Goal: Transaction & Acquisition: Purchase product/service

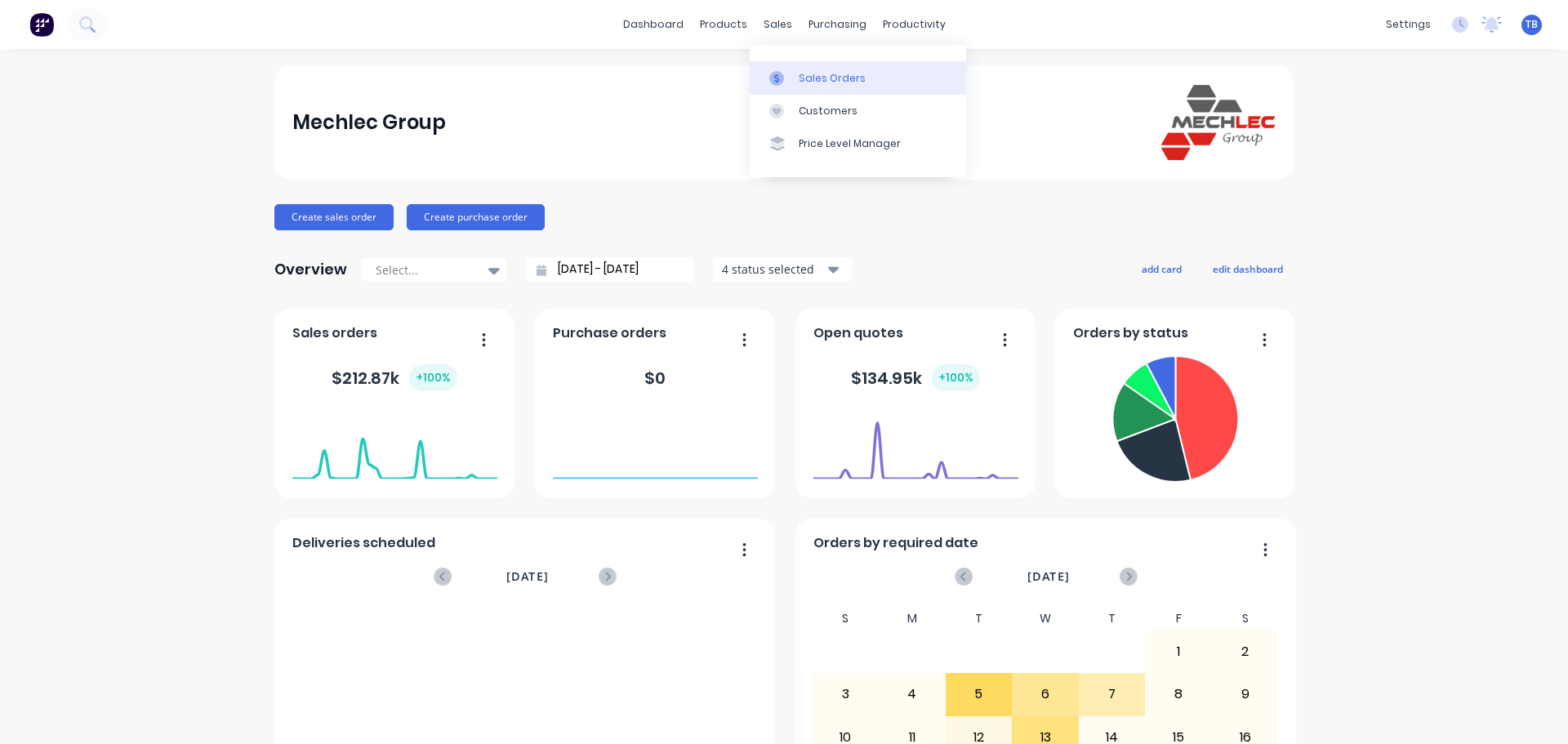
click at [799, 72] on div "Sales Orders" at bounding box center [832, 78] width 67 height 15
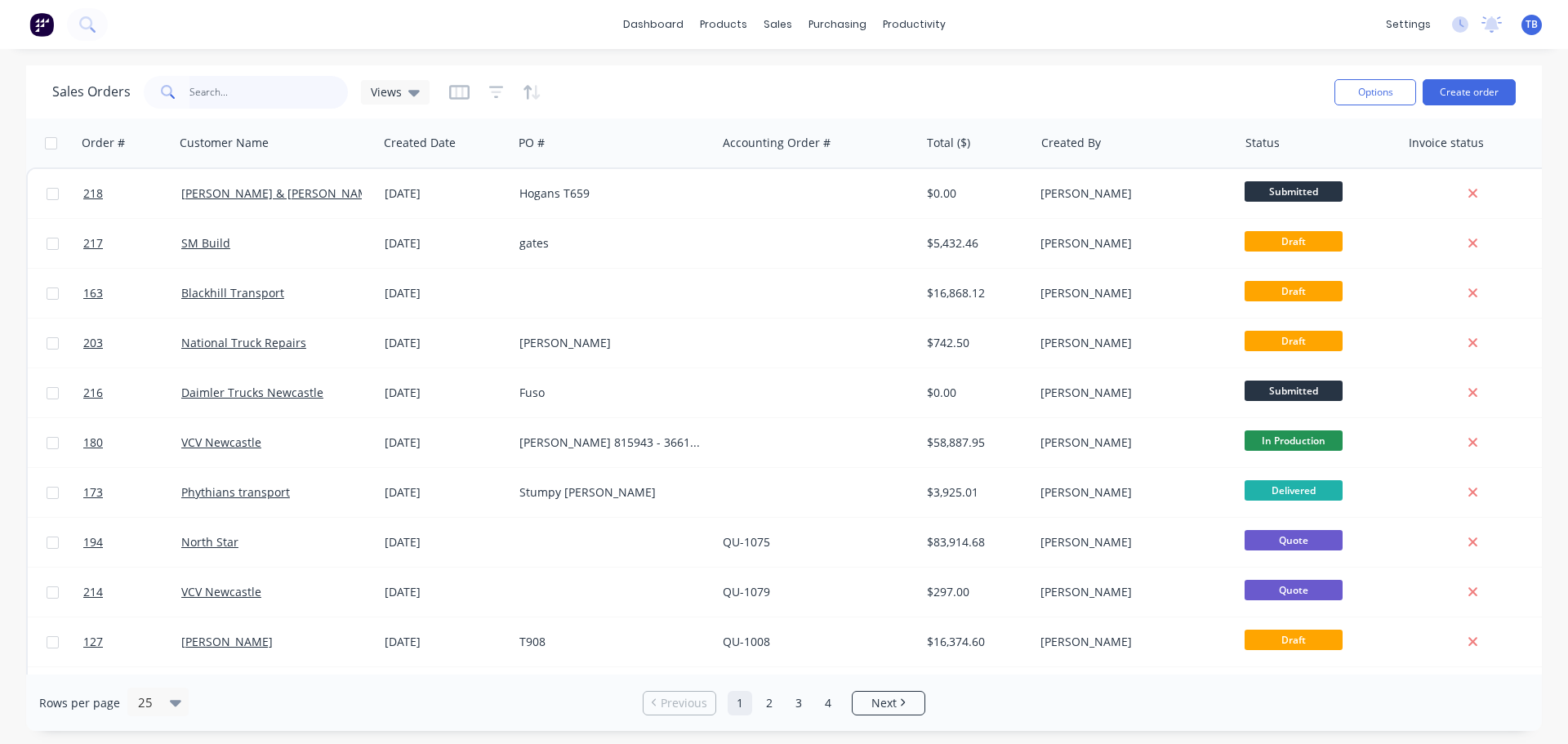
click at [207, 93] on input "text" at bounding box center [269, 91] width 159 height 32
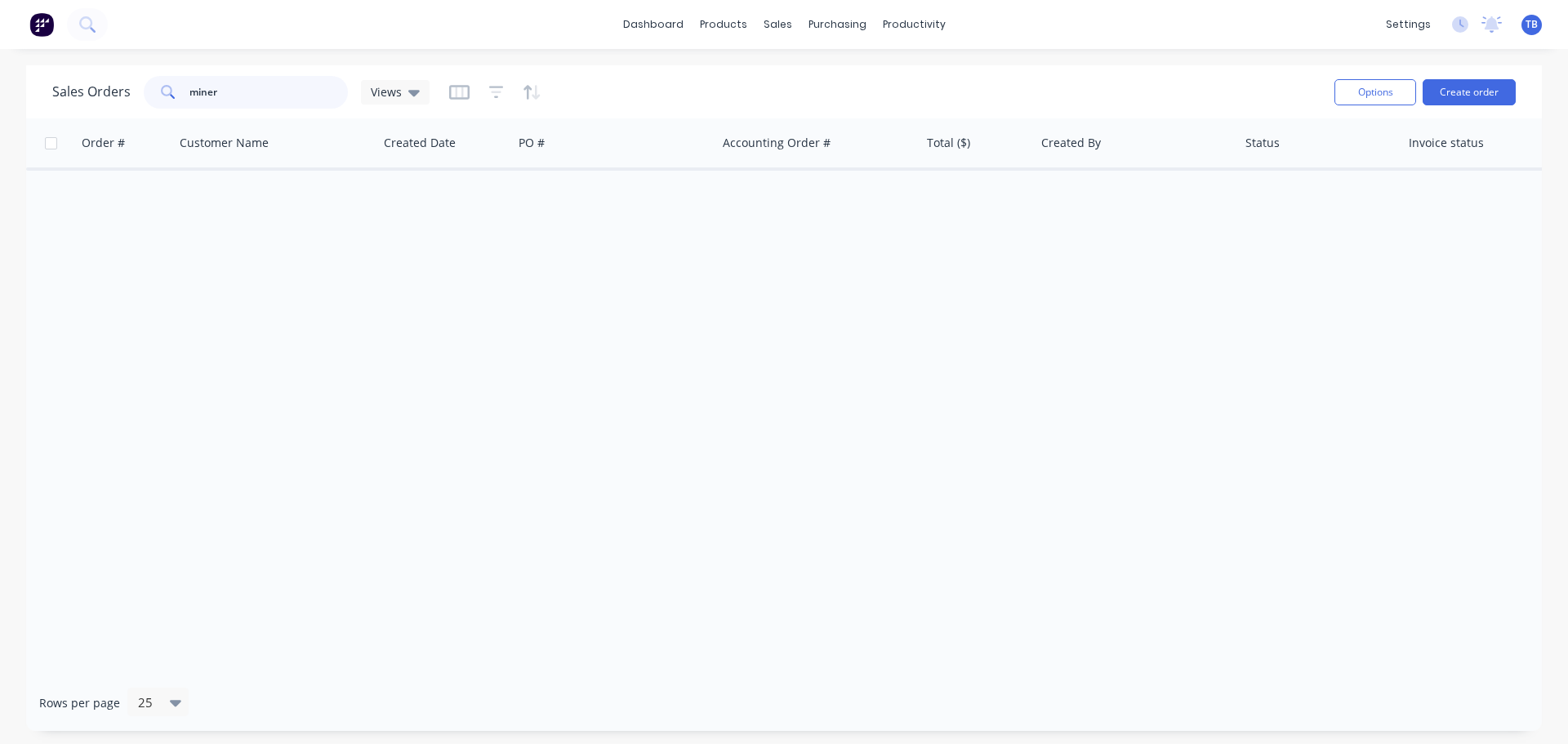
drag, startPoint x: 271, startPoint y: 94, endPoint x: -70, endPoint y: 91, distance: 341.0
click at [0, 91] on html "dashboard products sales purchasing productivity dashboard products Product Cat…" at bounding box center [784, 372] width 1568 height 744
drag, startPoint x: 228, startPoint y: 97, endPoint x: -294, endPoint y: 97, distance: 522.0
click at [0, 97] on html "dashboard products sales purchasing productivity dashboard products Product Cat…" at bounding box center [784, 372] width 1568 height 744
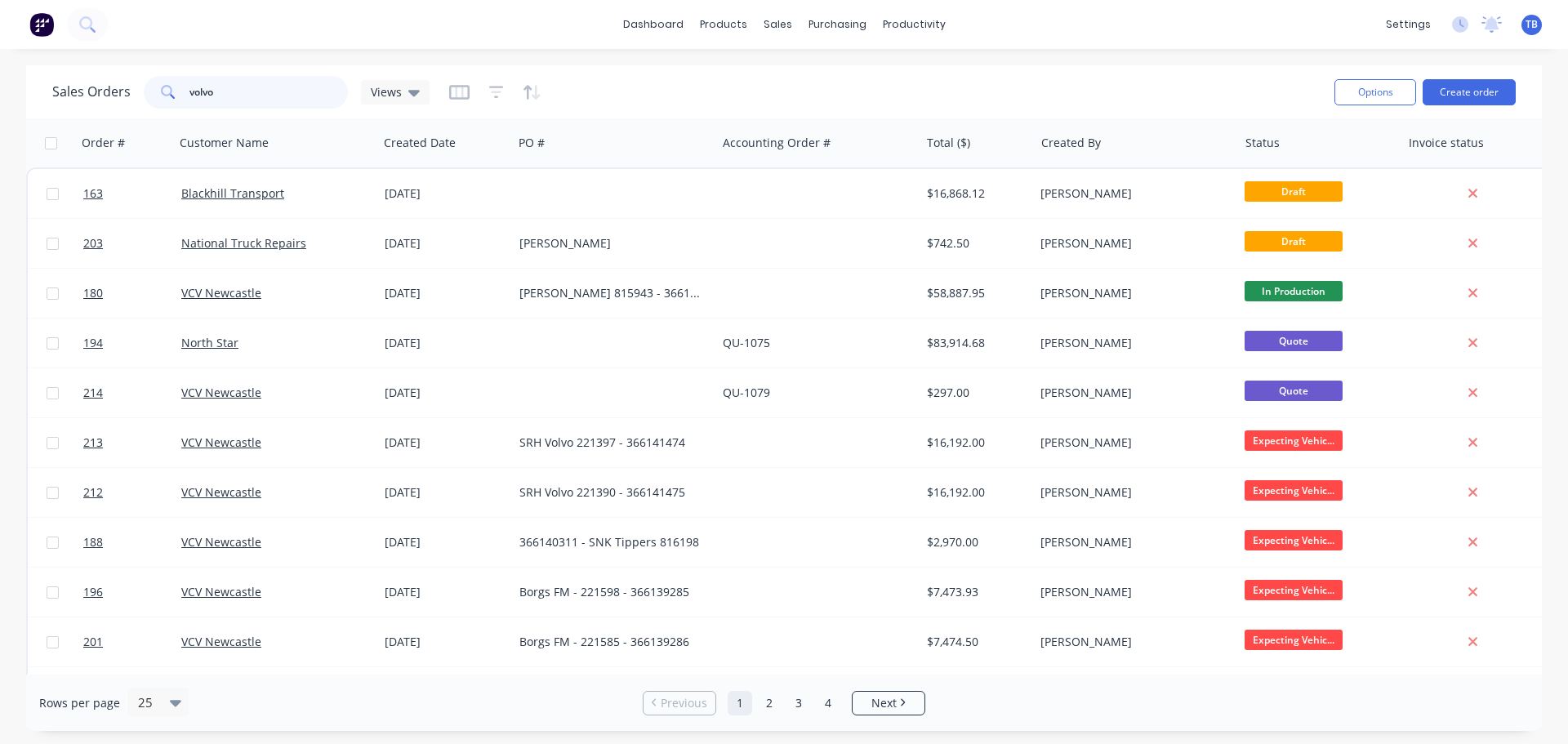
type input "volvo"
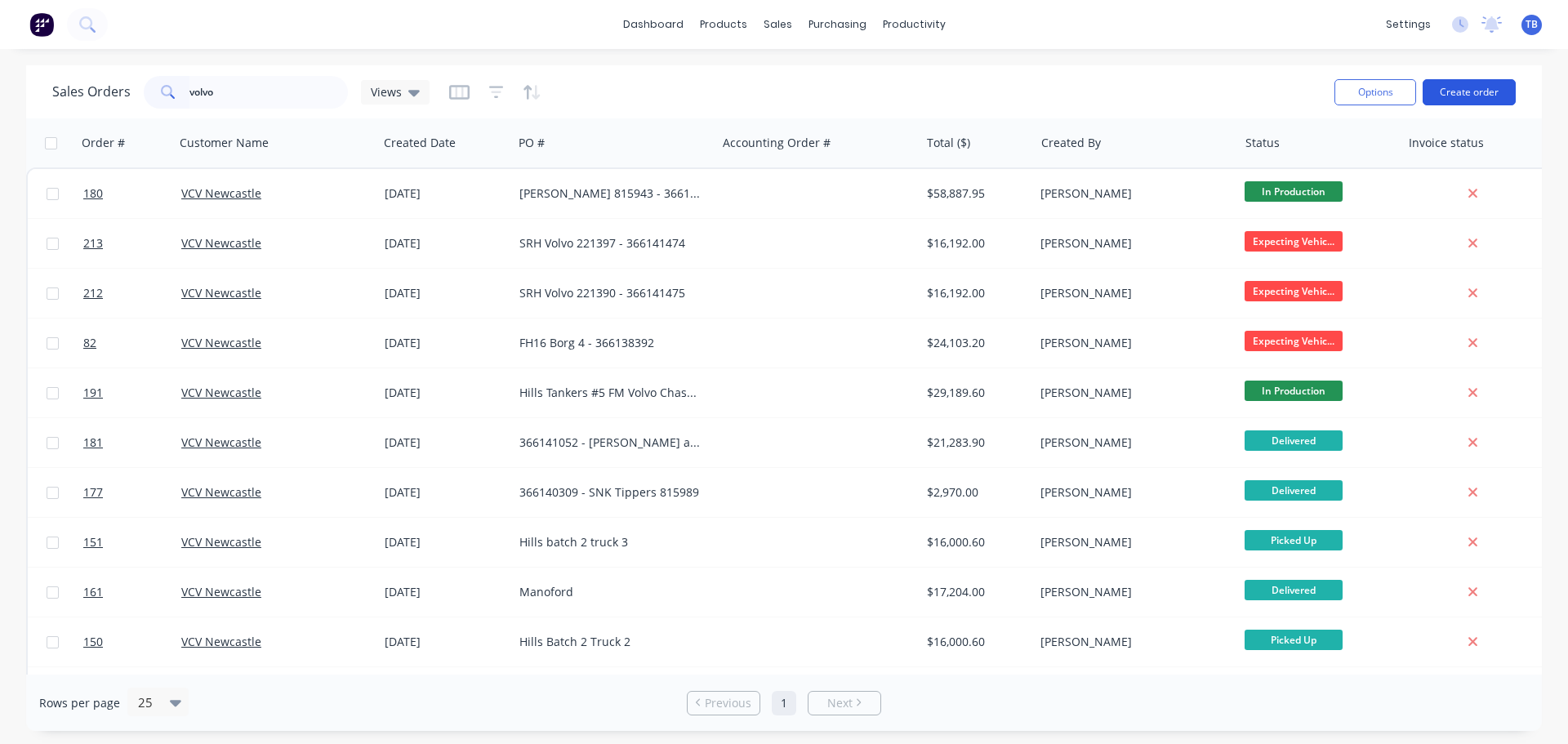
click at [1489, 97] on button "Create order" at bounding box center [1469, 92] width 93 height 26
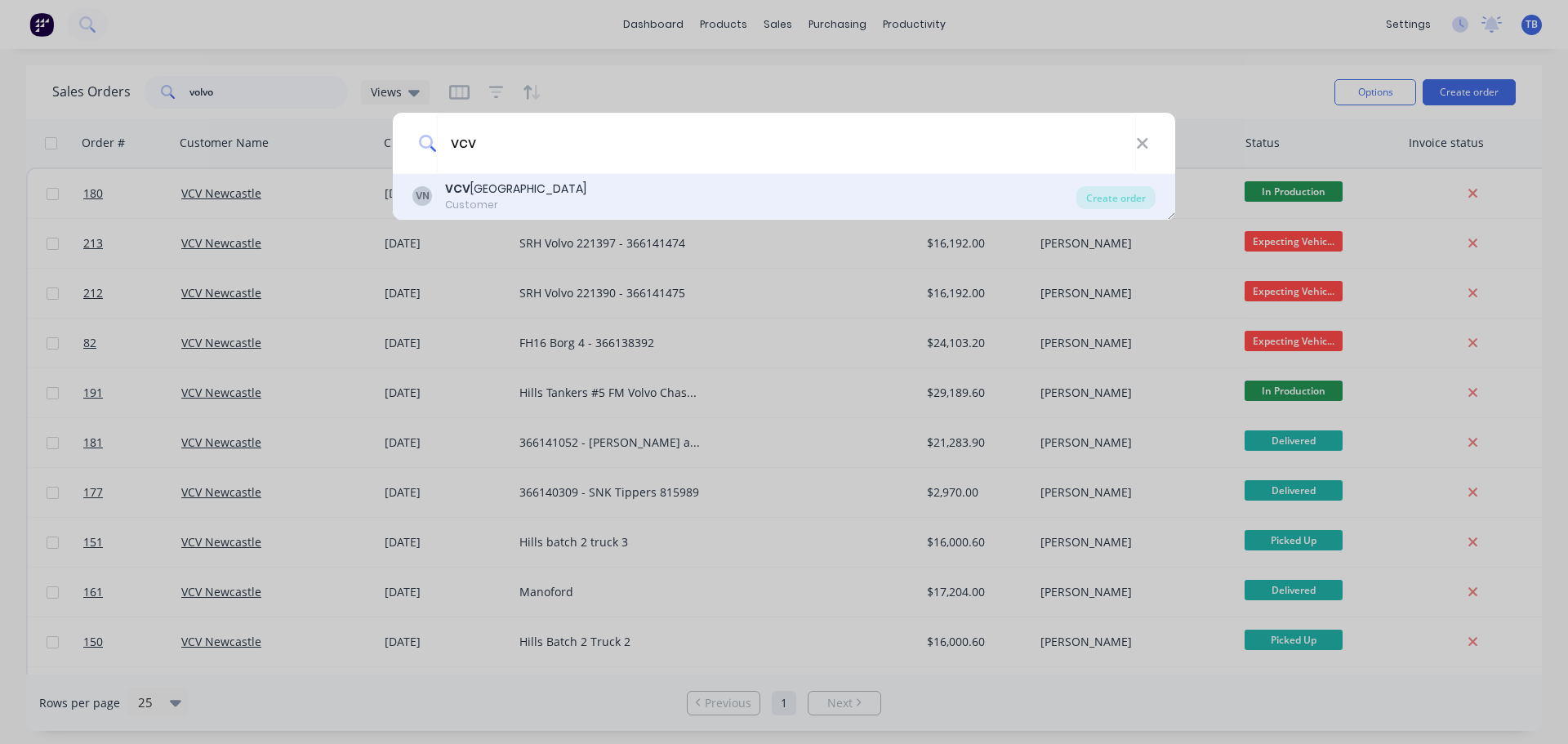
type input "vcv"
click at [559, 198] on div "VN VCV Newcastle Customer" at bounding box center [744, 196] width 664 height 32
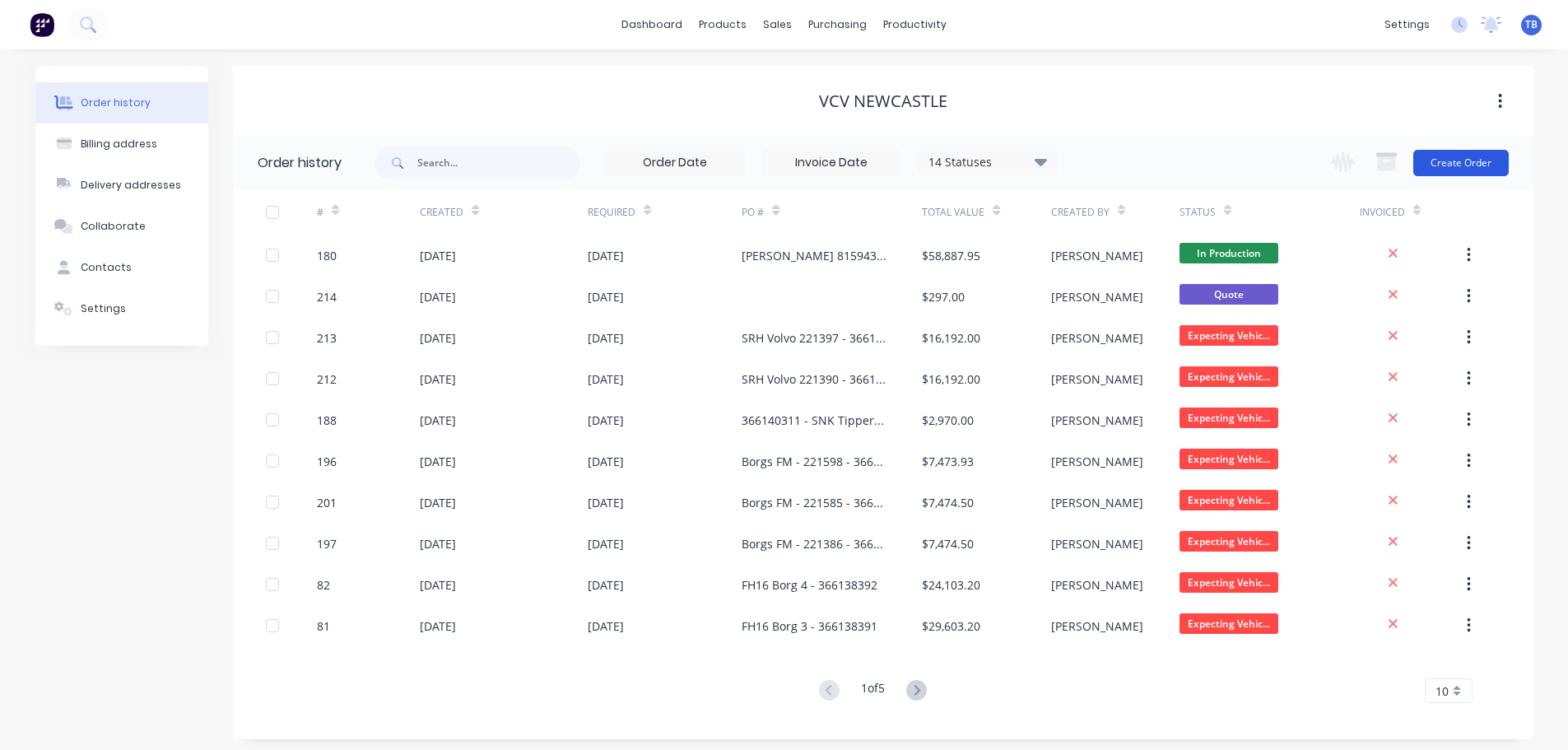
click at [1475, 157] on button "Create Order" at bounding box center [1460, 162] width 96 height 26
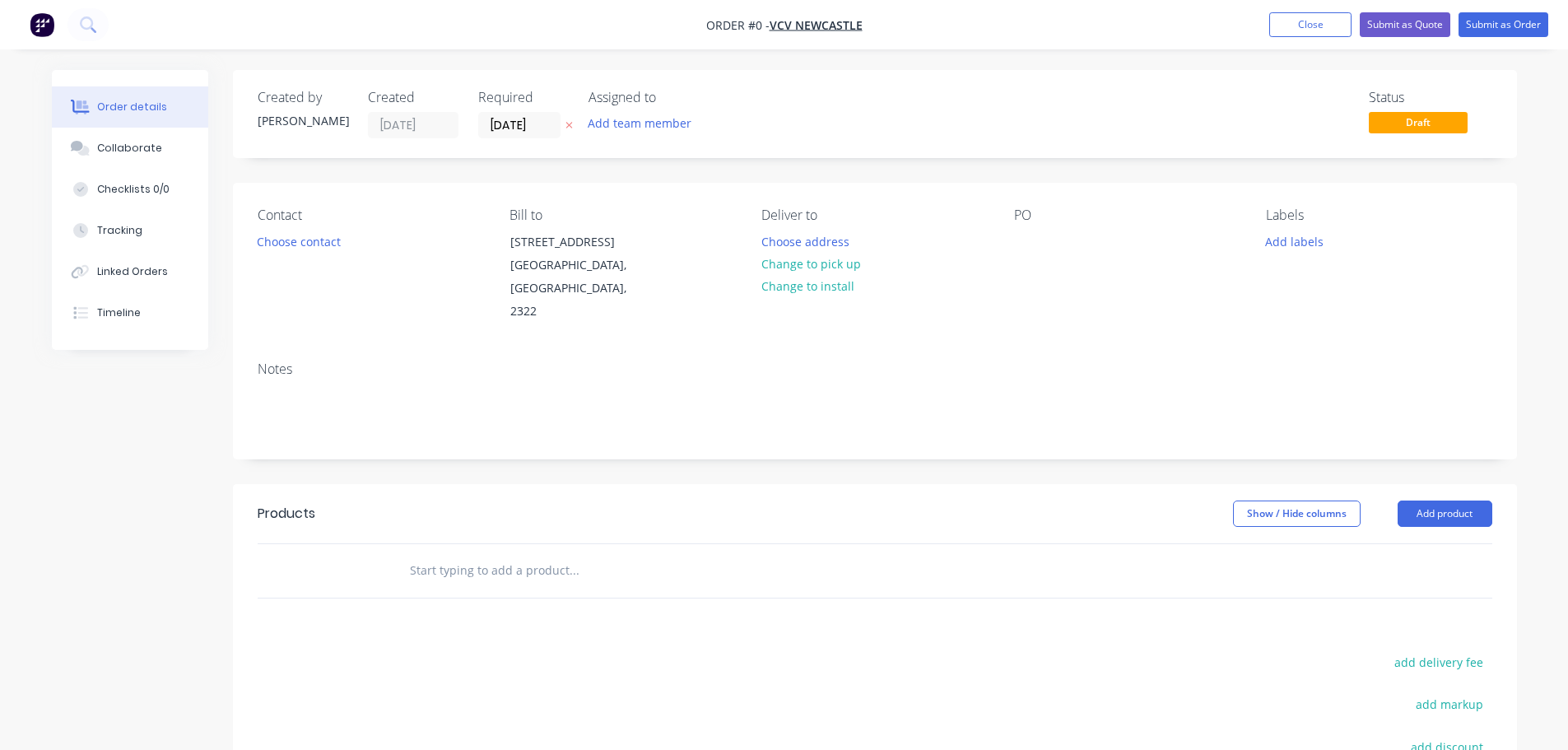
click at [1041, 242] on div "PO" at bounding box center [1126, 265] width 225 height 116
click at [1021, 243] on div at bounding box center [1027, 241] width 26 height 24
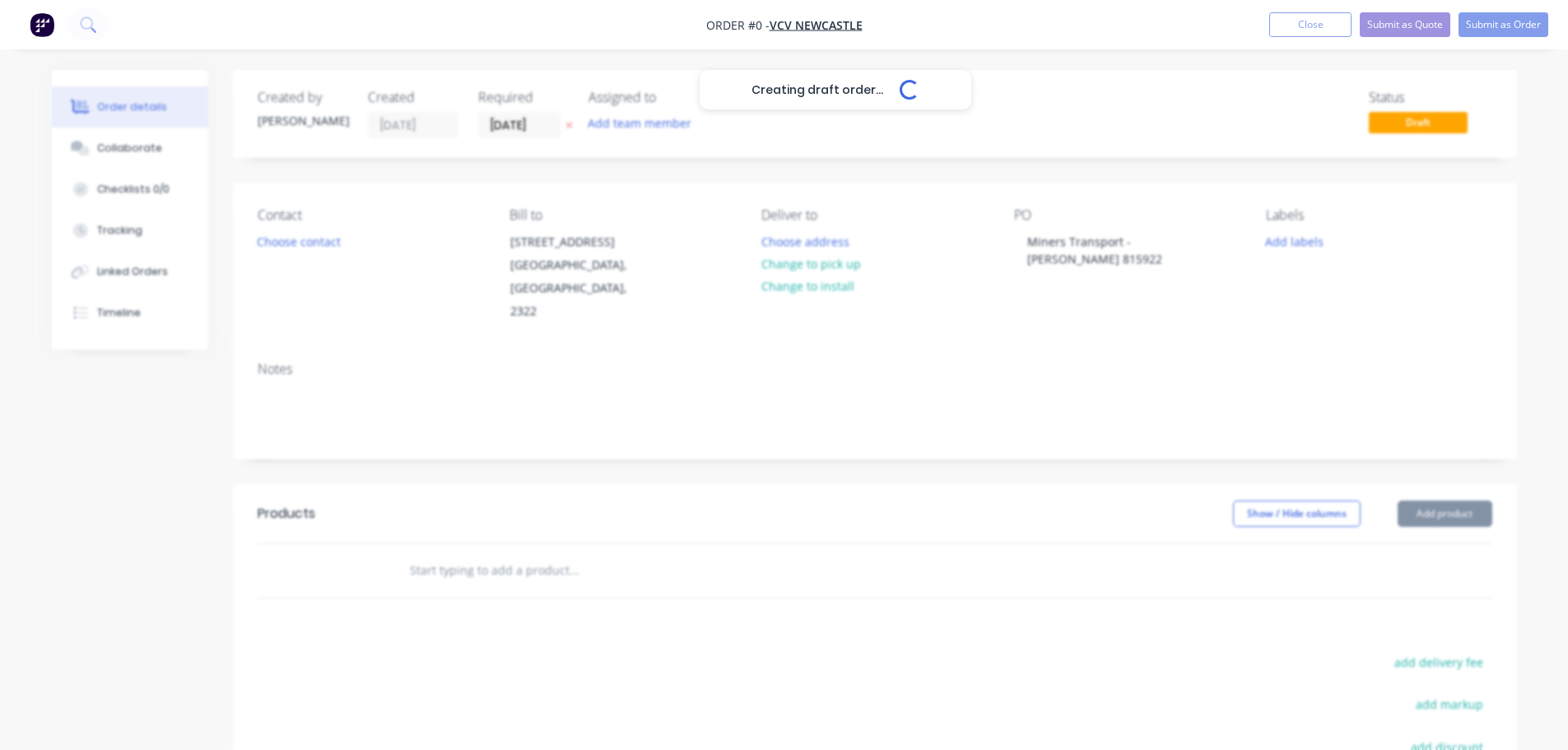
click at [482, 559] on div "Creating draft order... Loading... Order details Collaborate Checklists 0/0 Tra…" at bounding box center [784, 544] width 1497 height 949
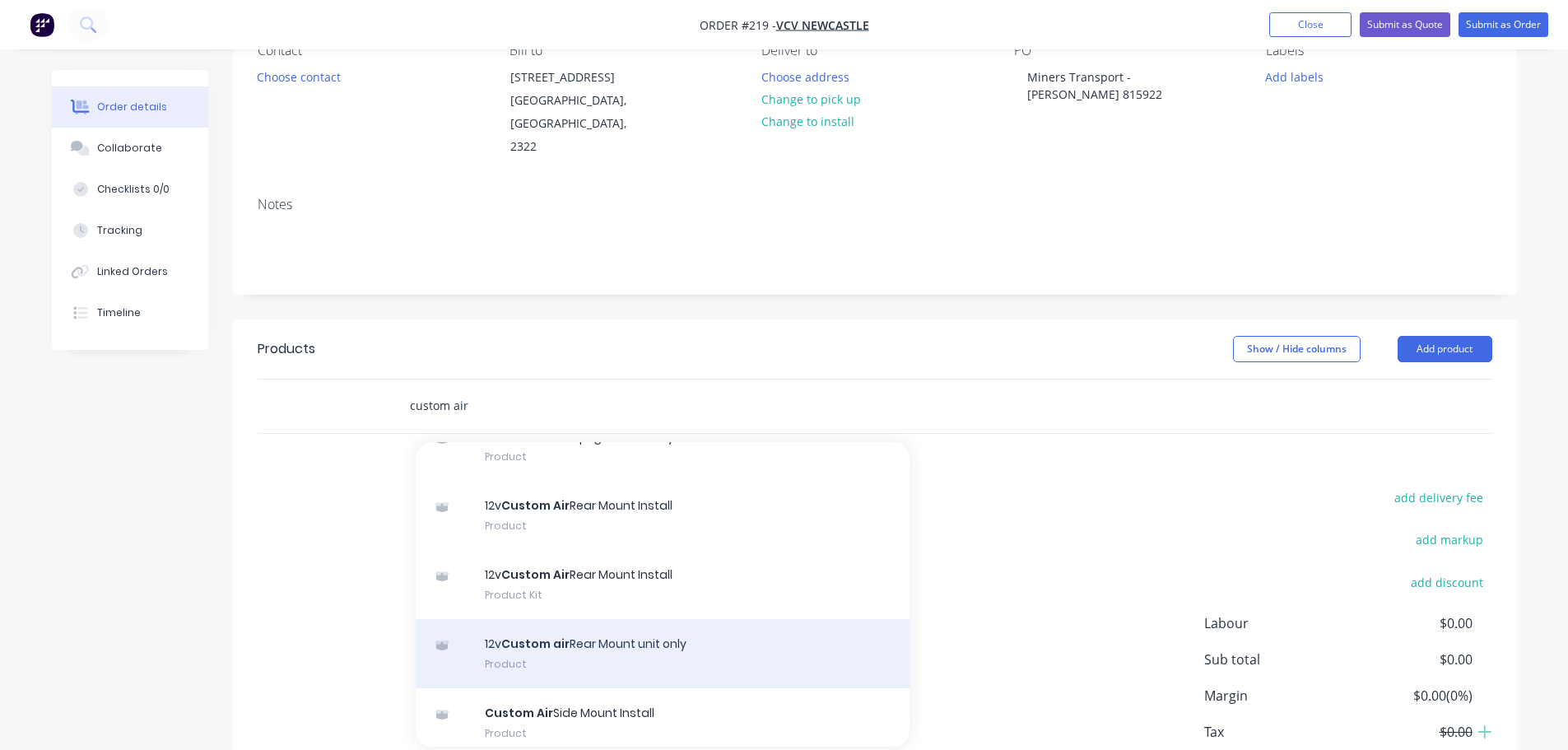
scroll to position [164, 0]
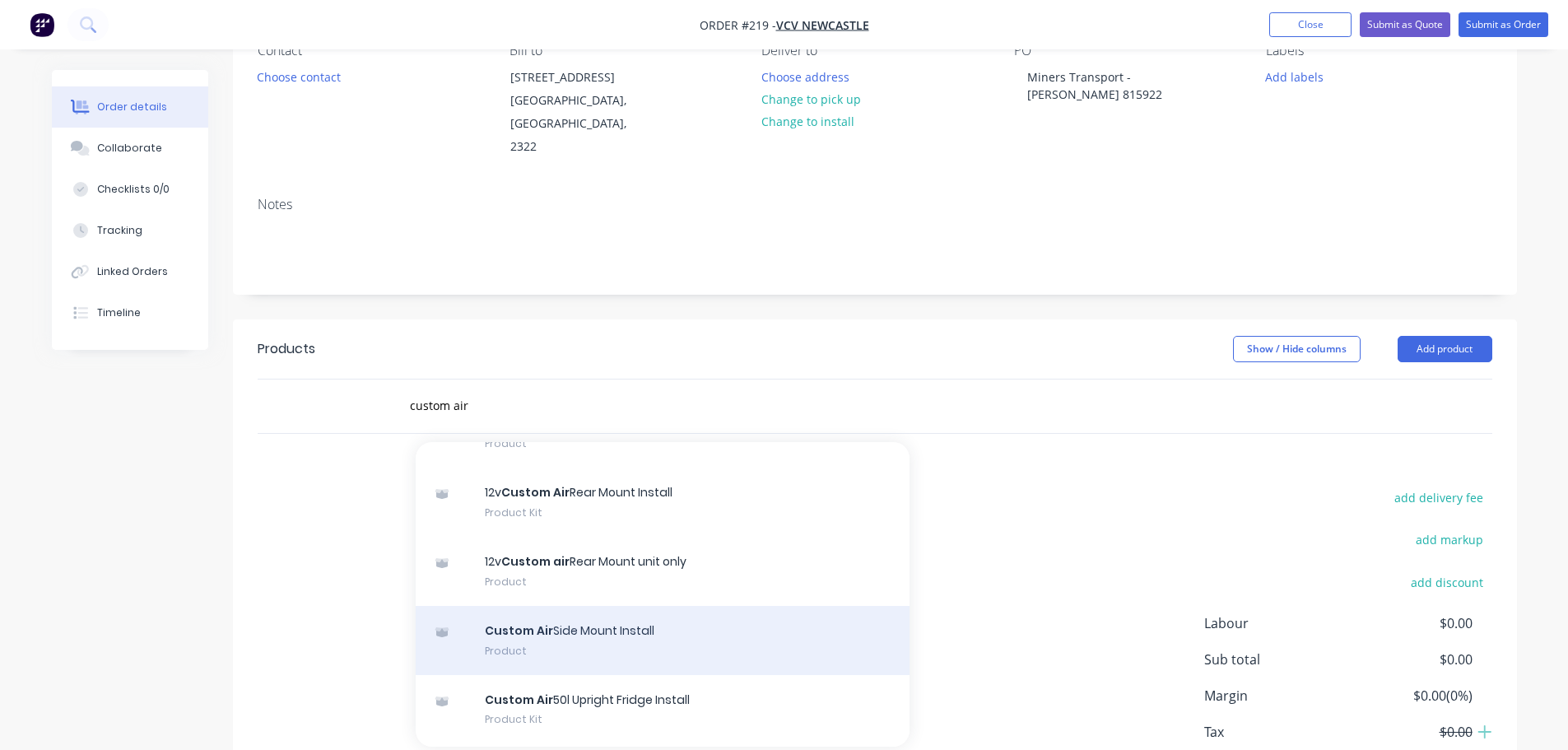
click at [681, 616] on div "Custom Air Side Mount Install Product" at bounding box center [662, 640] width 494 height 70
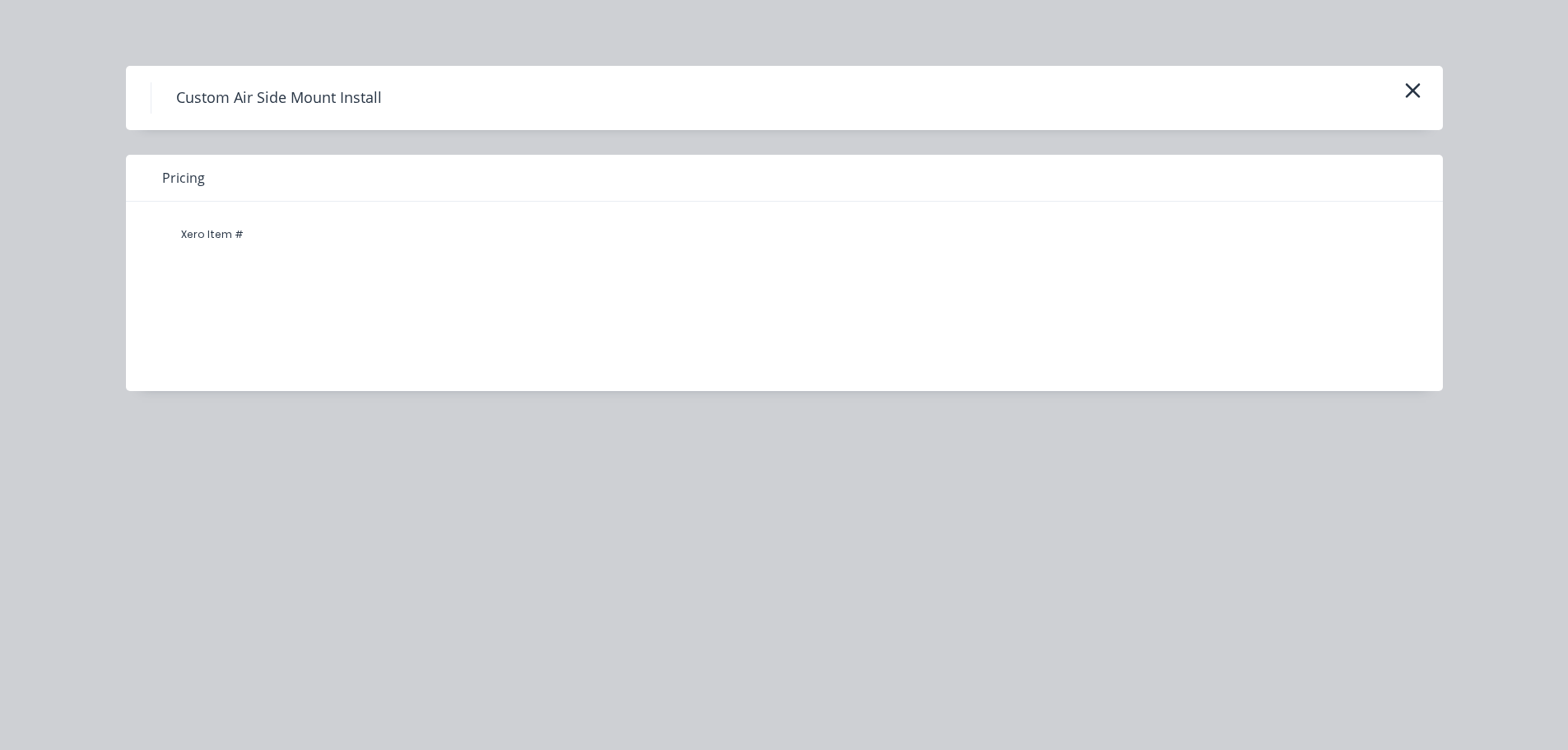
click at [284, 91] on h4 "Custom Air Side Mount Install" at bounding box center [278, 98] width 256 height 32
click at [1409, 85] on icon "button" at bounding box center [1412, 90] width 18 height 23
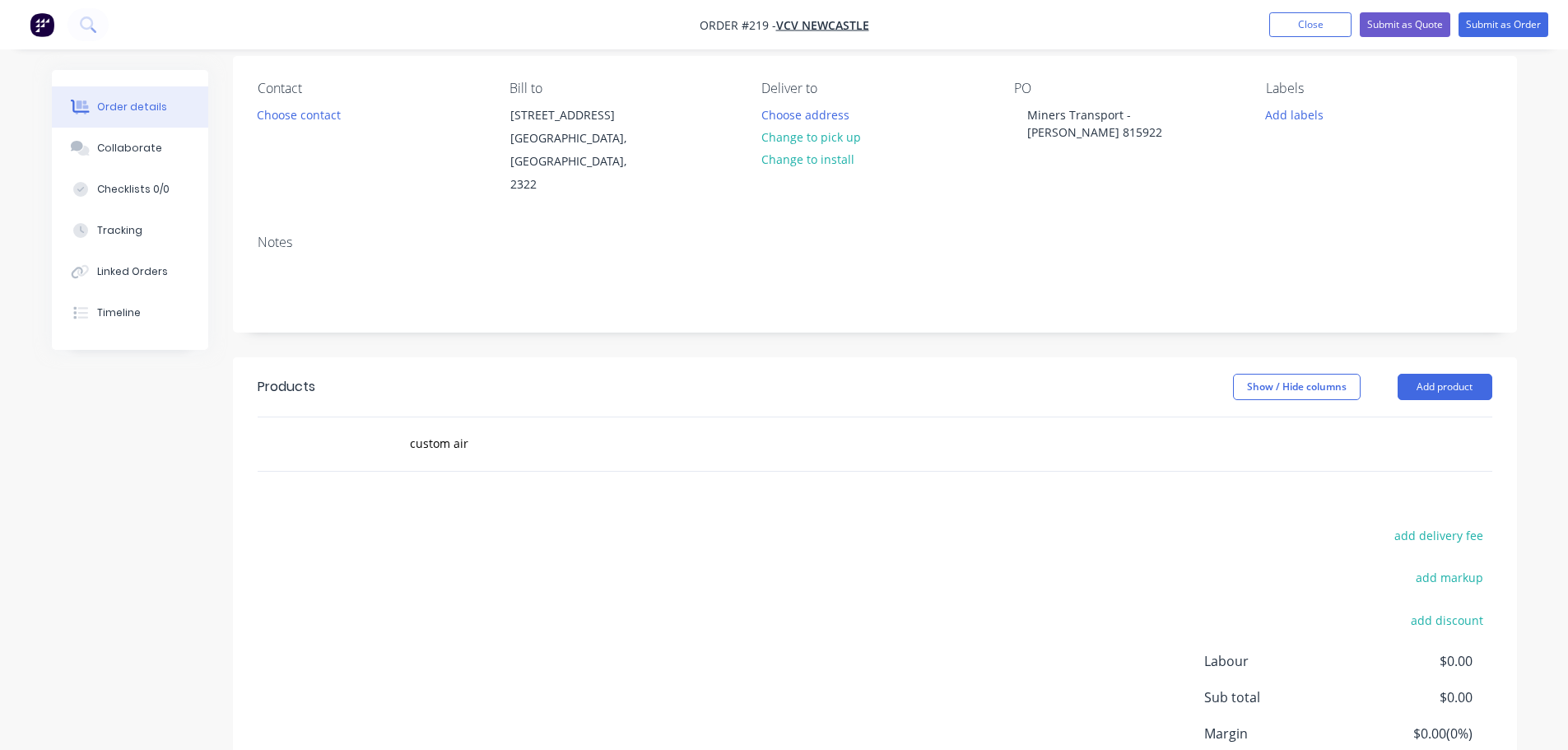
scroll to position [0, 0]
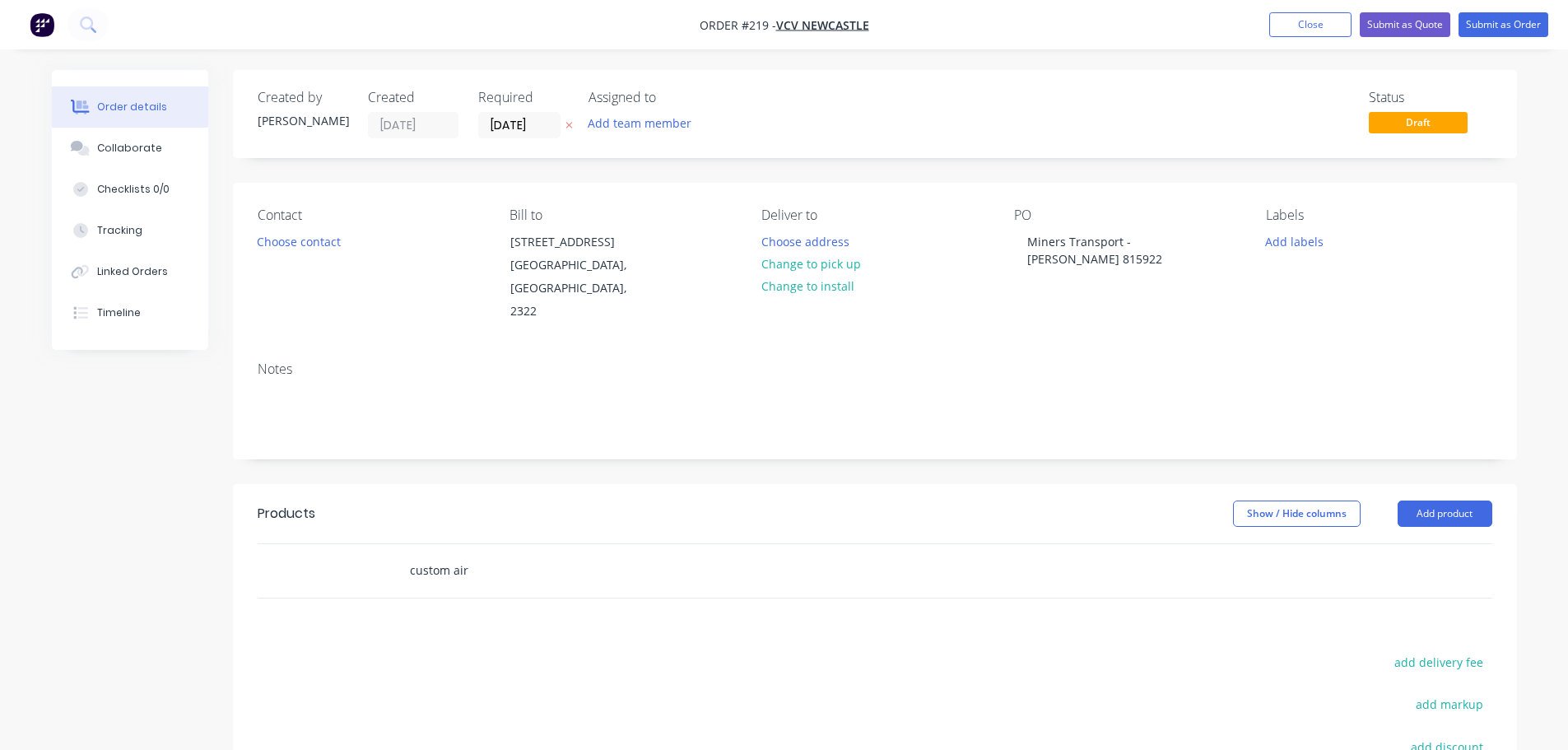
click at [505, 554] on input "custom air" at bounding box center [573, 570] width 329 height 32
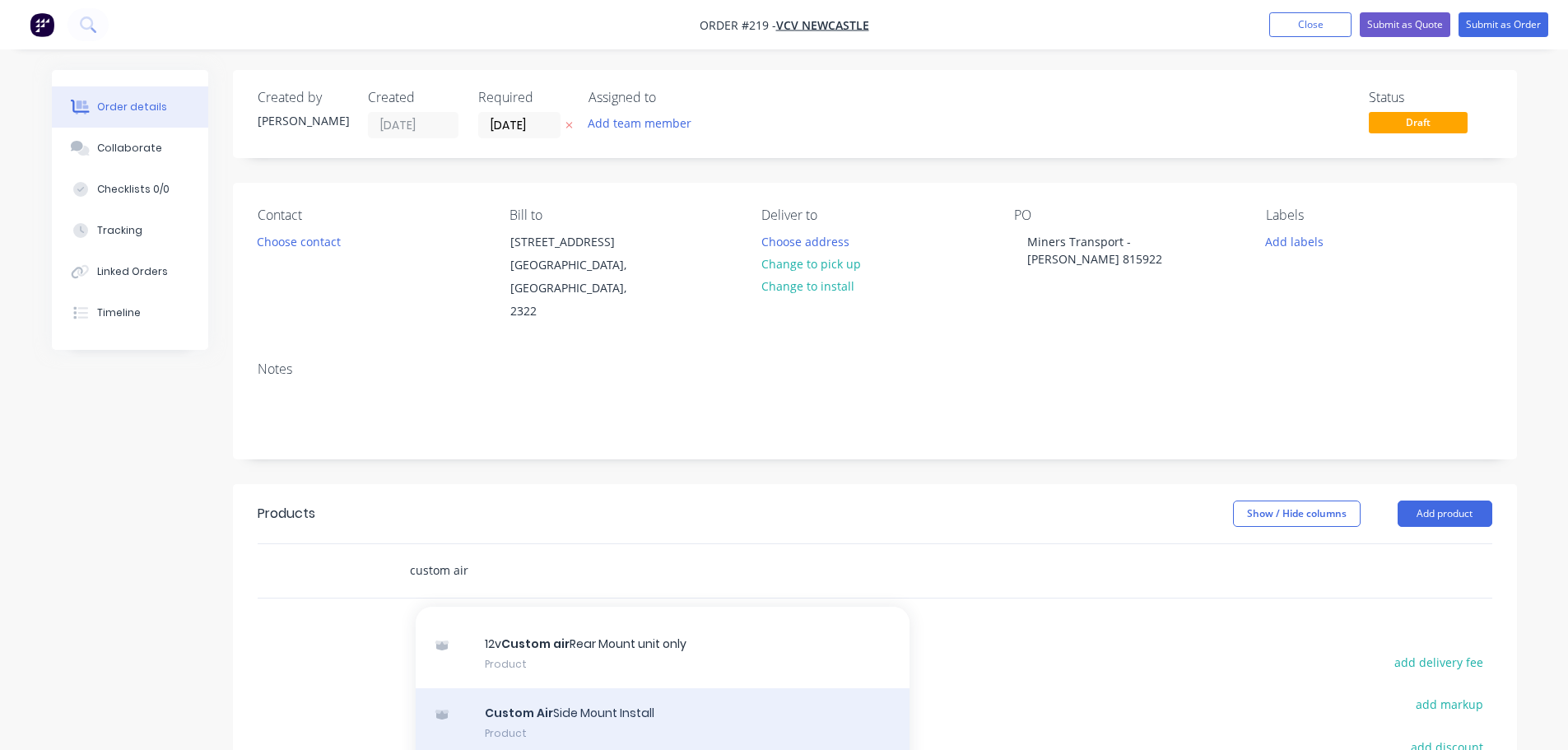
scroll to position [330, 0]
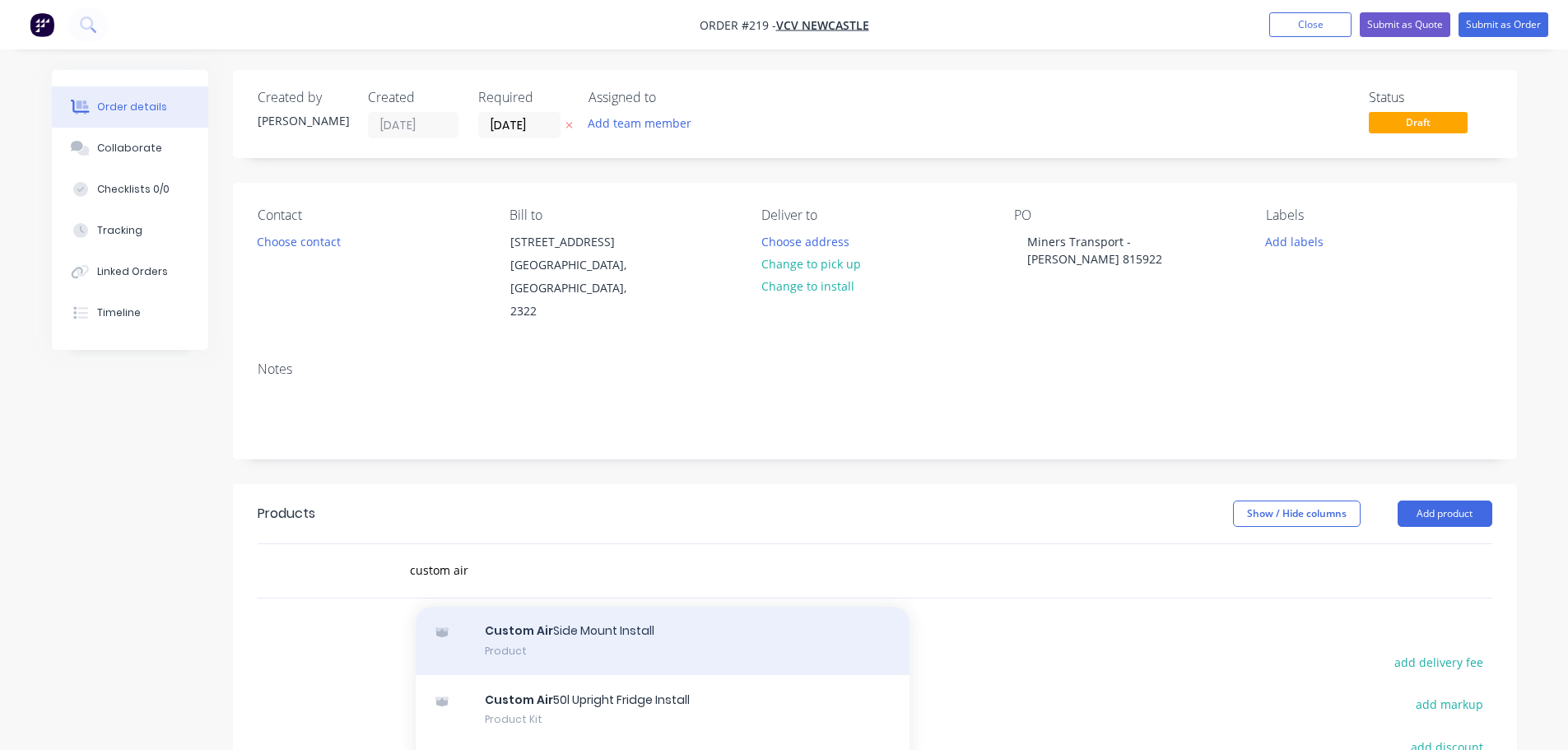
click at [661, 624] on div "Custom Air Side Mount Install Product" at bounding box center [662, 640] width 494 height 70
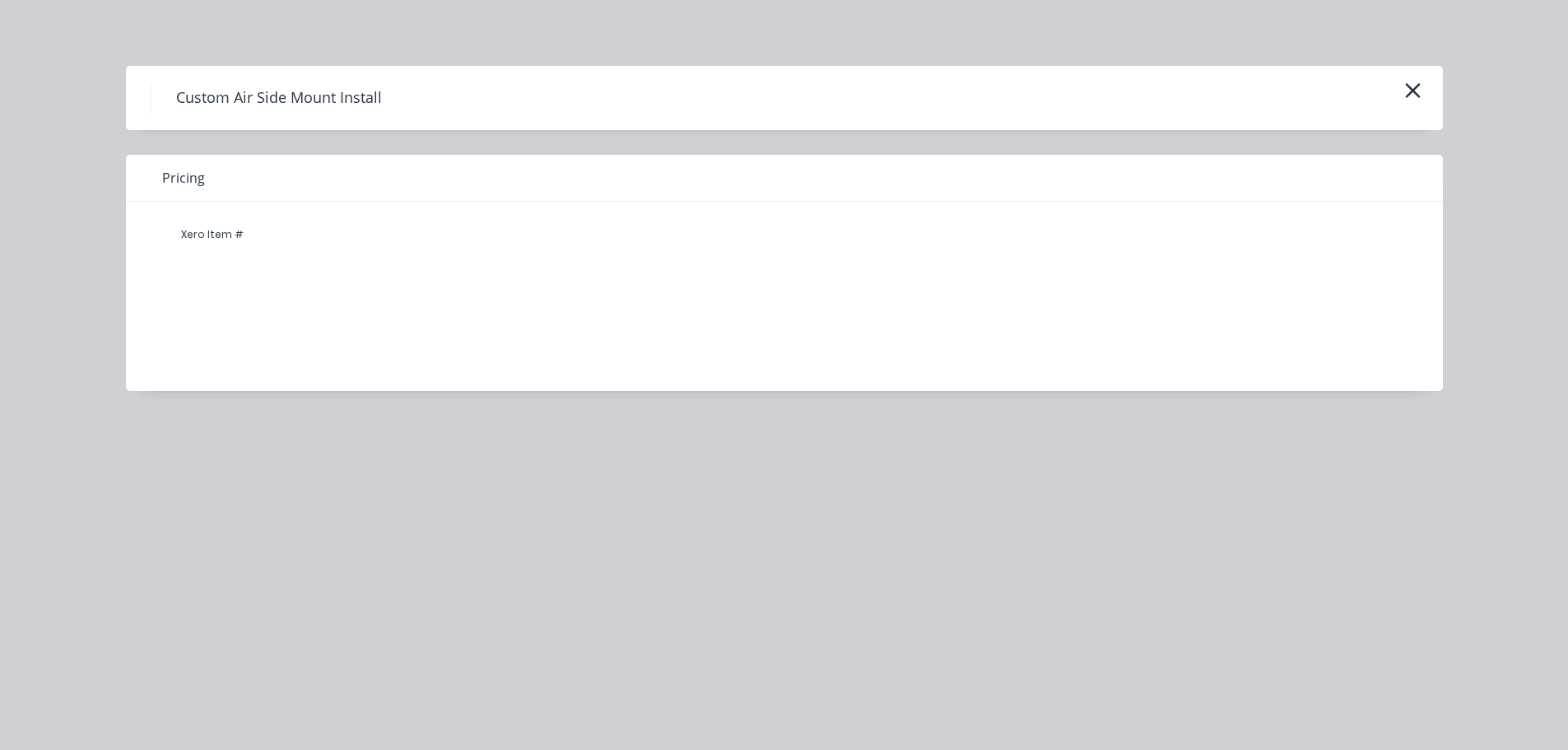
drag, startPoint x: 215, startPoint y: 233, endPoint x: 212, endPoint y: 205, distance: 28.2
click at [215, 233] on div "Xero Item #" at bounding box center [212, 234] width 98 height 32
click at [195, 182] on span "Pricing" at bounding box center [184, 177] width 43 height 19
click at [135, 167] on div "Pricing" at bounding box center [784, 178] width 1317 height 47
click at [709, 294] on div "Xero Item #" at bounding box center [772, 283] width 1292 height 164
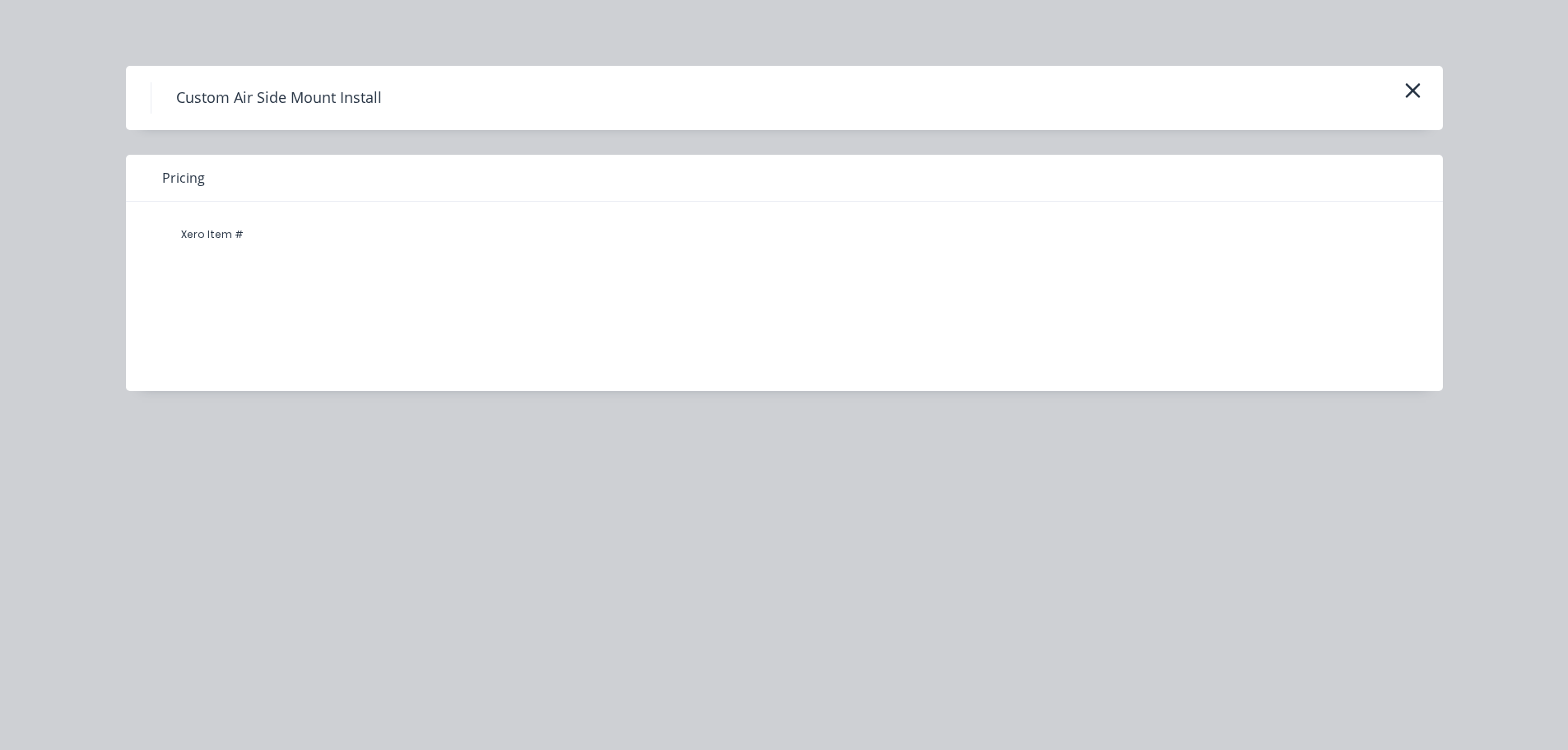
drag, startPoint x: 709, startPoint y: 294, endPoint x: 350, endPoint y: 273, distance: 359.6
click at [705, 291] on div "Xero Item #" at bounding box center [772, 283] width 1292 height 164
click at [194, 237] on div "Xero Item #" at bounding box center [212, 234] width 98 height 32
drag, startPoint x: 194, startPoint y: 237, endPoint x: 177, endPoint y: 178, distance: 61.4
click at [193, 233] on div "Xero Item #" at bounding box center [212, 234] width 98 height 32
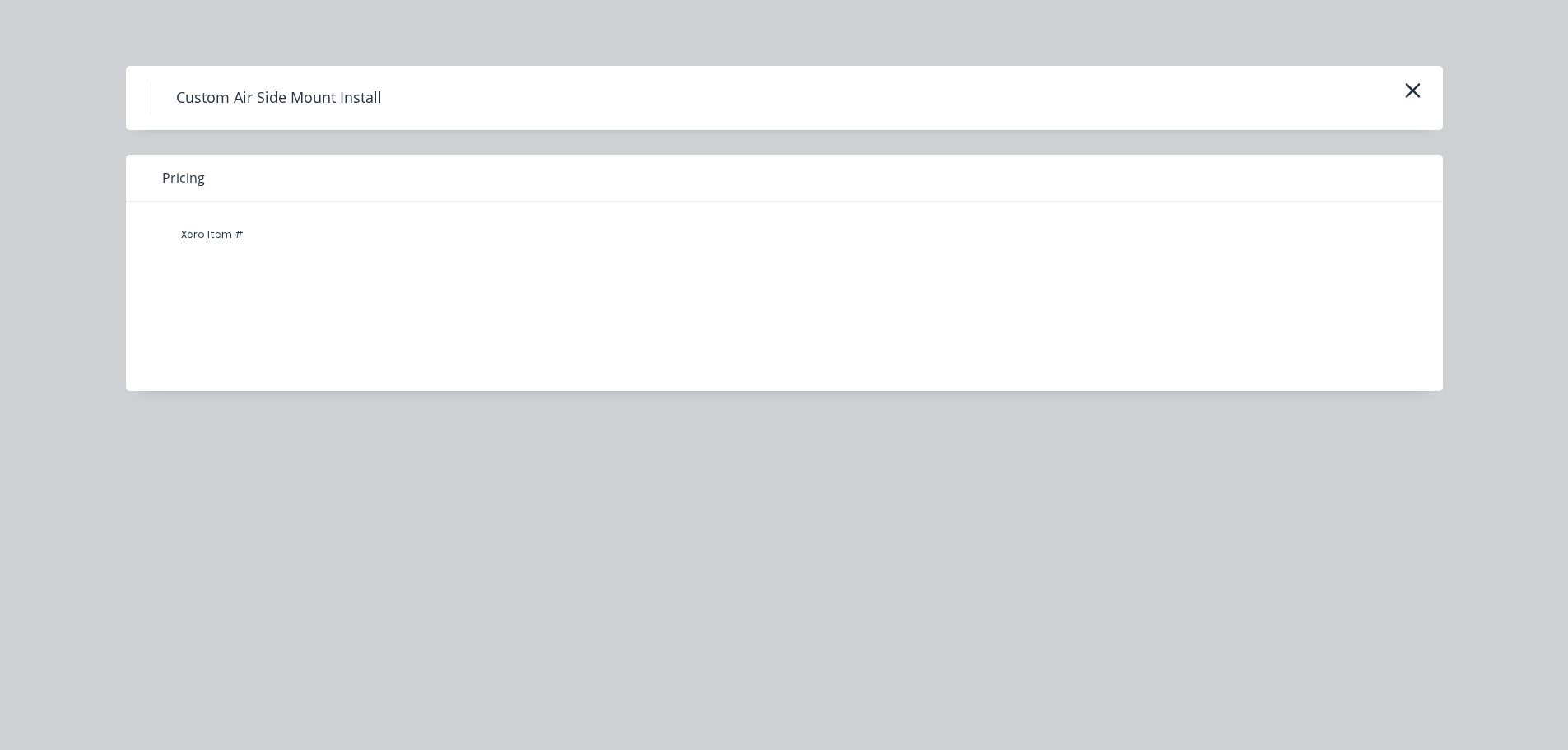
click at [180, 166] on div "Pricing" at bounding box center [784, 178] width 1317 height 47
click at [181, 166] on div "Pricing" at bounding box center [784, 178] width 1317 height 47
drag, startPoint x: 205, startPoint y: 175, endPoint x: 257, endPoint y: 149, distance: 58.1
click at [206, 175] on div "Pricing" at bounding box center [784, 178] width 1317 height 47
click at [298, 97] on h4 "Custom Air Side Mount Install" at bounding box center [278, 98] width 256 height 32
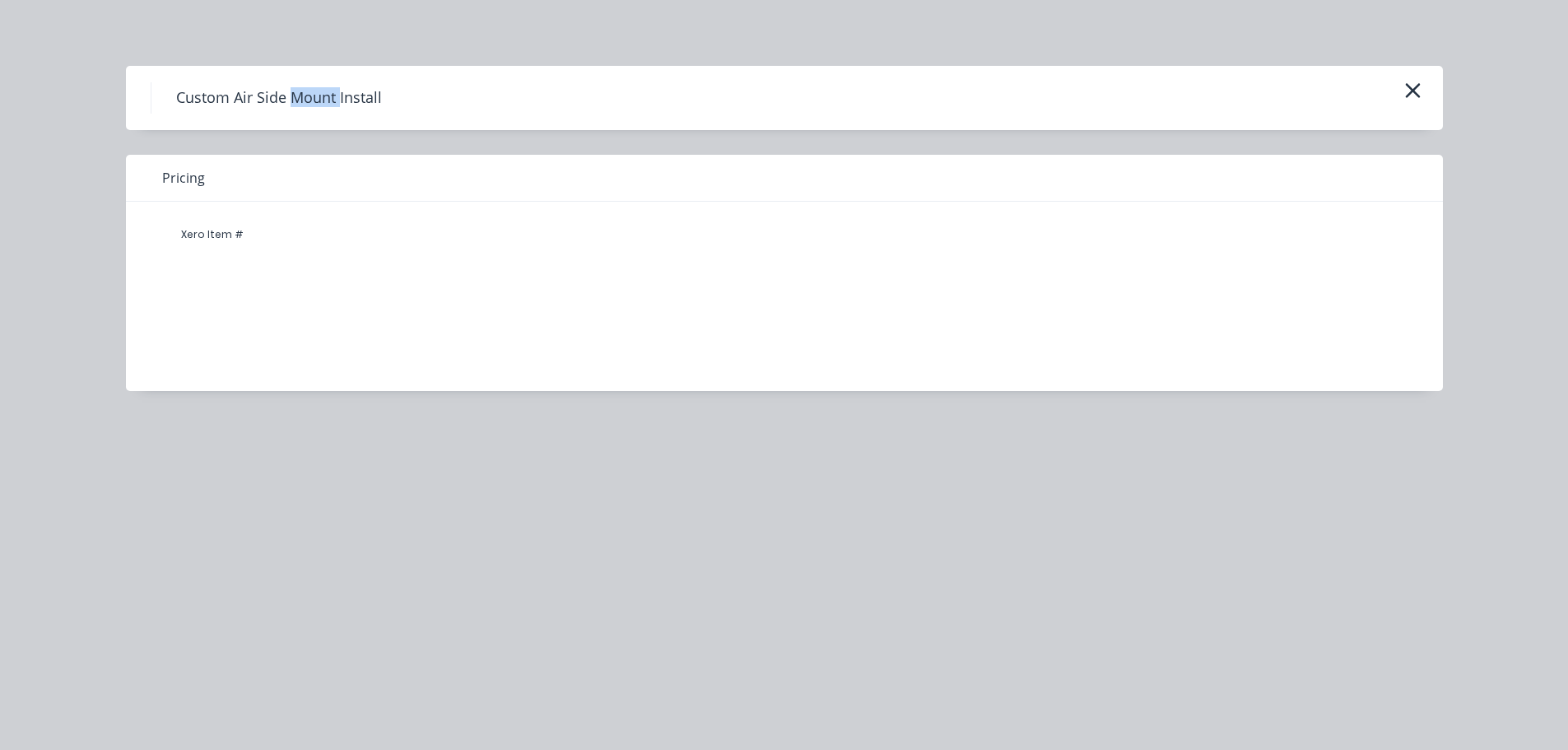
click at [298, 97] on h4 "Custom Air Side Mount Install" at bounding box center [278, 98] width 256 height 32
drag, startPoint x: 403, startPoint y: 90, endPoint x: 771, endPoint y: 91, distance: 368.0
click at [403, 91] on h4 "Custom Air Side Mount Install" at bounding box center [278, 98] width 256 height 32
click at [1105, 527] on div "Custom Air Side Mount Install Pricing Xero Item #" at bounding box center [784, 375] width 1568 height 750
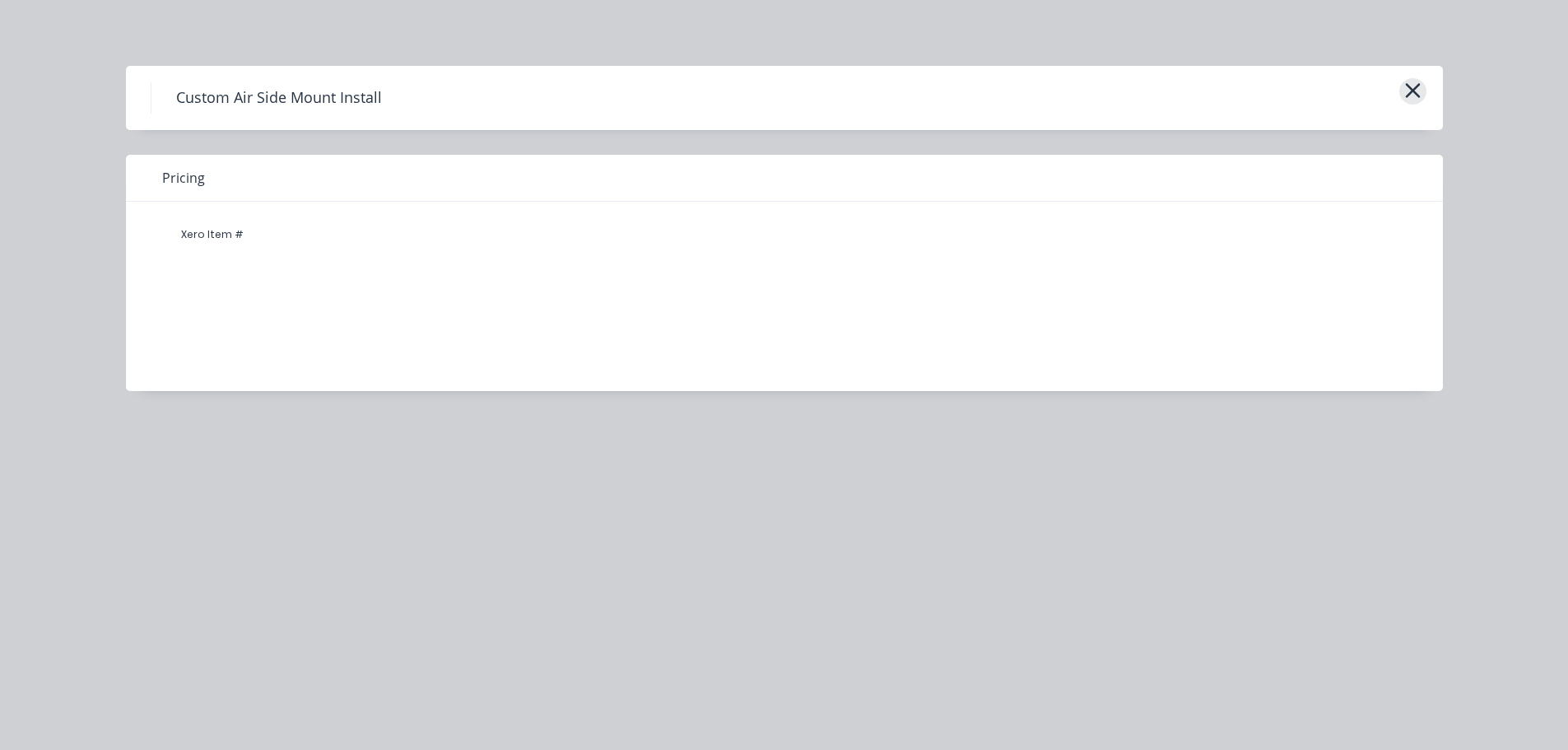
click at [1419, 93] on icon "button" at bounding box center [1412, 90] width 18 height 23
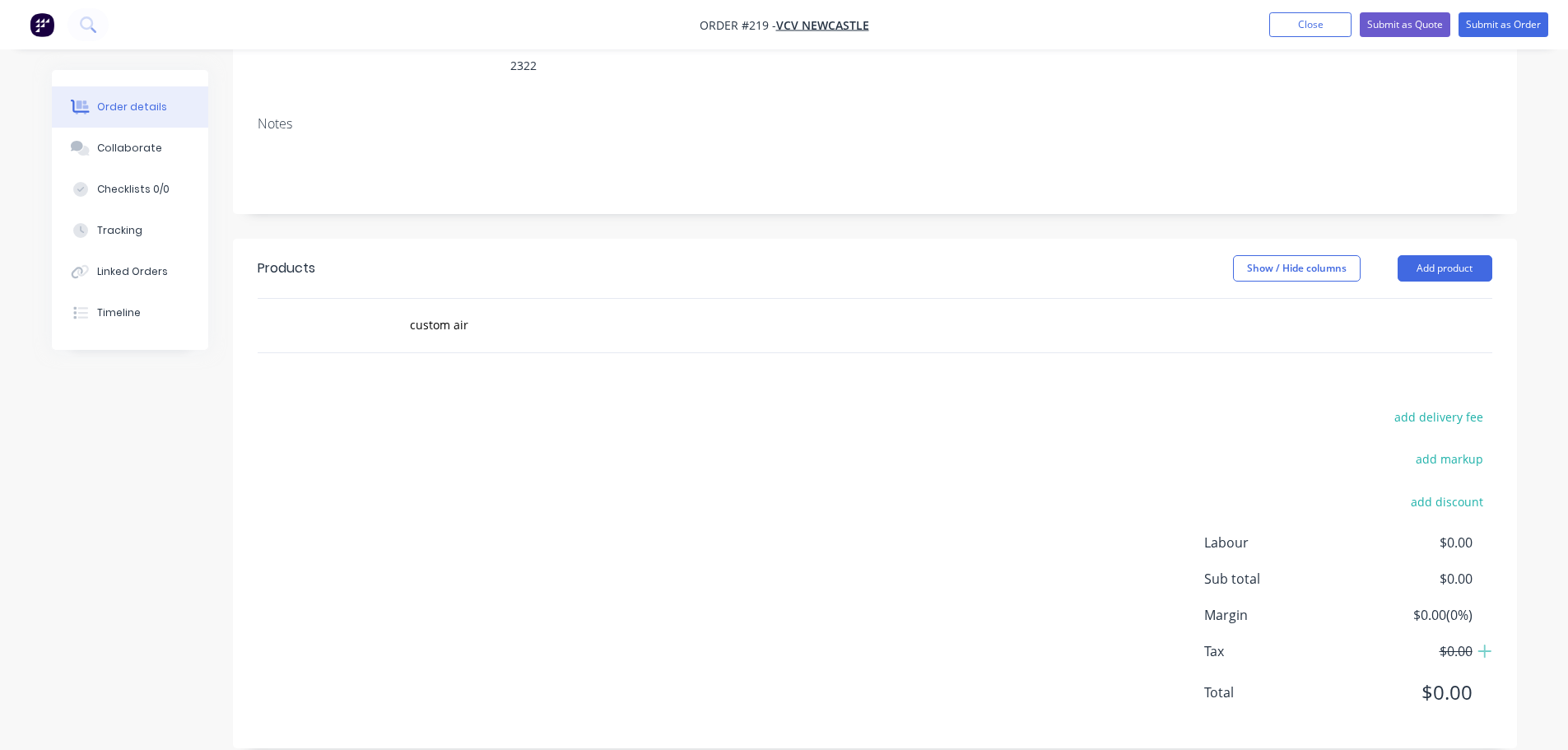
scroll to position [163, 0]
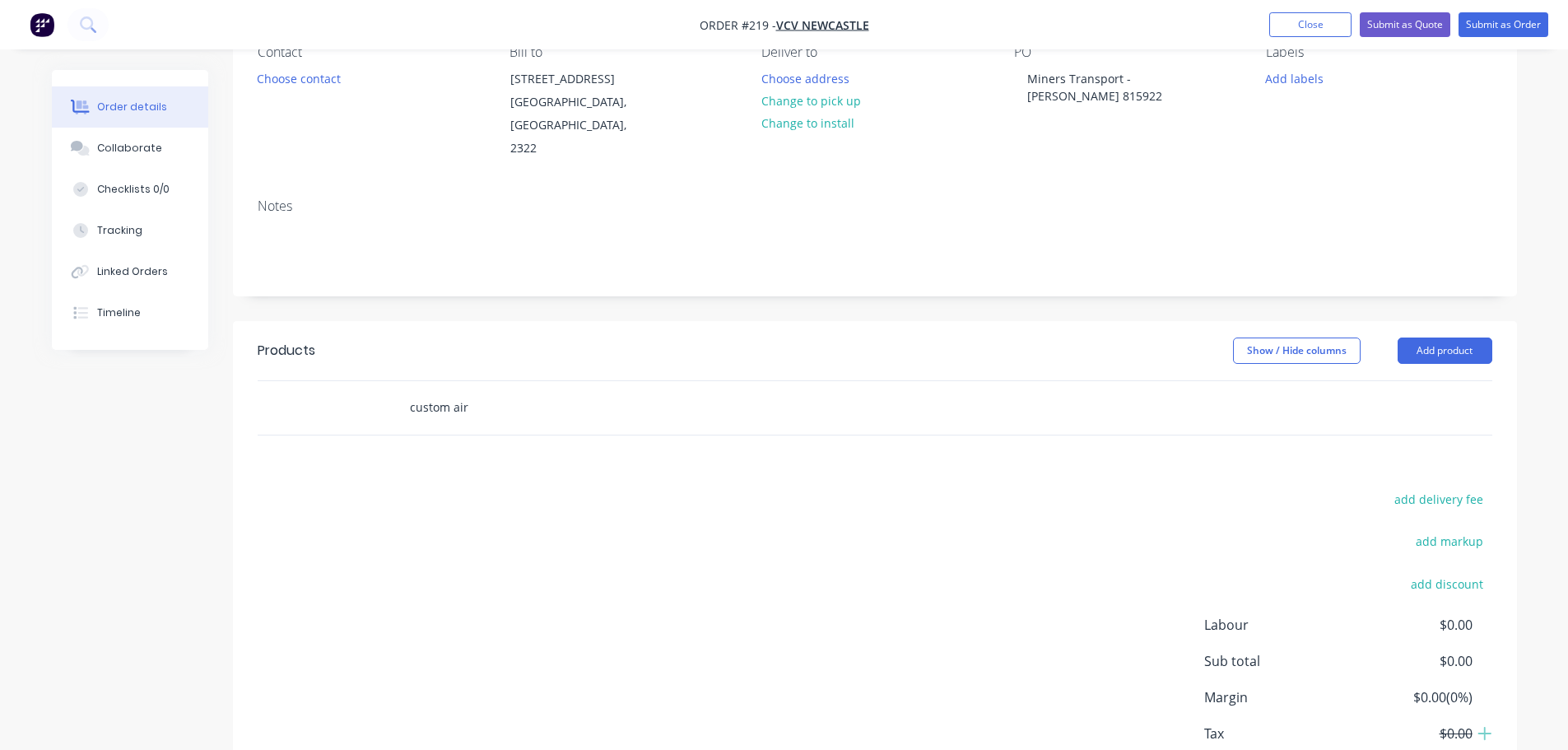
drag, startPoint x: 477, startPoint y: 383, endPoint x: 113, endPoint y: 399, distance: 364.4
click at [113, 399] on div "Created by [PERSON_NAME] Created [DATE] Required [DATE] Assigned to Add team me…" at bounding box center [784, 381] width 1465 height 949
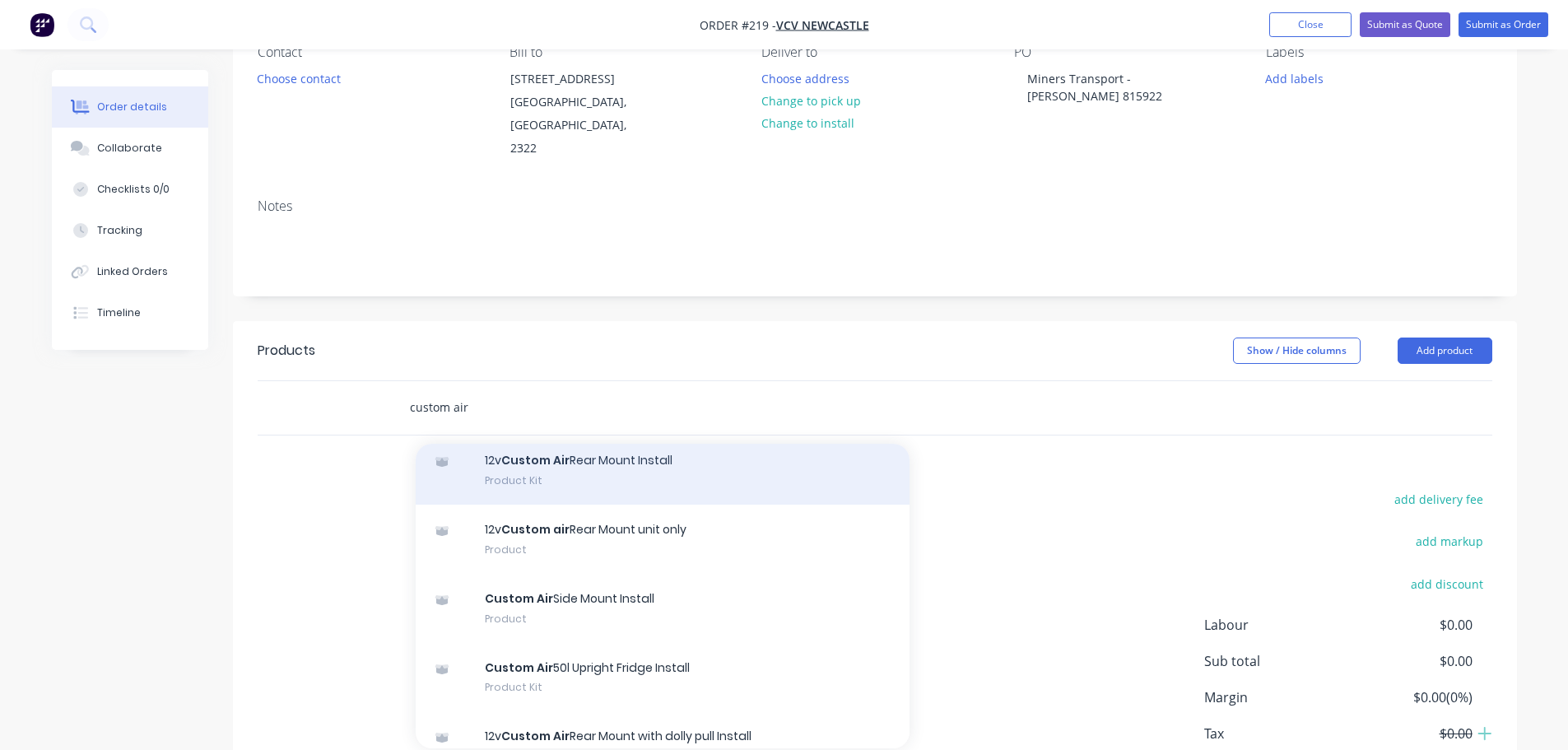
scroll to position [247, 0]
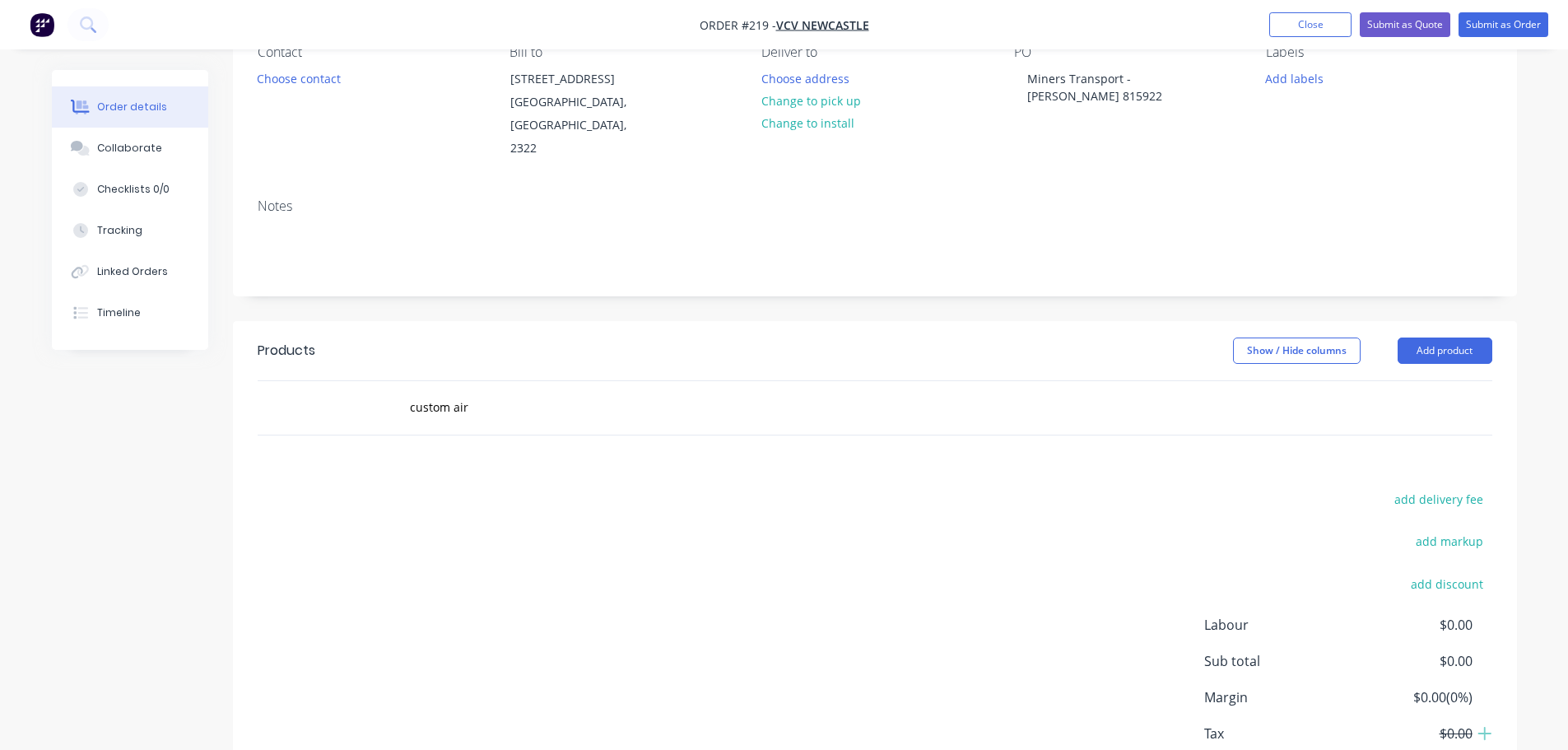
click at [1492, 321] on header "Products Show / Hide columns Add product" at bounding box center [875, 351] width 1284 height 59
click at [1479, 338] on button "Add product" at bounding box center [1445, 351] width 95 height 26
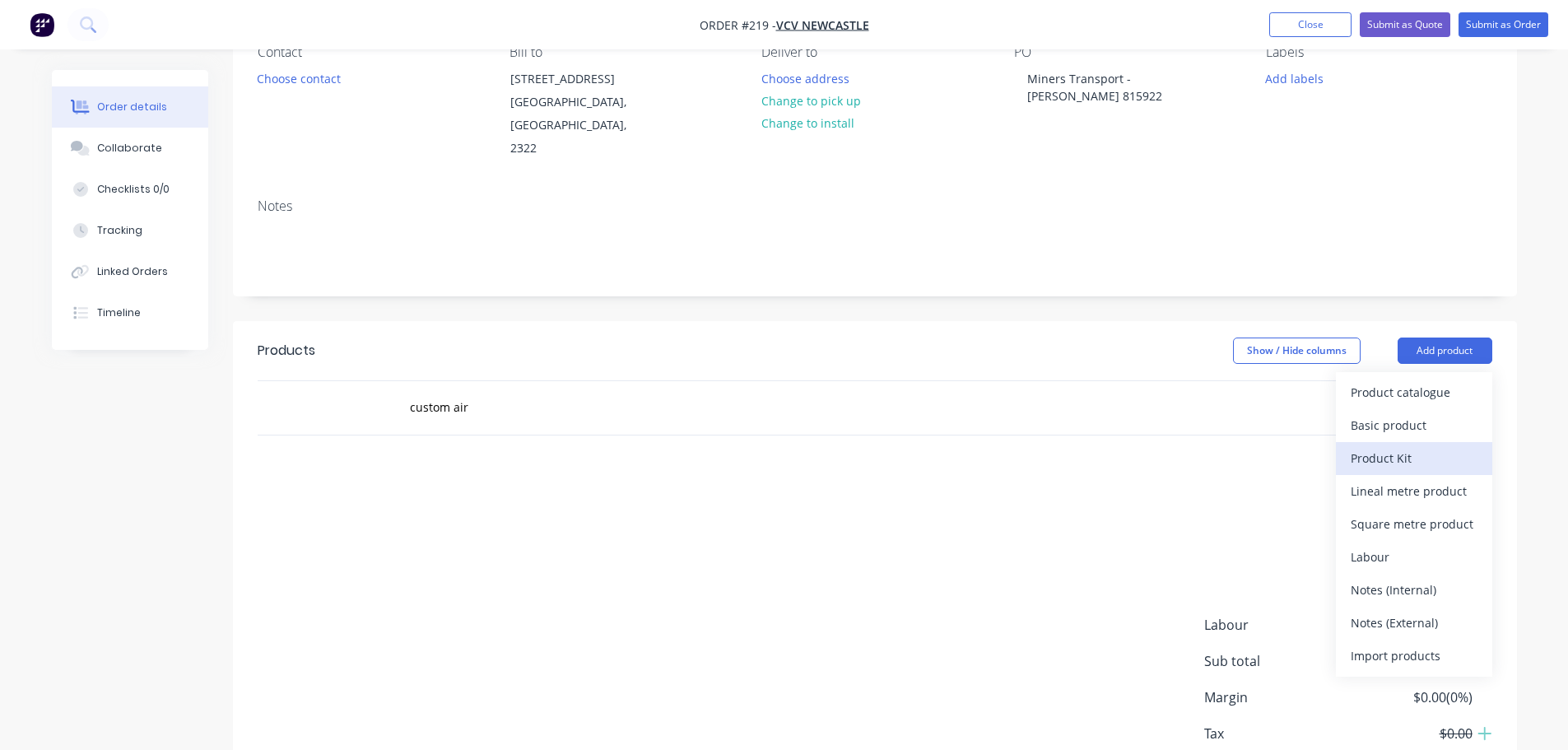
click at [1435, 446] on div "Product Kit" at bounding box center [1414, 459] width 127 height 24
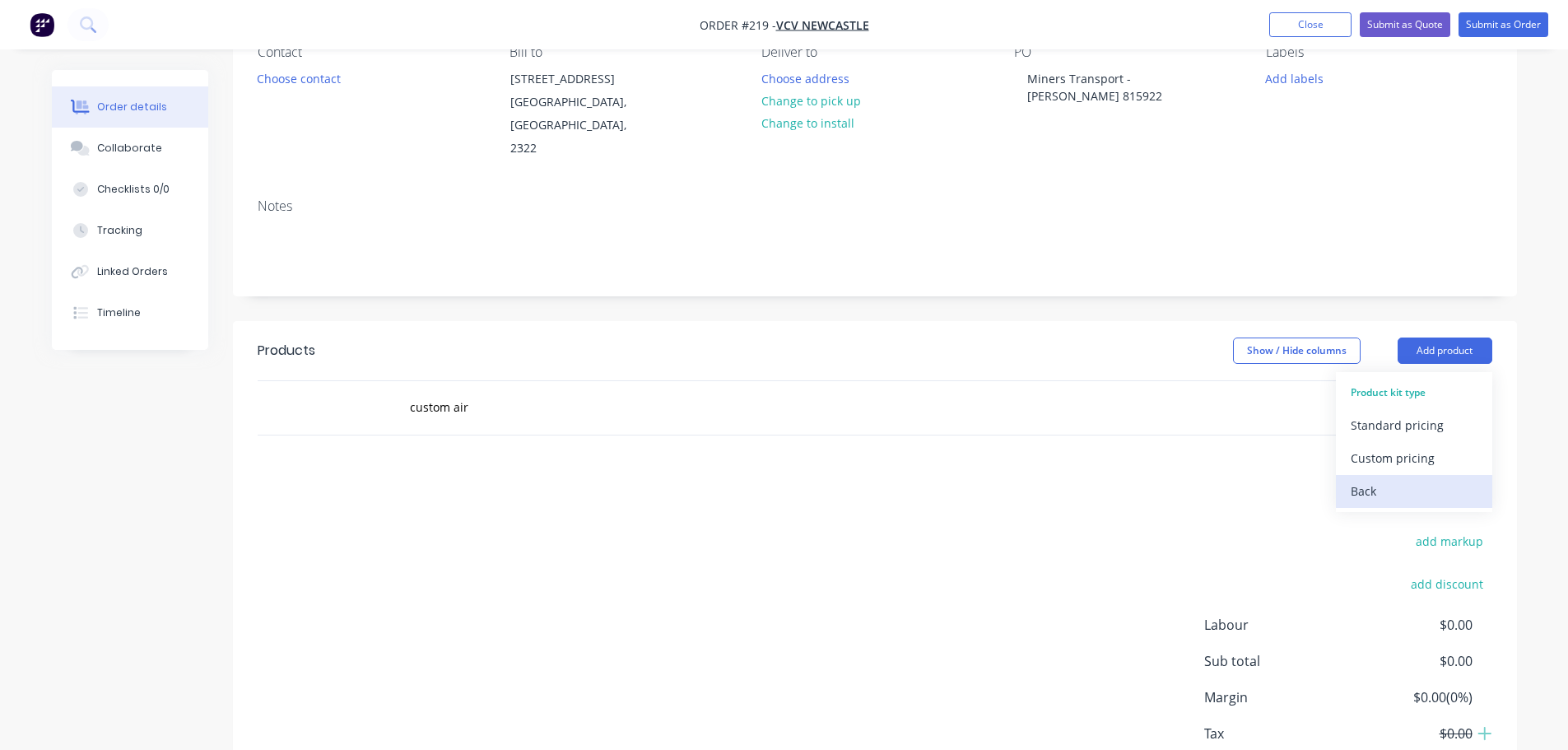
click at [1395, 479] on div "Back" at bounding box center [1414, 491] width 127 height 24
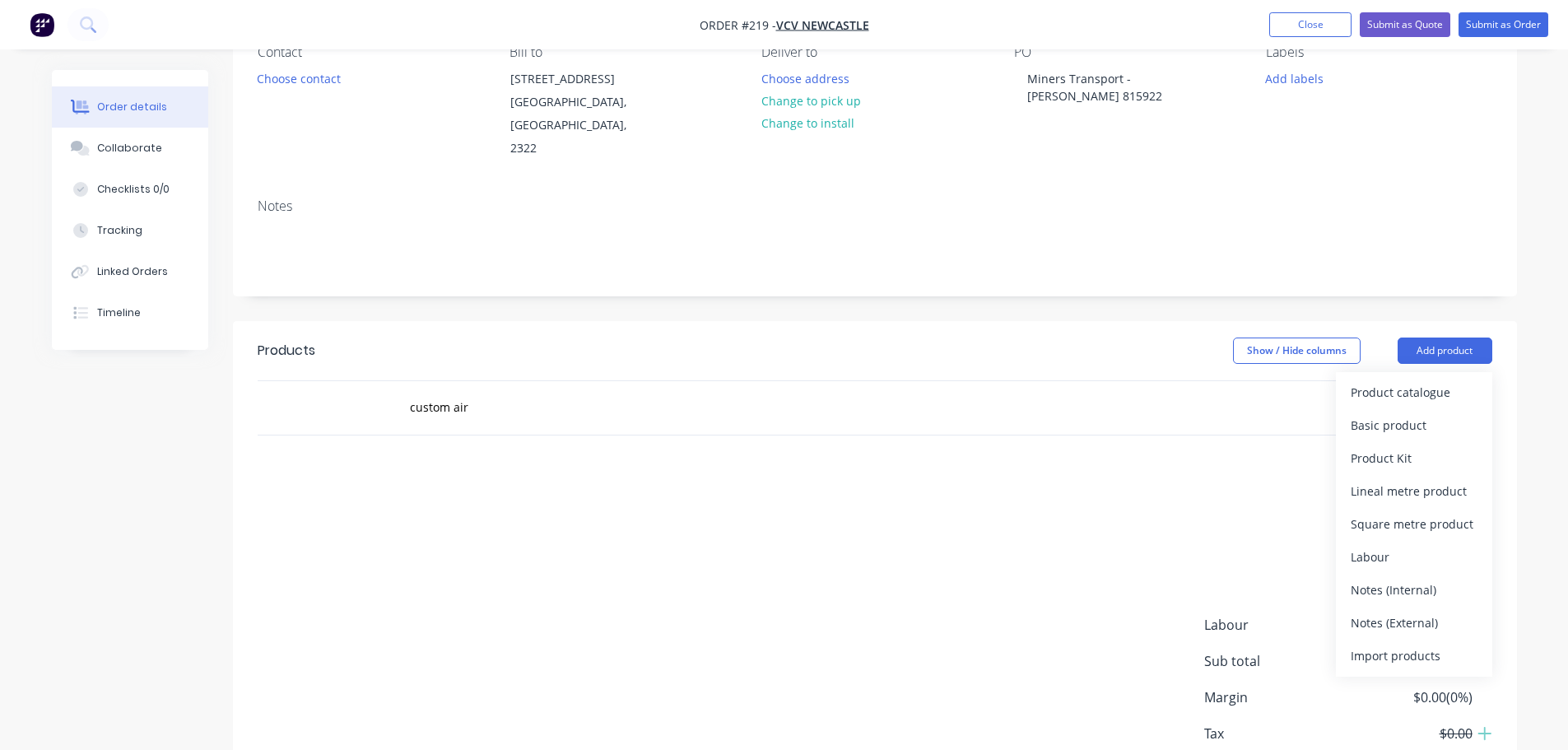
click at [1008, 558] on div "add delivery fee add markup add discount Labour $0.00 Sub total $0.00 Margin $0…" at bounding box center [875, 647] width 1235 height 317
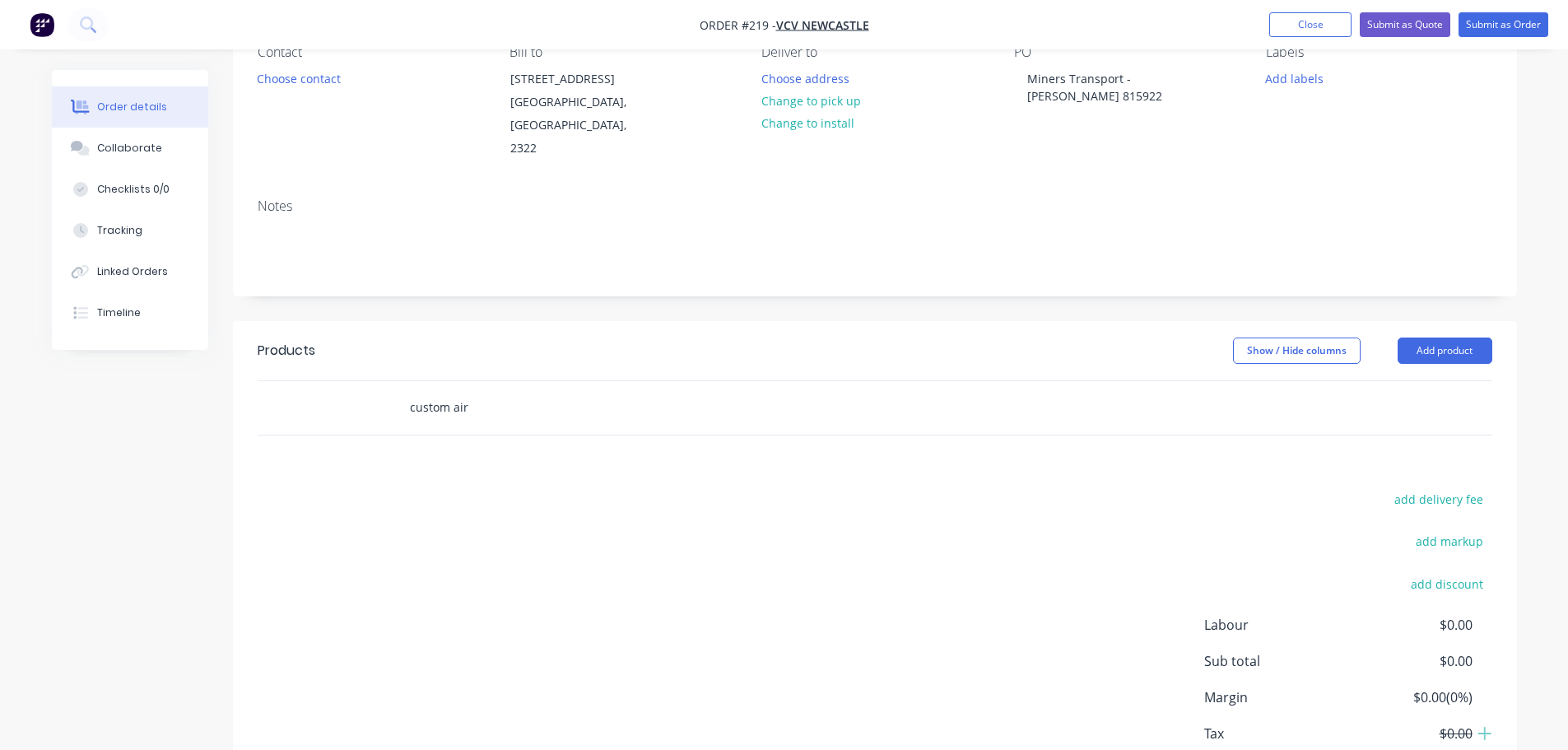
click at [0, 378] on html "Order #219 - VCV Newcastle Add product Close Submit as Quote Submit as Order Or…" at bounding box center [784, 345] width 1568 height 1018
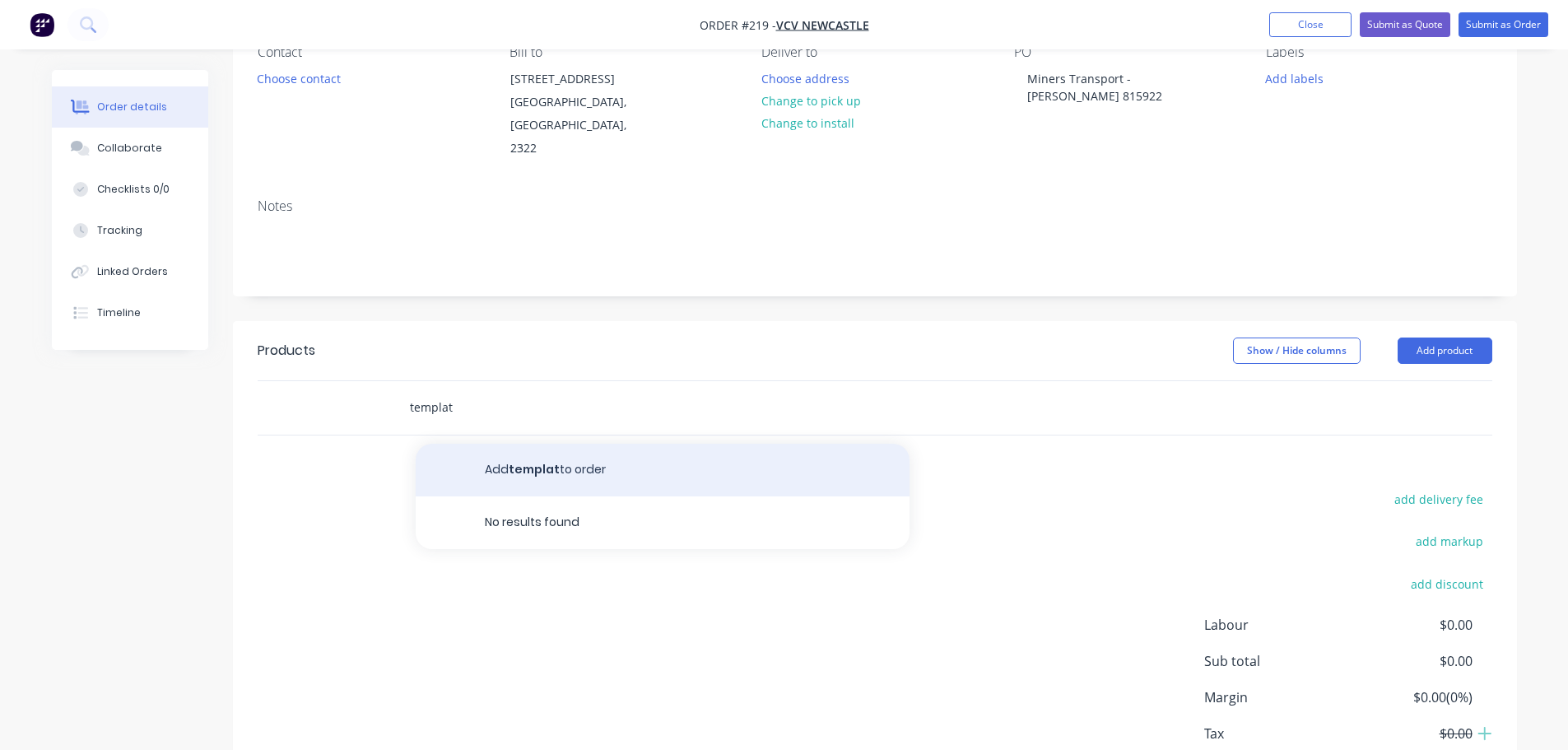
type input "template"
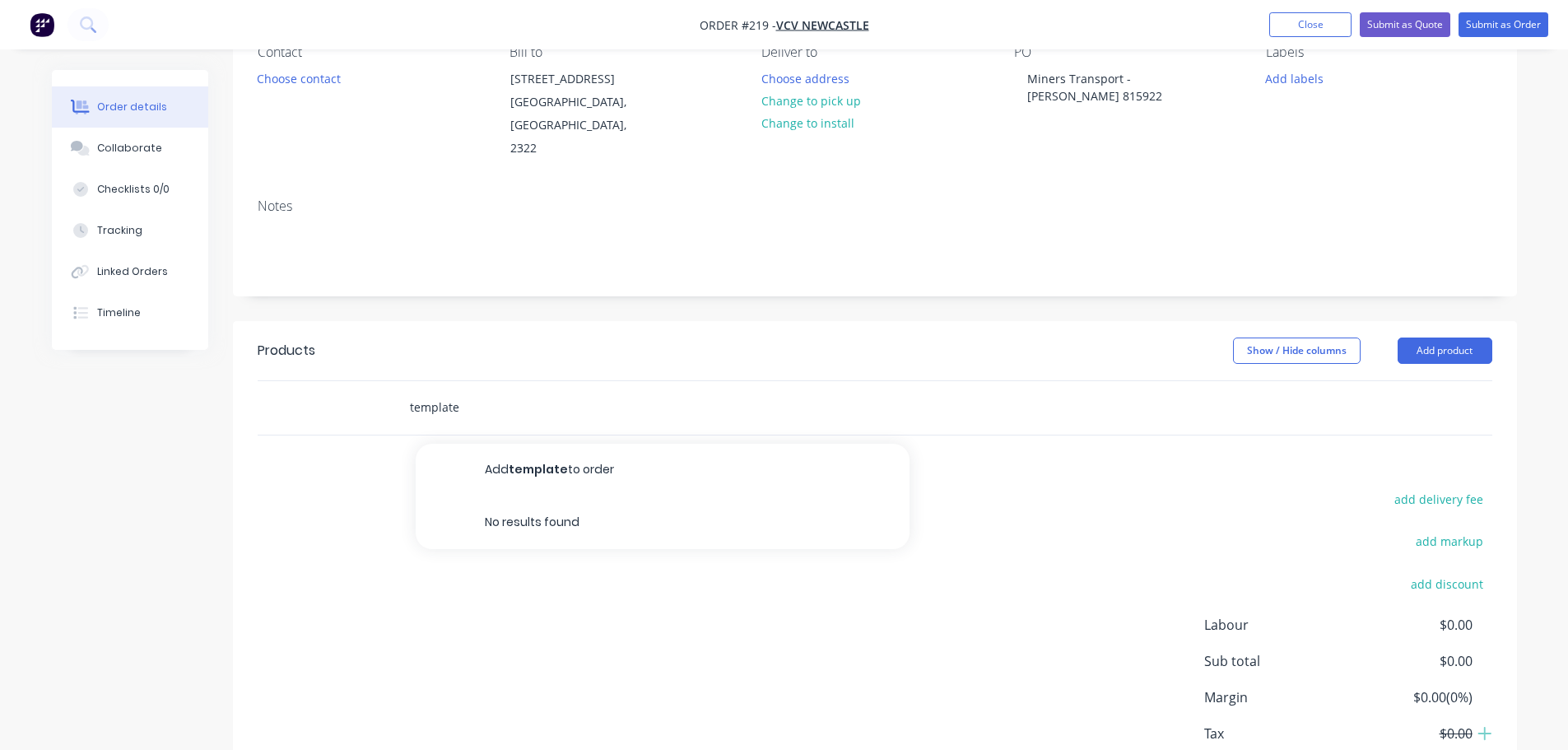
drag, startPoint x: 279, startPoint y: 394, endPoint x: -65, endPoint y: 394, distance: 344.0
click at [0, 394] on html "Order #219 - VCV Newcastle Add product Close Submit as Quote Submit as Order Or…" at bounding box center [784, 345] width 1568 height 1018
click at [812, 488] on div "add delivery fee add markup add discount Labour $0.00 Sub total $0.00 Margin $0…" at bounding box center [875, 647] width 1235 height 317
click at [558, 394] on input "text" at bounding box center [573, 407] width 329 height 32
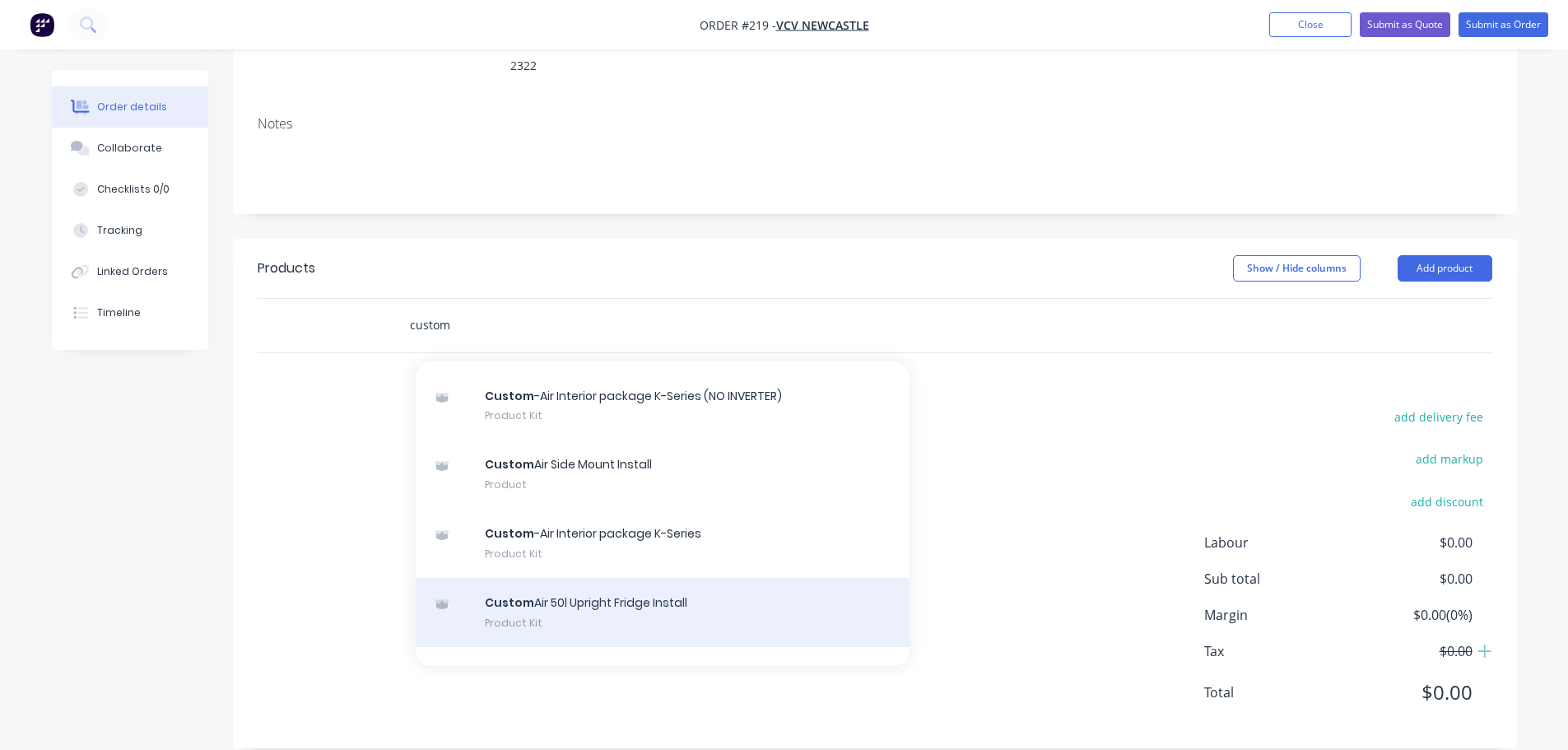
scroll to position [344, 0]
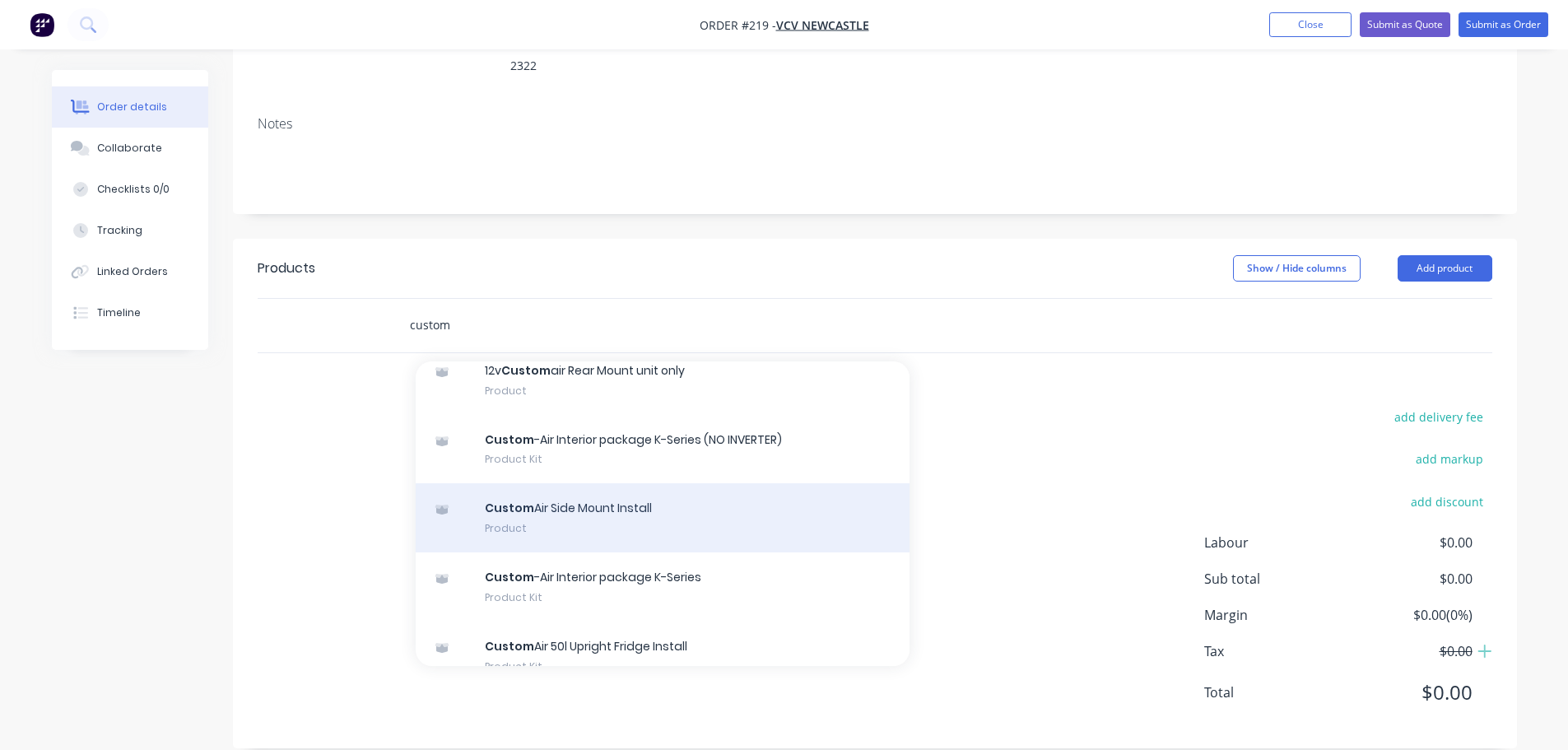
type input "custom"
click at [704, 503] on div "Custom Air Side Mount Install Product" at bounding box center [662, 518] width 494 height 70
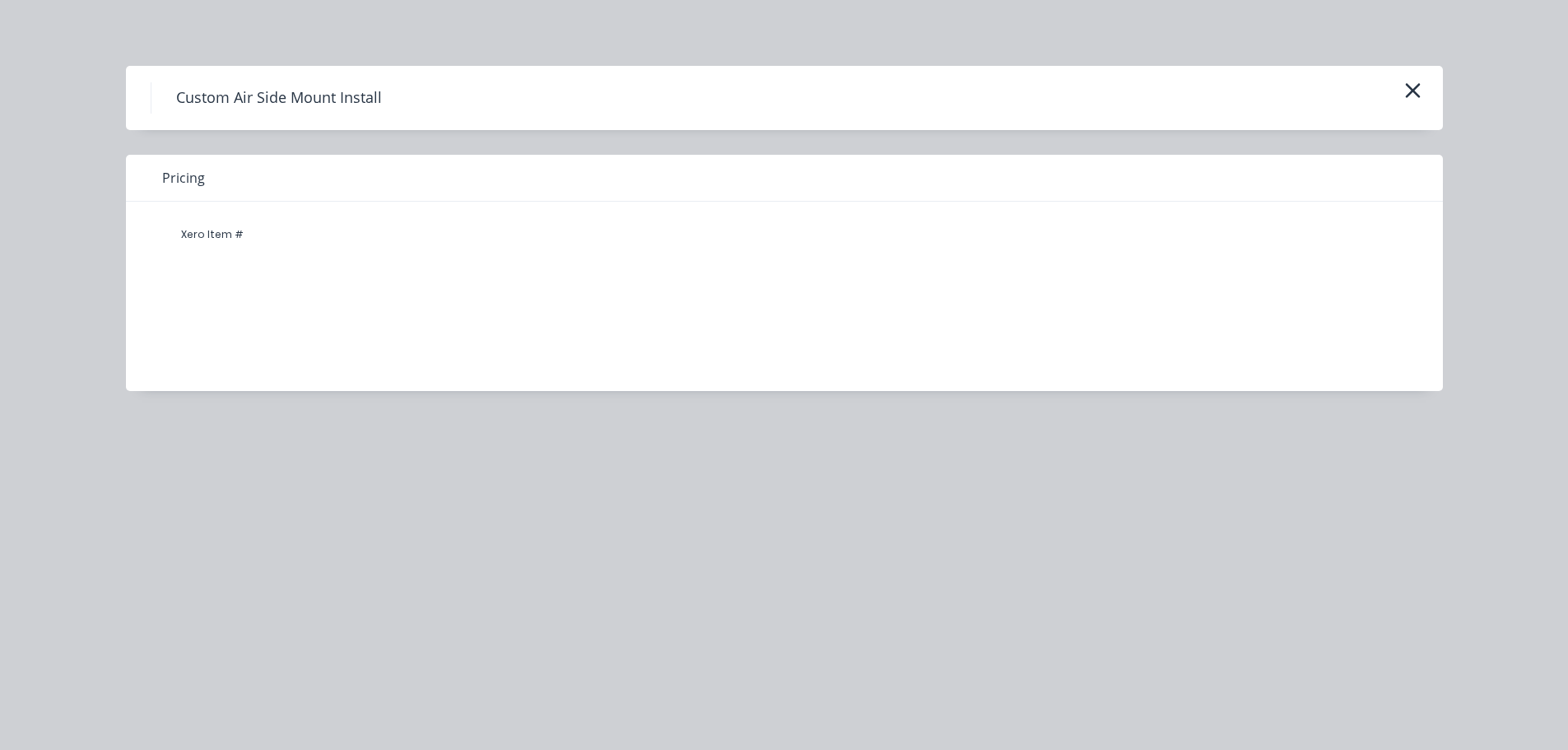
click at [263, 313] on div "Xero Item #" at bounding box center [772, 283] width 1292 height 164
click at [213, 230] on div "Xero Item #" at bounding box center [212, 234] width 98 height 32
click at [213, 229] on div "Xero Item #" at bounding box center [212, 234] width 98 height 32
click at [178, 181] on span "Pricing" at bounding box center [184, 177] width 43 height 19
click at [178, 178] on span "Pricing" at bounding box center [184, 177] width 43 height 19
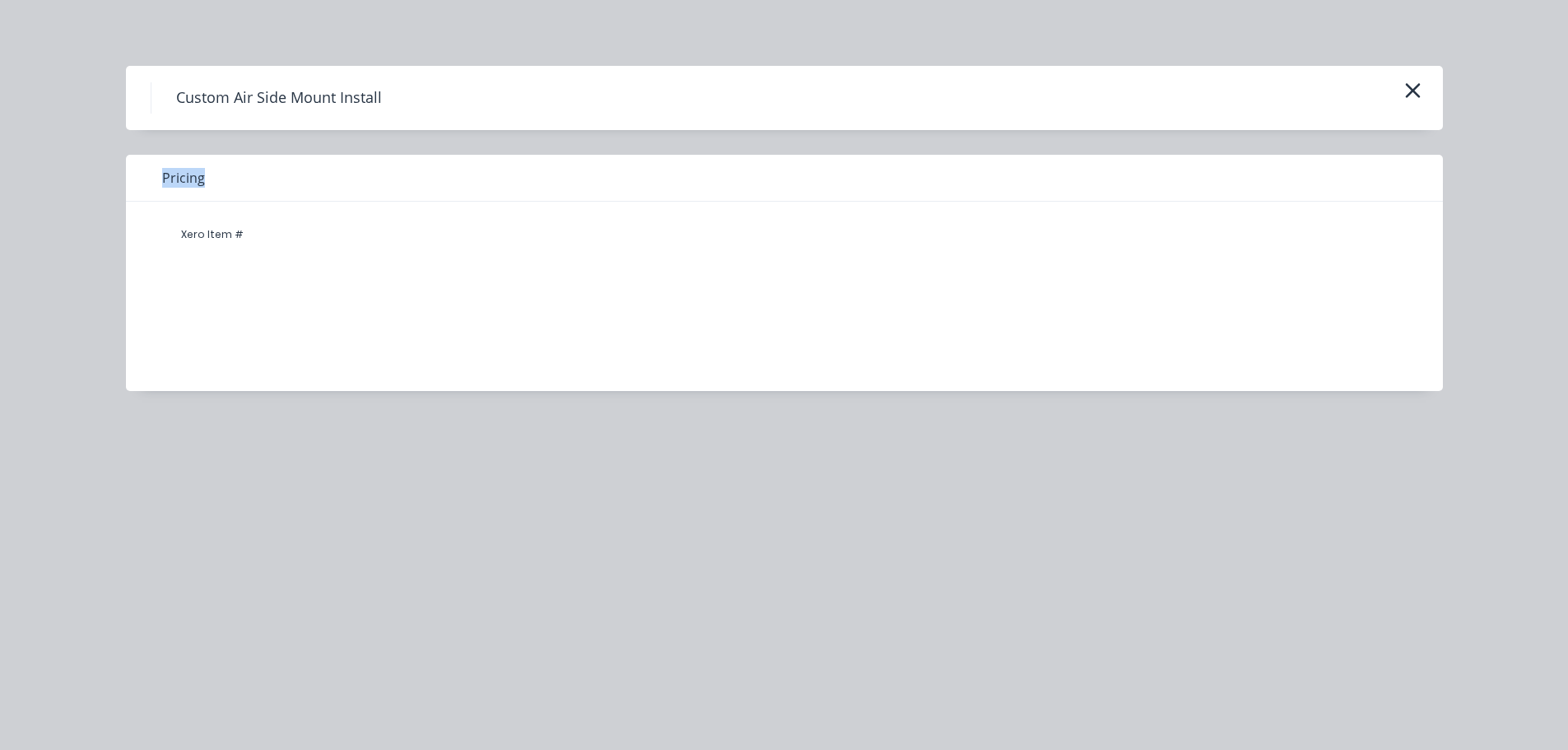
click at [179, 174] on span "Pricing" at bounding box center [184, 177] width 43 height 19
click at [277, 92] on h4 "Custom Air Side Mount Install" at bounding box center [278, 98] width 256 height 32
click at [277, 91] on h4 "Custom Air Side Mount Install" at bounding box center [278, 98] width 256 height 32
click at [143, 87] on div "Custom Air Side Mount Install" at bounding box center [784, 97] width 1317 height 64
drag, startPoint x: 143, startPoint y: 87, endPoint x: 119, endPoint y: 91, distance: 24.3
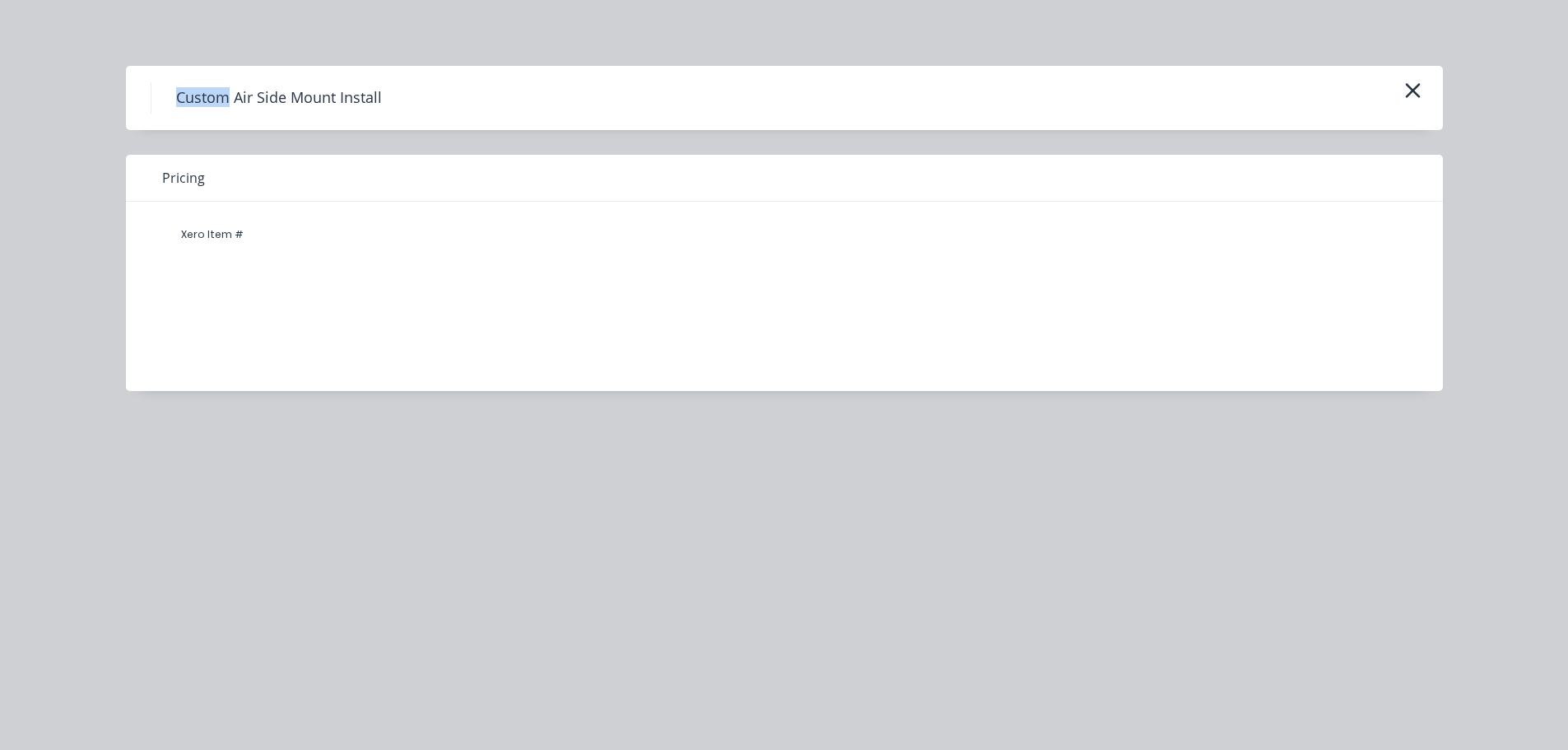
click at [135, 88] on div "Custom Air Side Mount Install" at bounding box center [784, 97] width 1317 height 64
click at [132, 92] on div "Custom Air Side Mount Install" at bounding box center [784, 97] width 1317 height 64
click at [1414, 97] on icon "button" at bounding box center [1412, 90] width 18 height 23
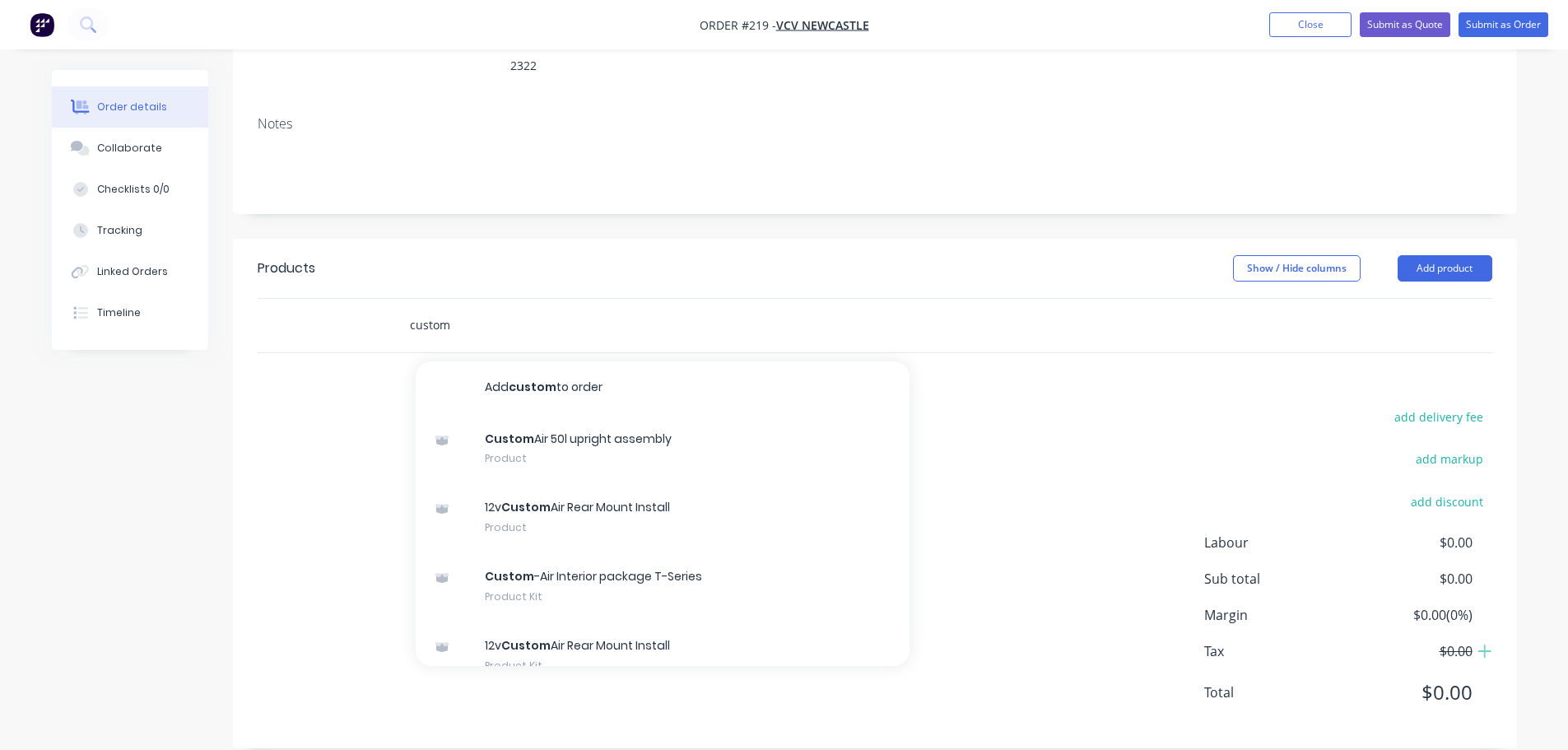
drag, startPoint x: 609, startPoint y: 303, endPoint x: -447, endPoint y: 318, distance: 1056.1
click at [0, 318] on html "Order #219 - VCV Newcastle Add product Close Submit as Quote Submit as Order Or…" at bounding box center [784, 264] width 1568 height 1018
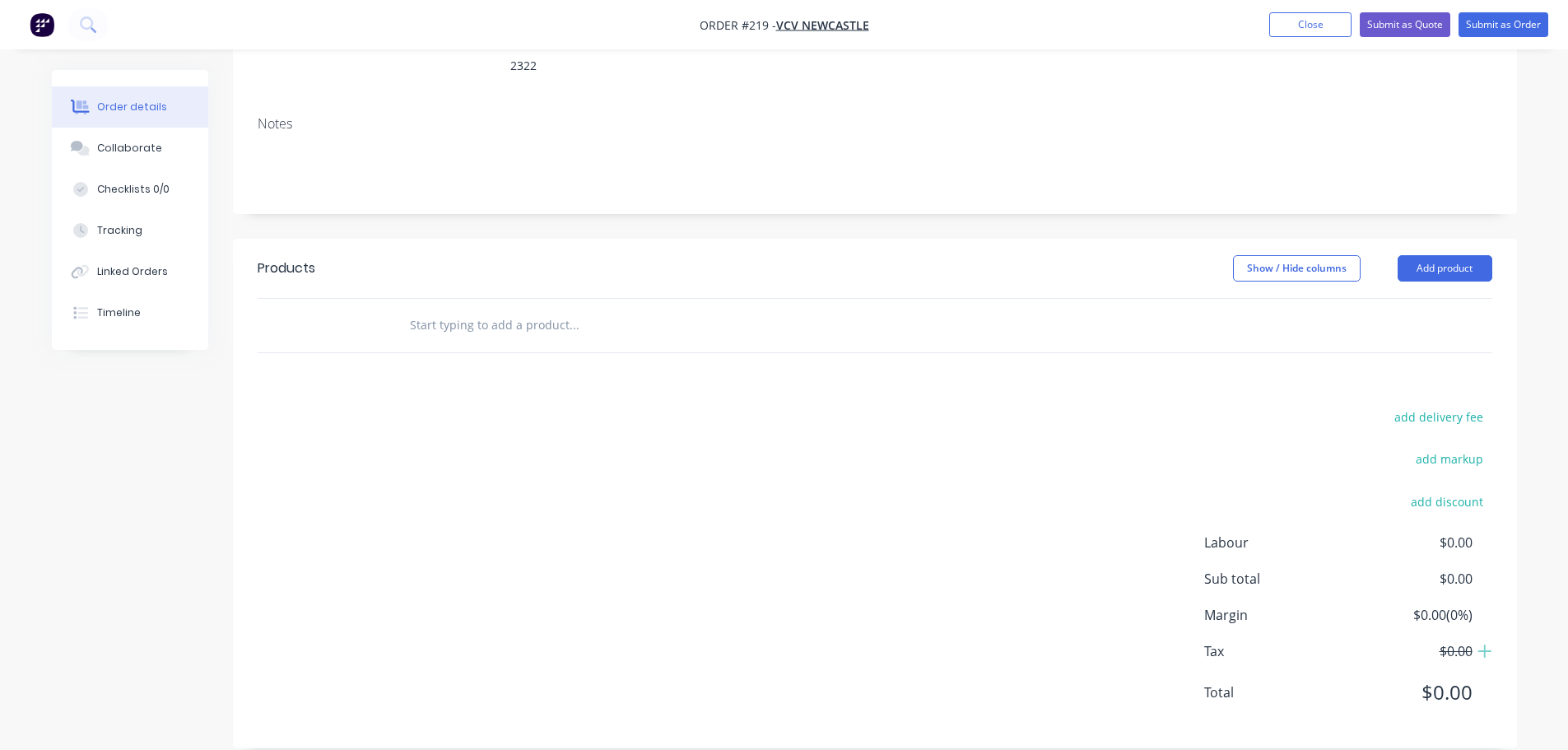
drag, startPoint x: 1145, startPoint y: 470, endPoint x: 1201, endPoint y: 431, distance: 68.2
click at [1156, 461] on div "add delivery fee add markup add discount Labour $0.00 Sub total $0.00 Margin $0…" at bounding box center [875, 564] width 1235 height 317
click at [1462, 255] on button "Add product" at bounding box center [1445, 268] width 95 height 26
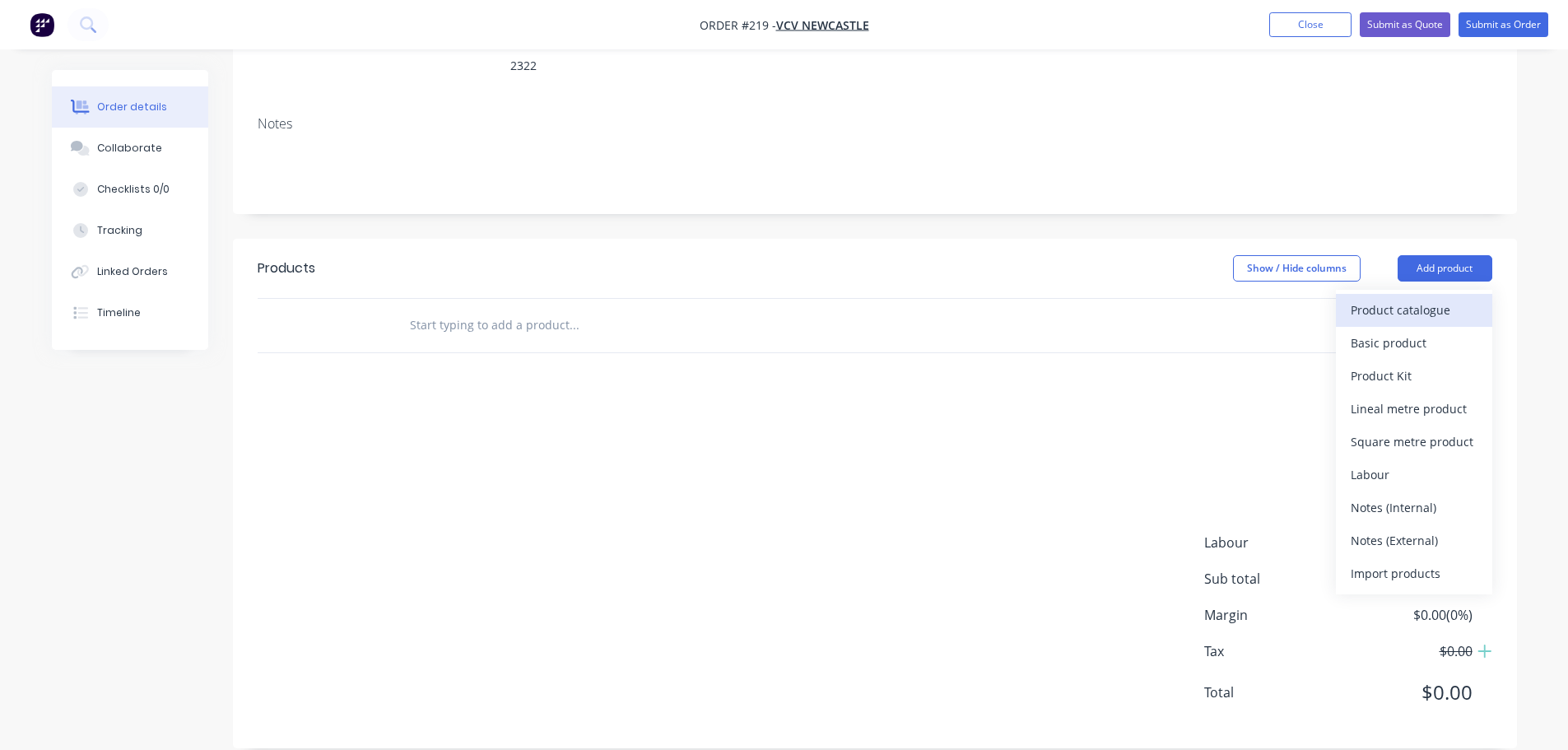
click at [1489, 294] on button "Product catalogue" at bounding box center [1414, 310] width 157 height 32
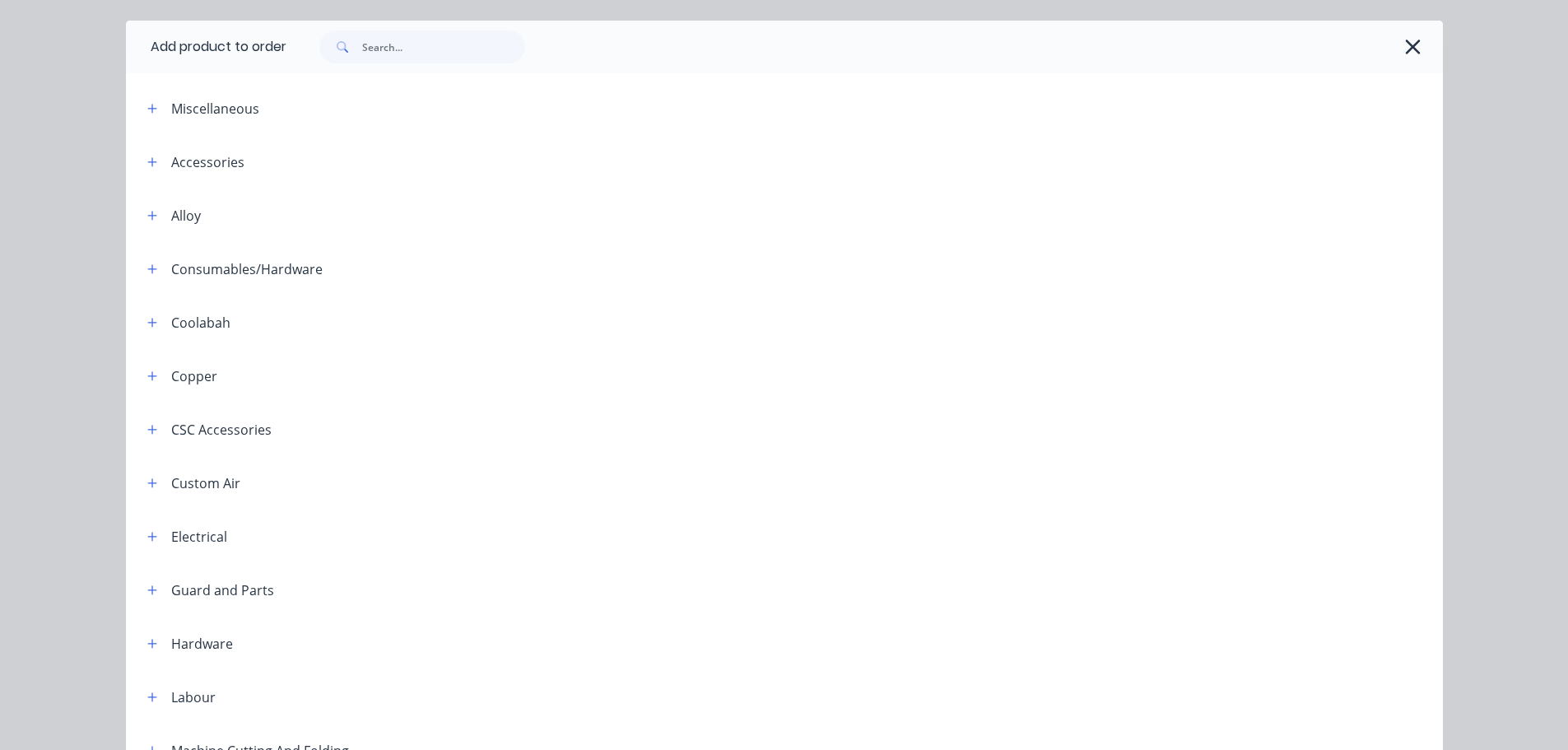
scroll to position [83, 0]
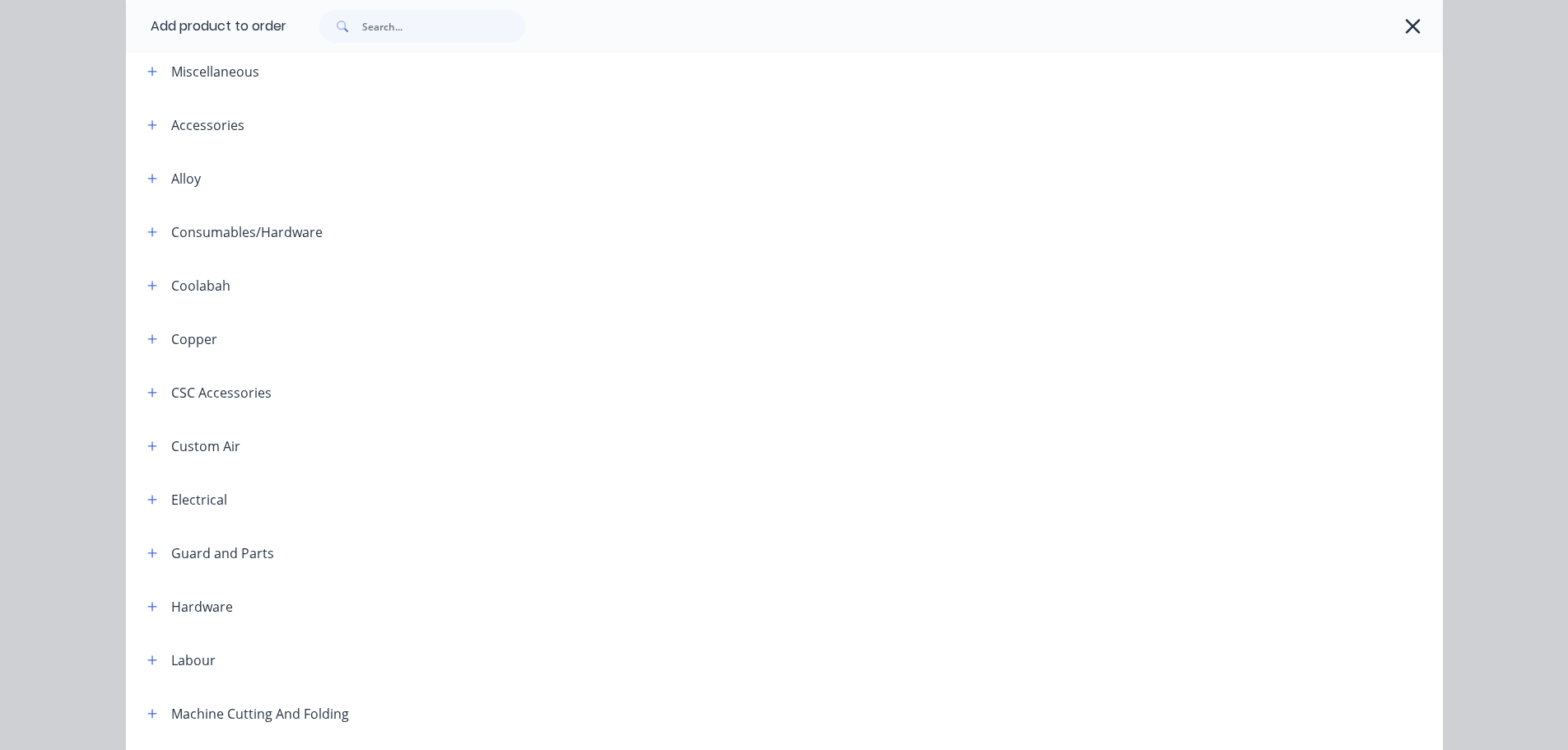
click at [192, 442] on div "Custom Air" at bounding box center [206, 446] width 70 height 19
click at [149, 449] on icon "button" at bounding box center [152, 446] width 10 height 11
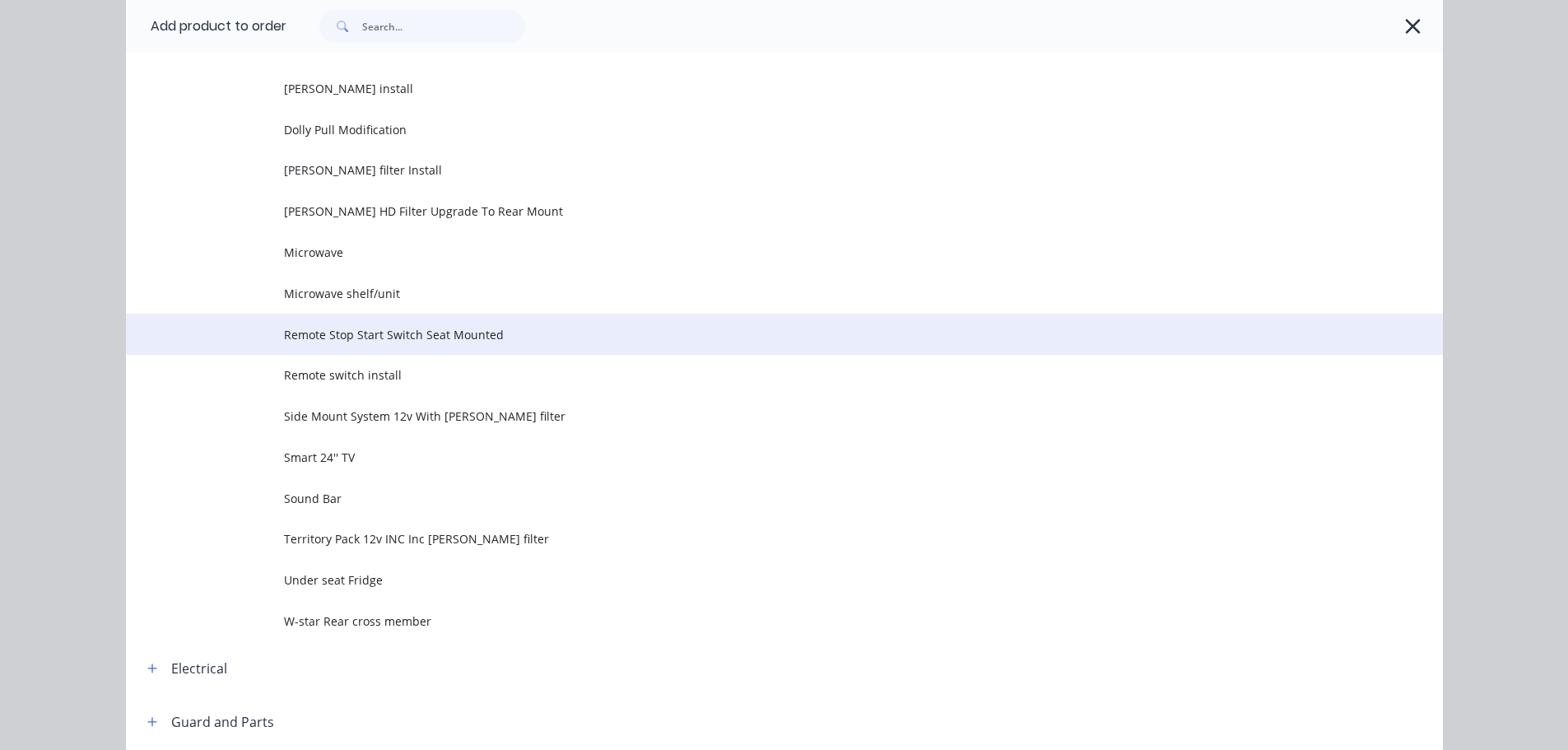
scroll to position [576, 0]
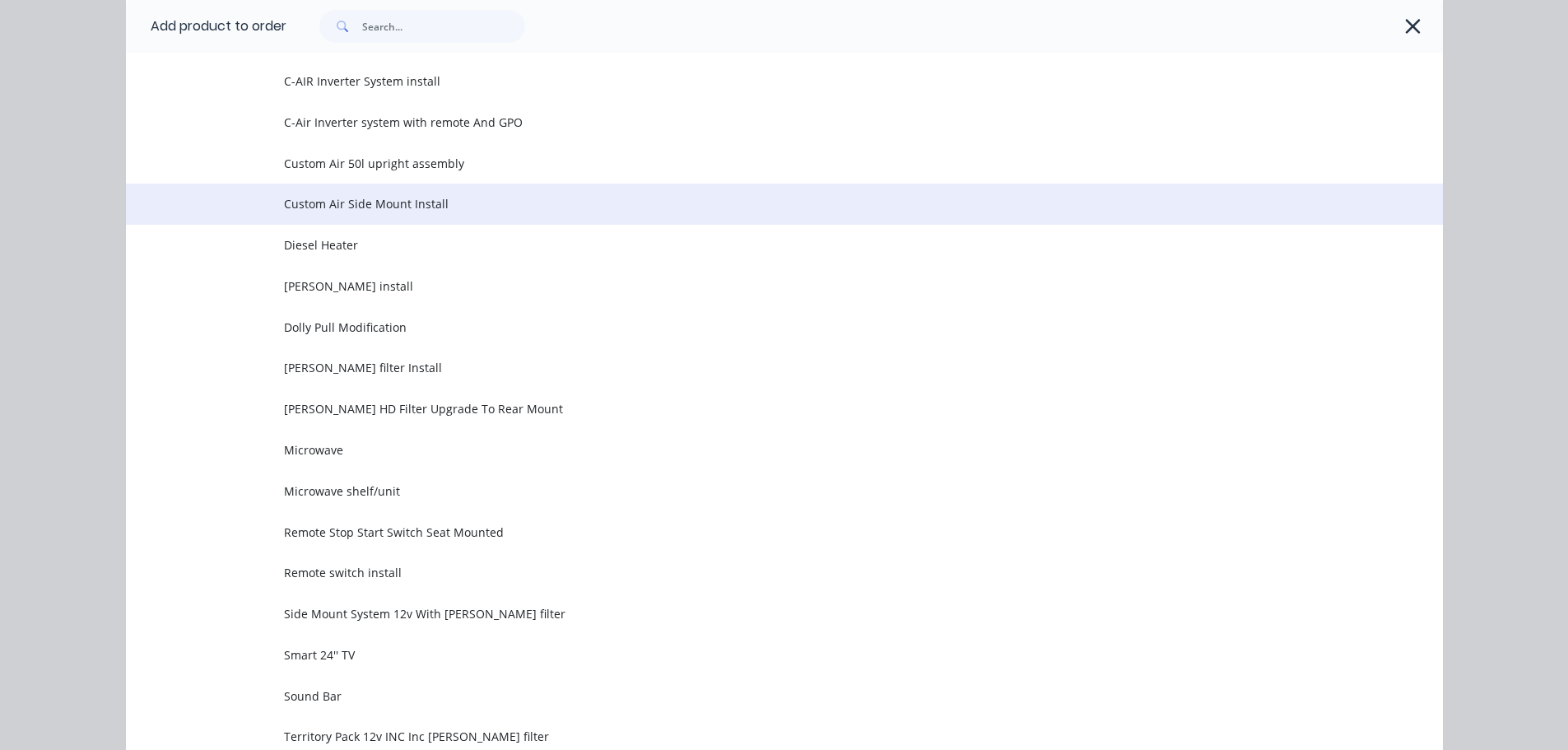
click at [310, 208] on span "Custom Air Side Mount Install" at bounding box center [747, 203] width 927 height 18
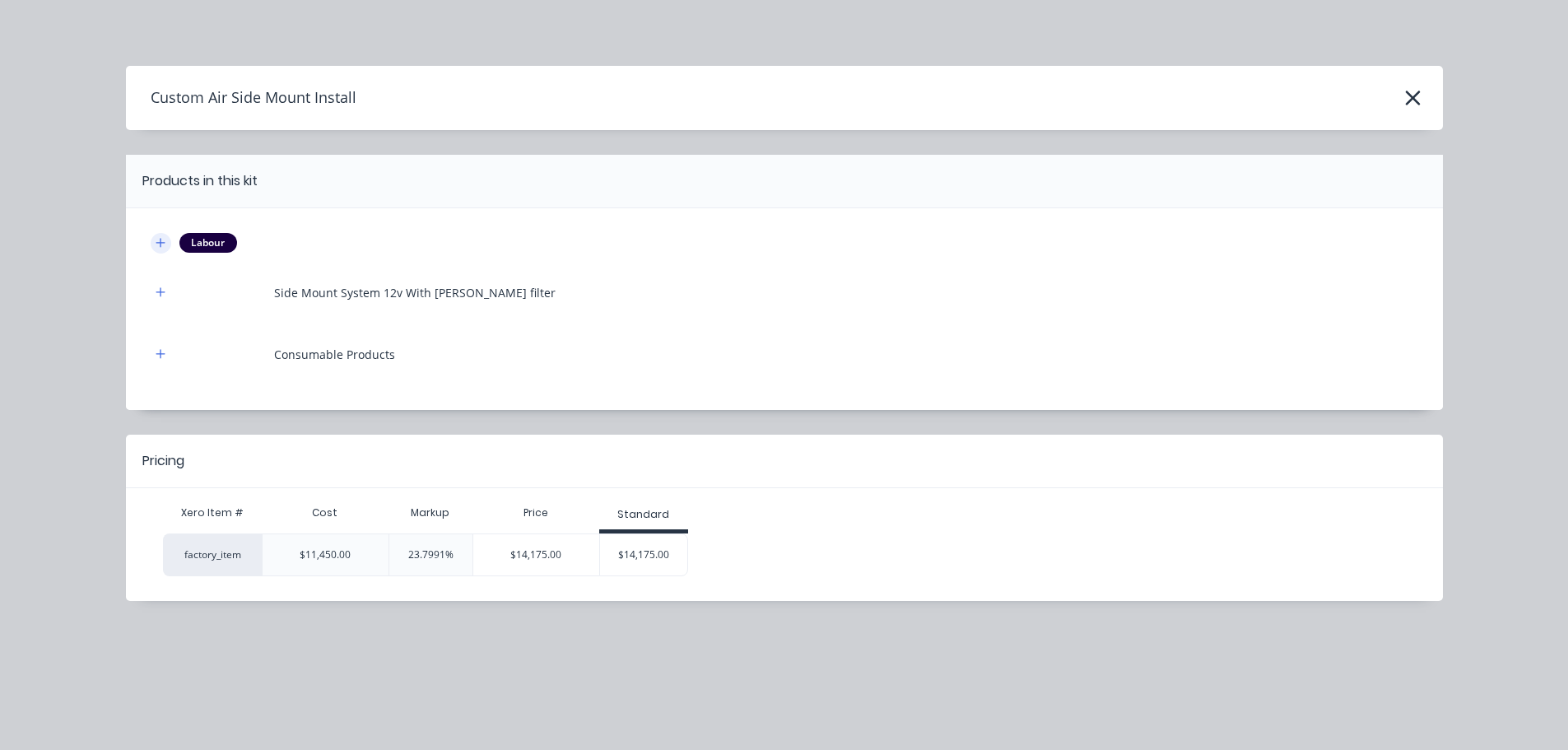
click at [167, 244] on button "button" at bounding box center [161, 243] width 20 height 20
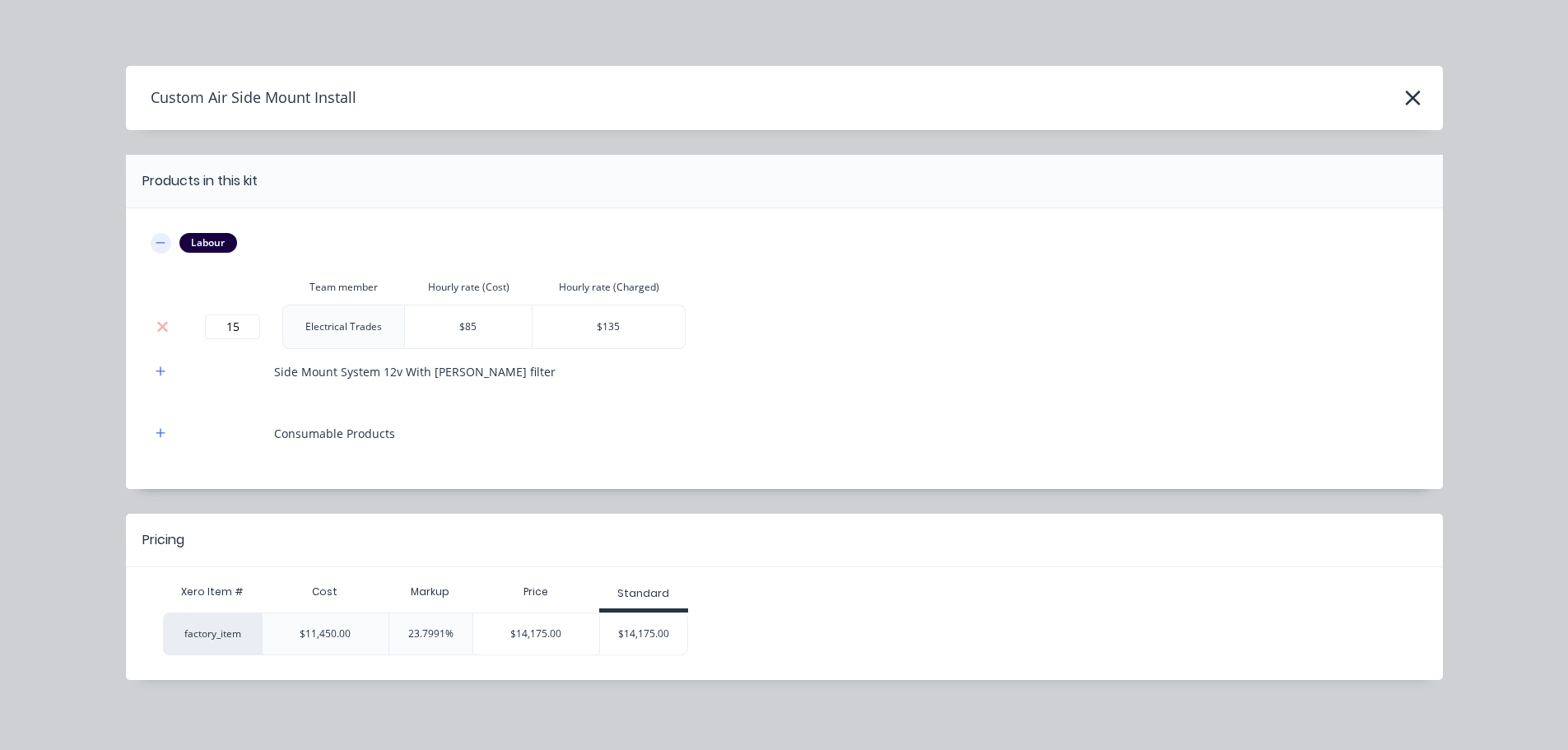
click at [156, 240] on icon "button" at bounding box center [161, 242] width 10 height 11
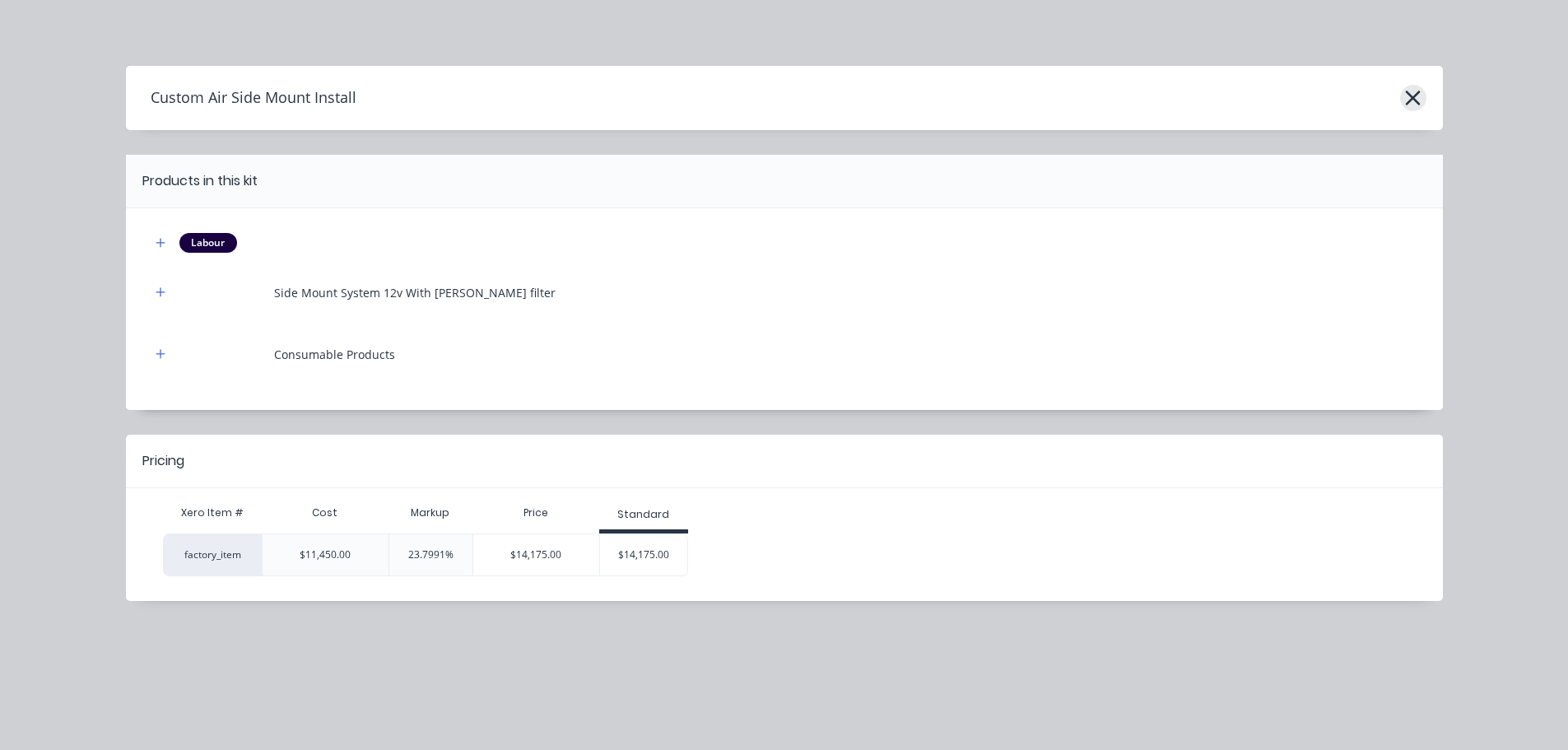
click at [1409, 97] on icon "button" at bounding box center [1412, 97] width 18 height 23
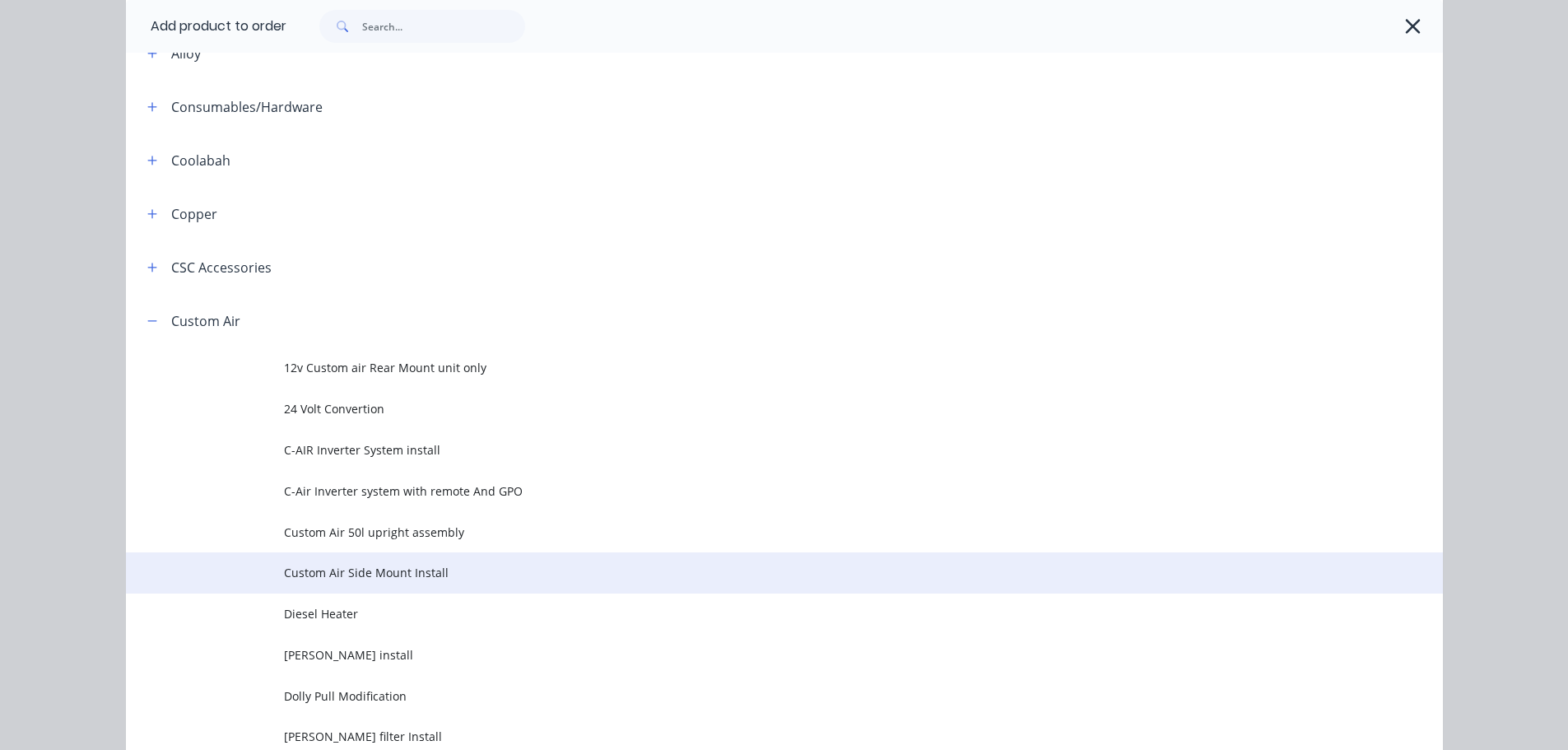
scroll to position [419, 0]
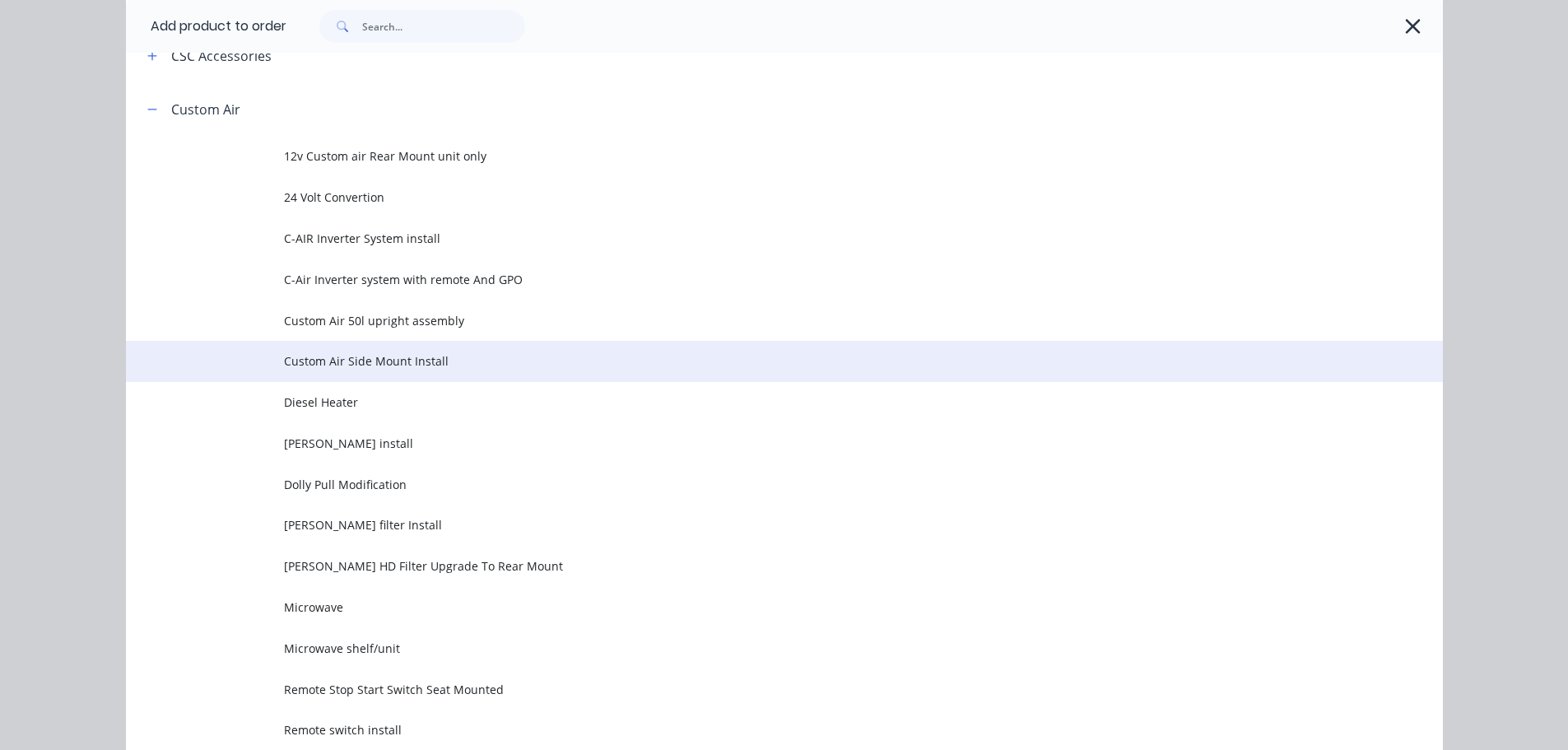
click at [302, 358] on span "Custom Air Side Mount Install" at bounding box center [747, 361] width 927 height 18
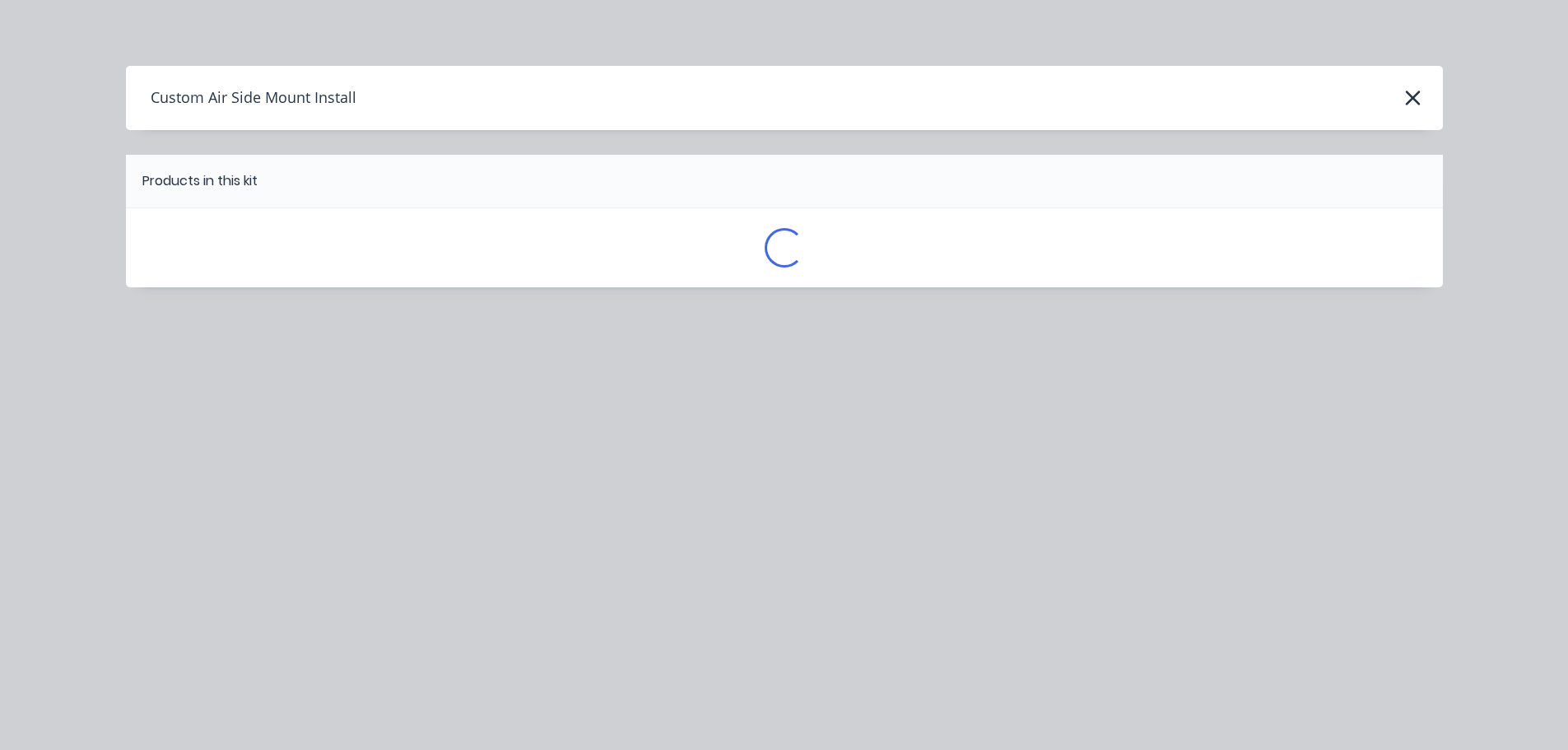
scroll to position [0, 0]
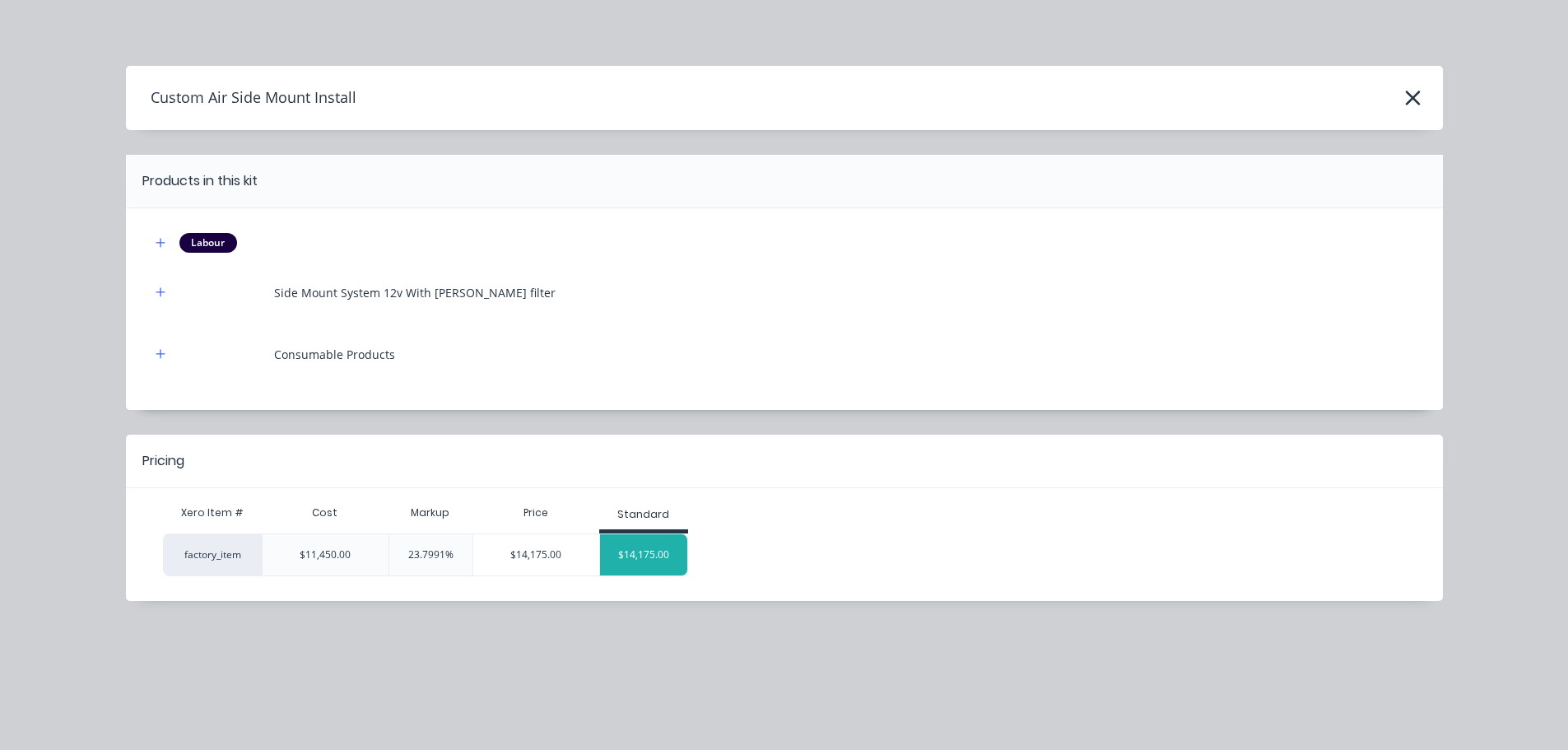
click at [650, 549] on div "$14,175.00" at bounding box center [644, 555] width 88 height 41
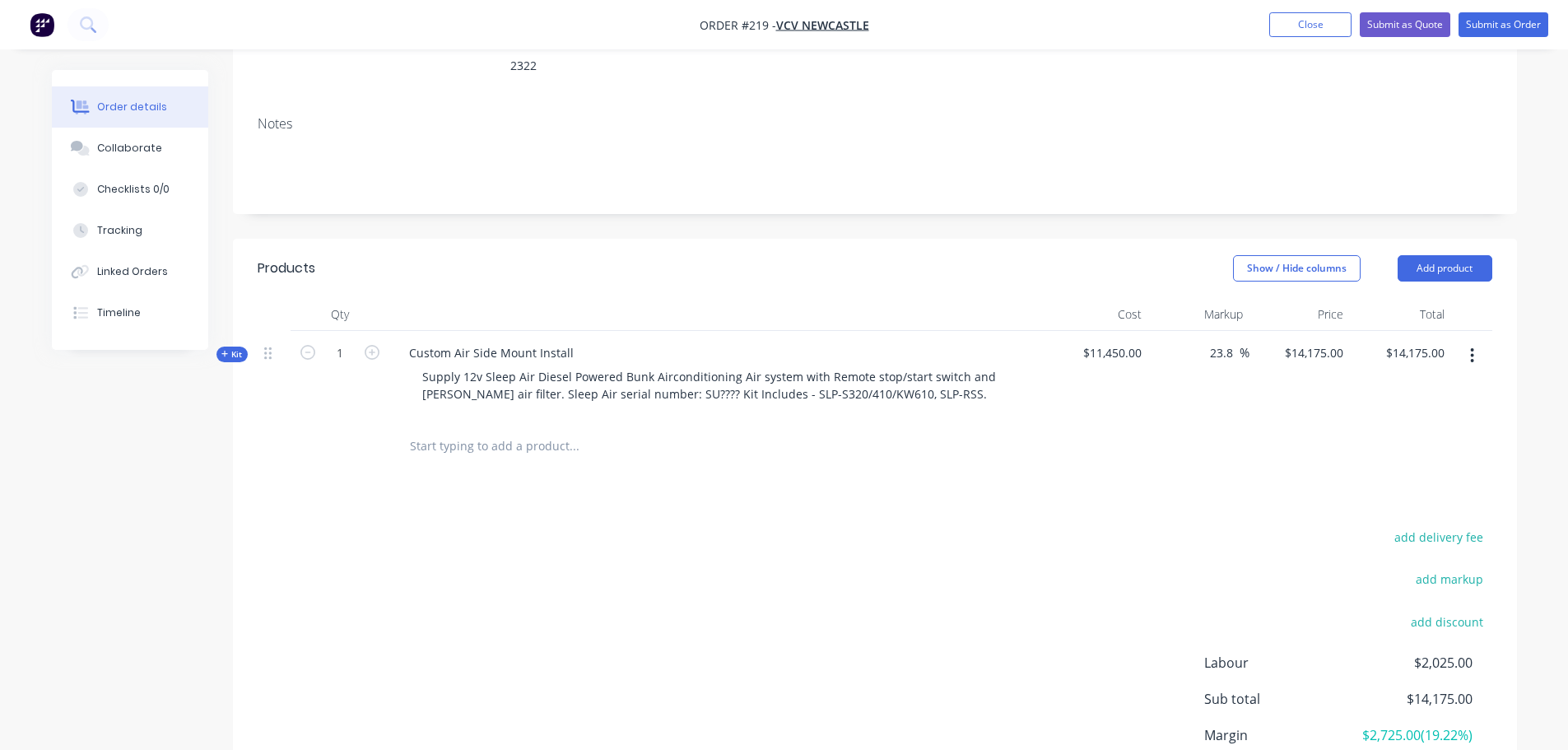
click at [468, 430] on input "text" at bounding box center [573, 446] width 329 height 32
type input "templa"
drag, startPoint x: 665, startPoint y: 422, endPoint x: 59, endPoint y: 426, distance: 606.0
click at [59, 426] on div "Created by [PERSON_NAME] Created [DATE] Required [DATE] Assigned to Add team me…" at bounding box center [784, 358] width 1465 height 1068
click at [1472, 255] on button "Add product" at bounding box center [1445, 268] width 95 height 26
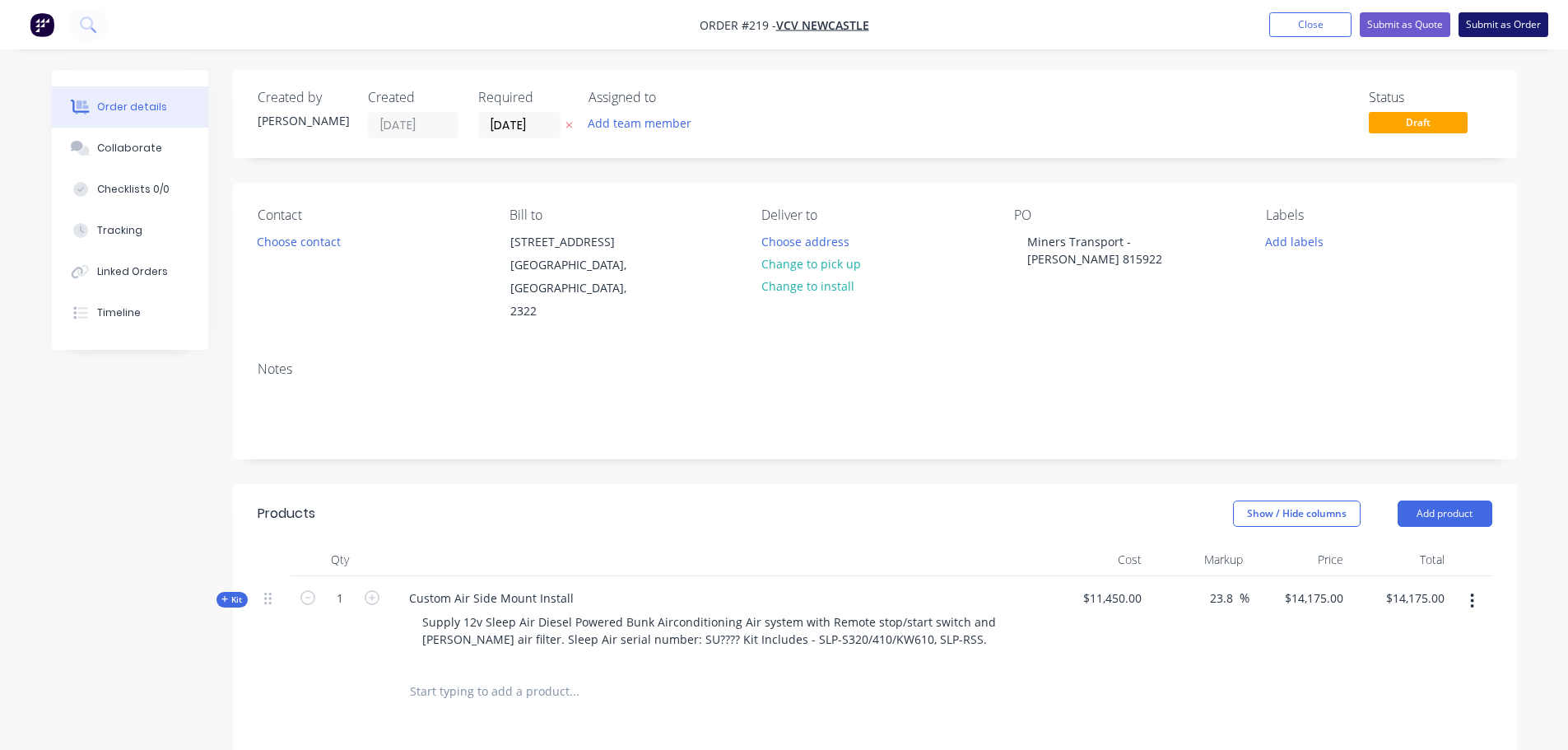
click at [1497, 29] on button "Submit as Order" at bounding box center [1503, 24] width 90 height 25
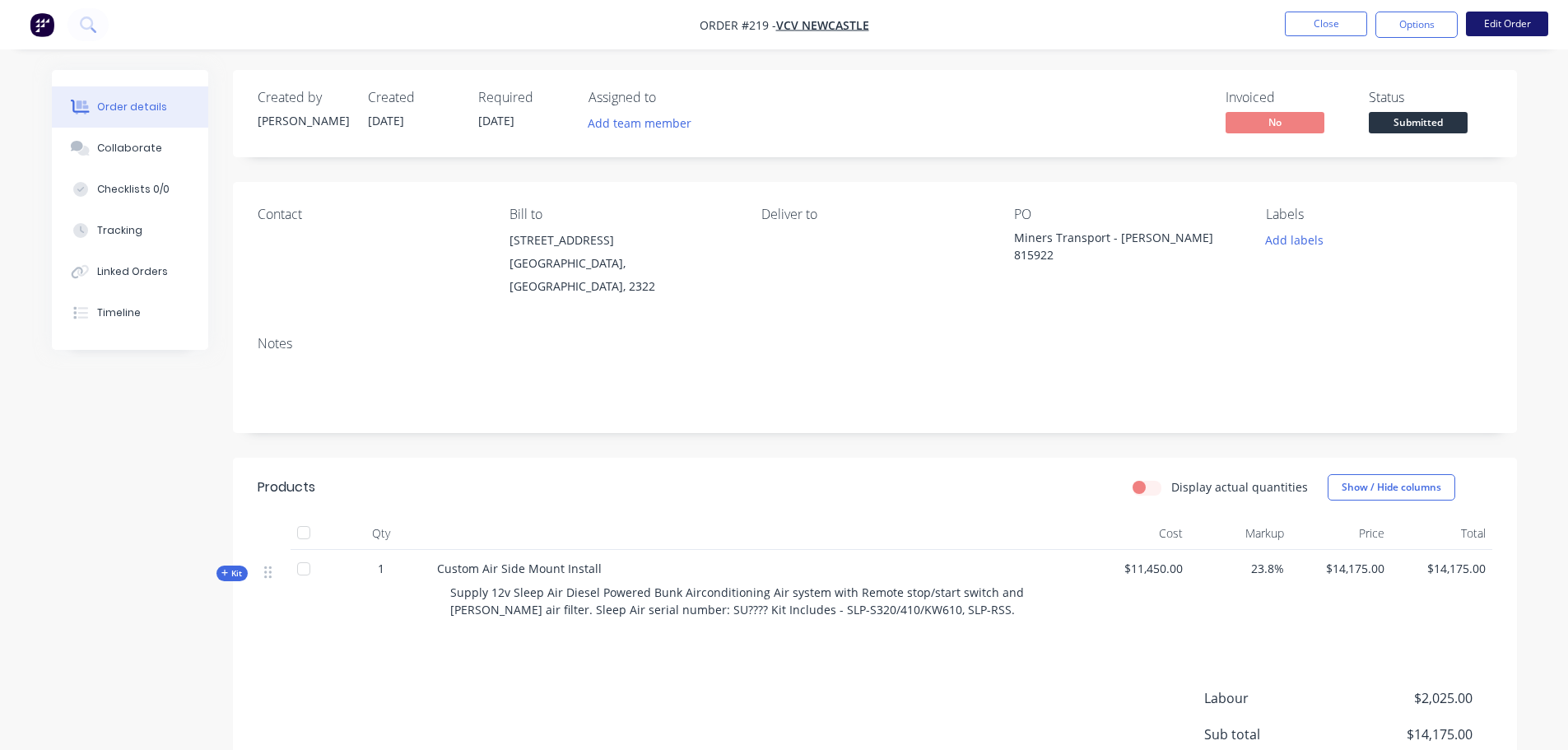
click at [1494, 28] on button "Edit Order" at bounding box center [1507, 23] width 83 height 25
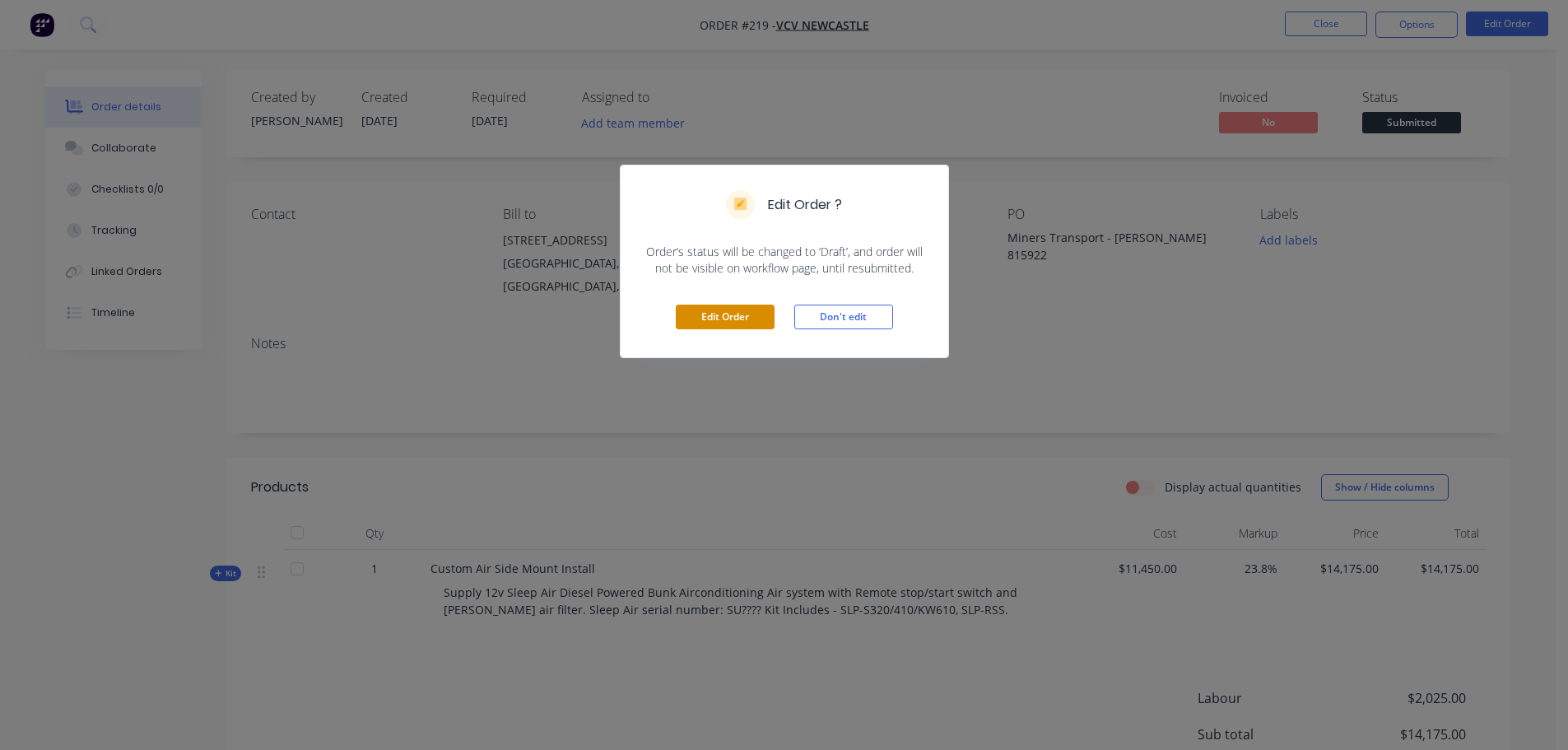
click at [696, 314] on button "Edit Order" at bounding box center [725, 317] width 98 height 25
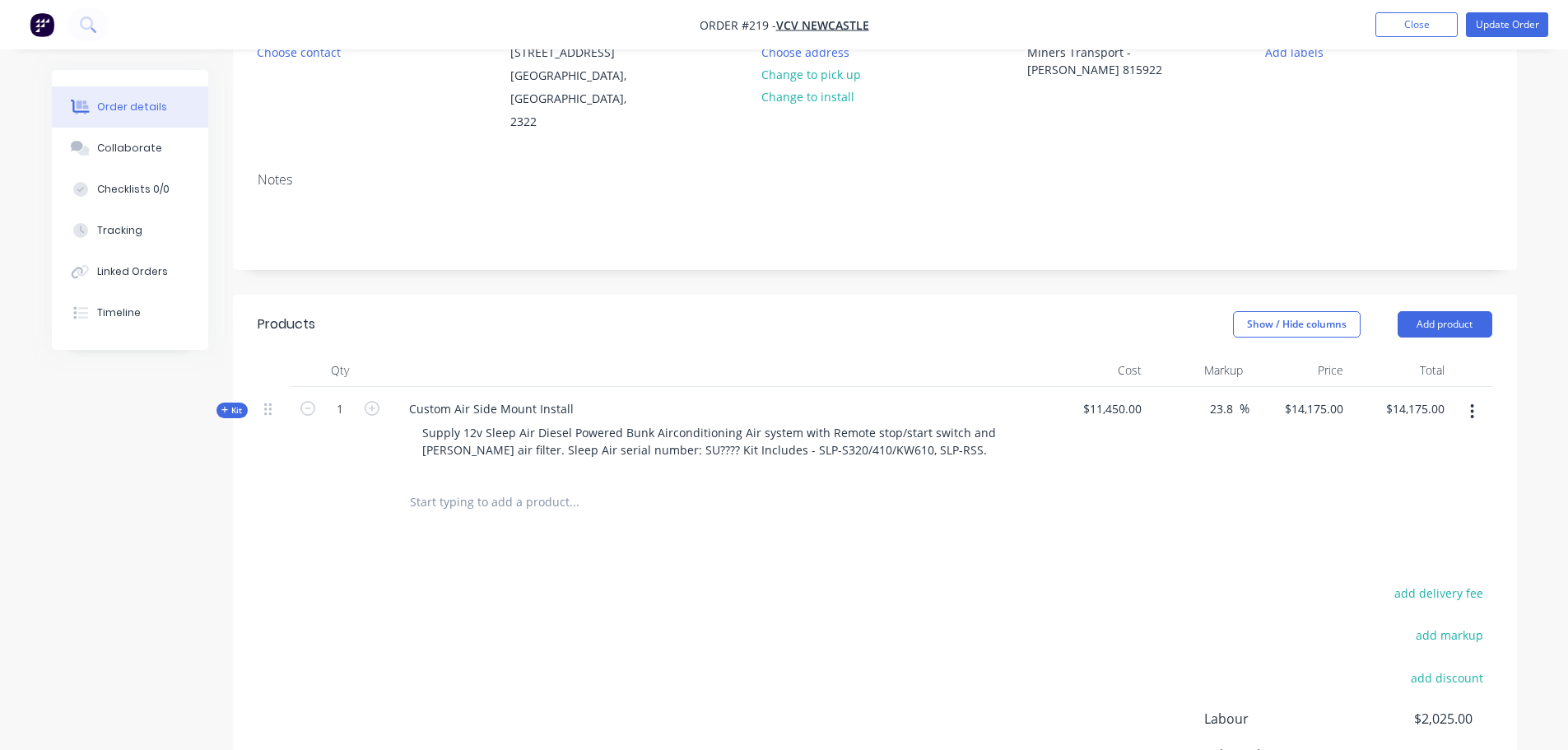
scroll to position [247, 0]
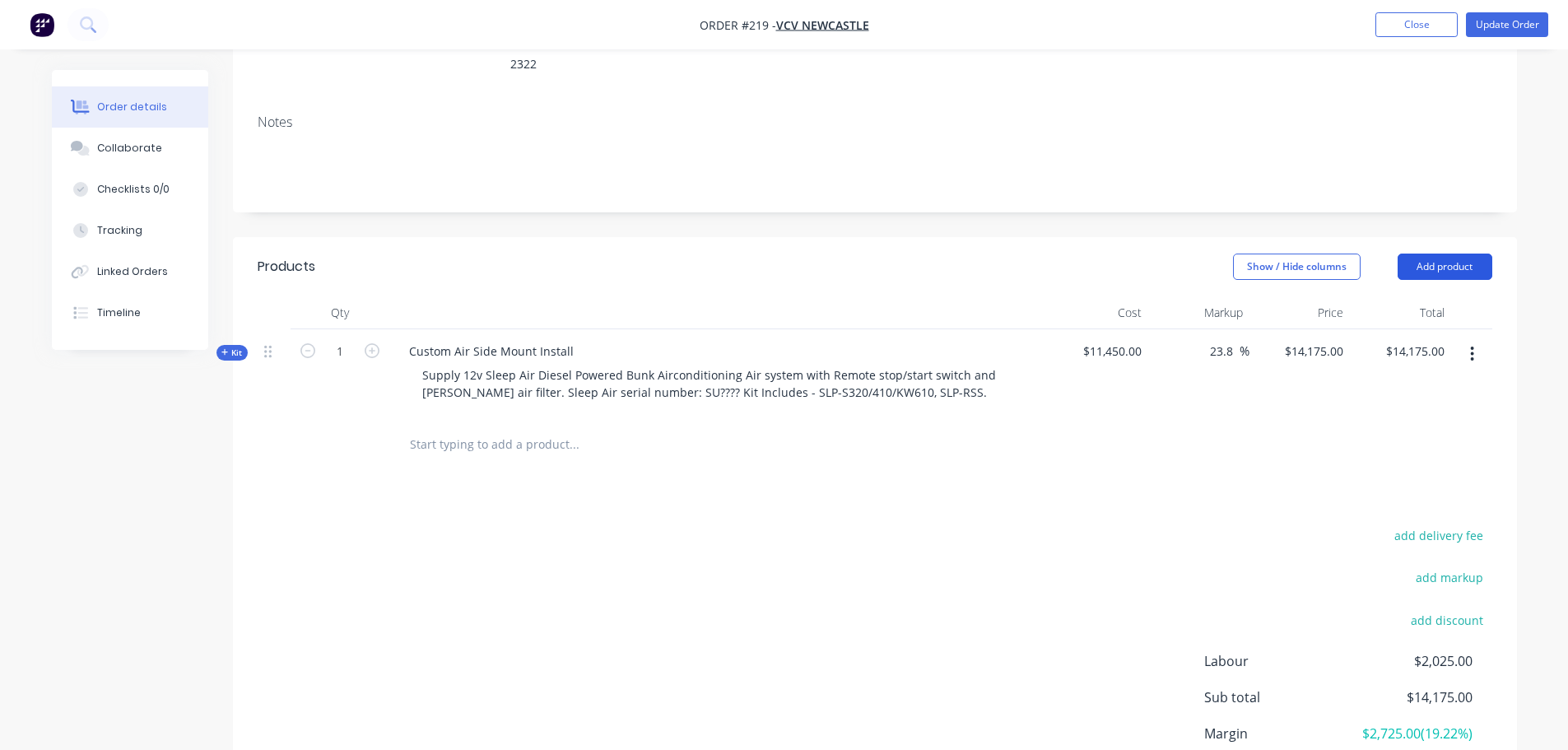
click at [1455, 253] on button "Add product" at bounding box center [1445, 266] width 95 height 26
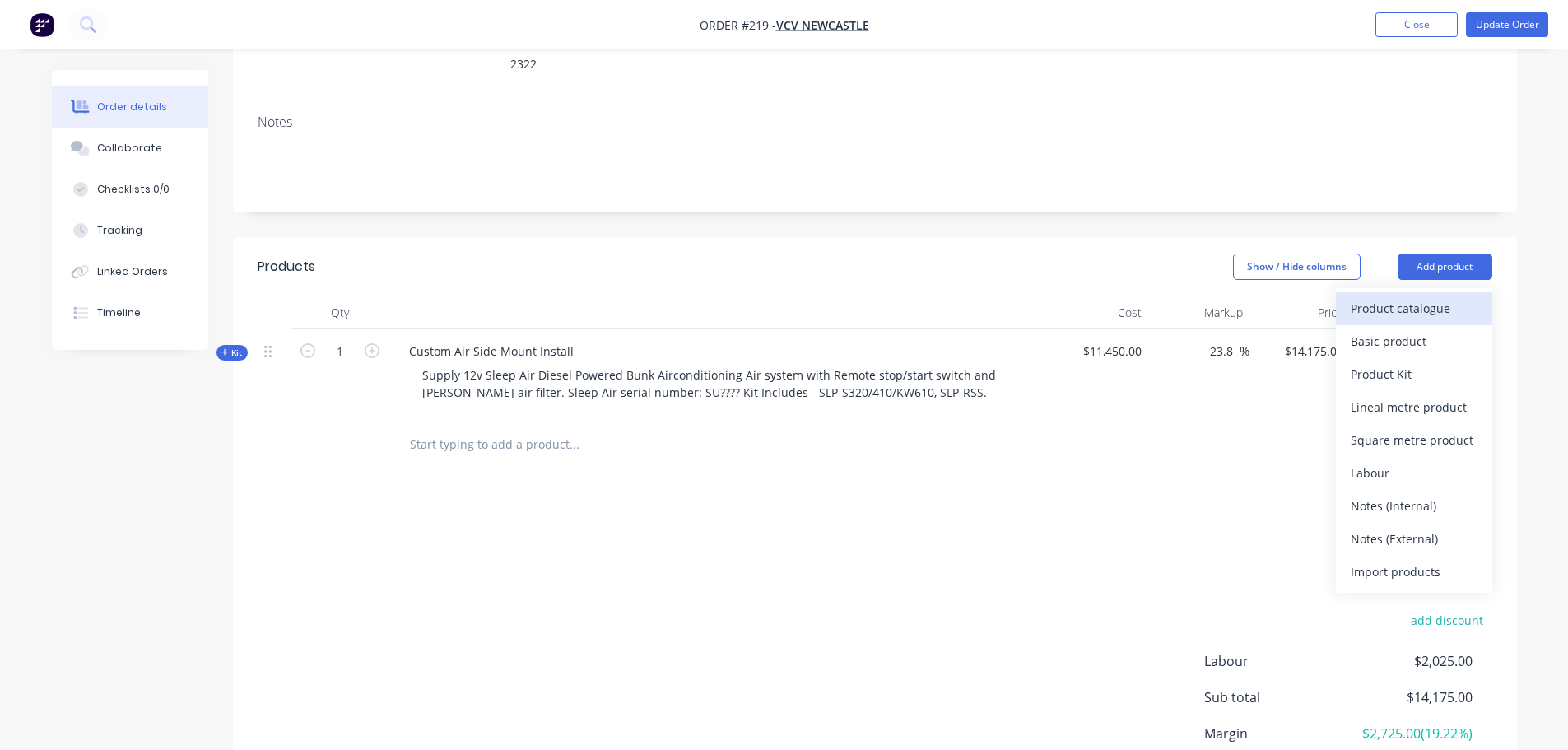
click at [1417, 296] on div "Product catalogue" at bounding box center [1414, 308] width 127 height 24
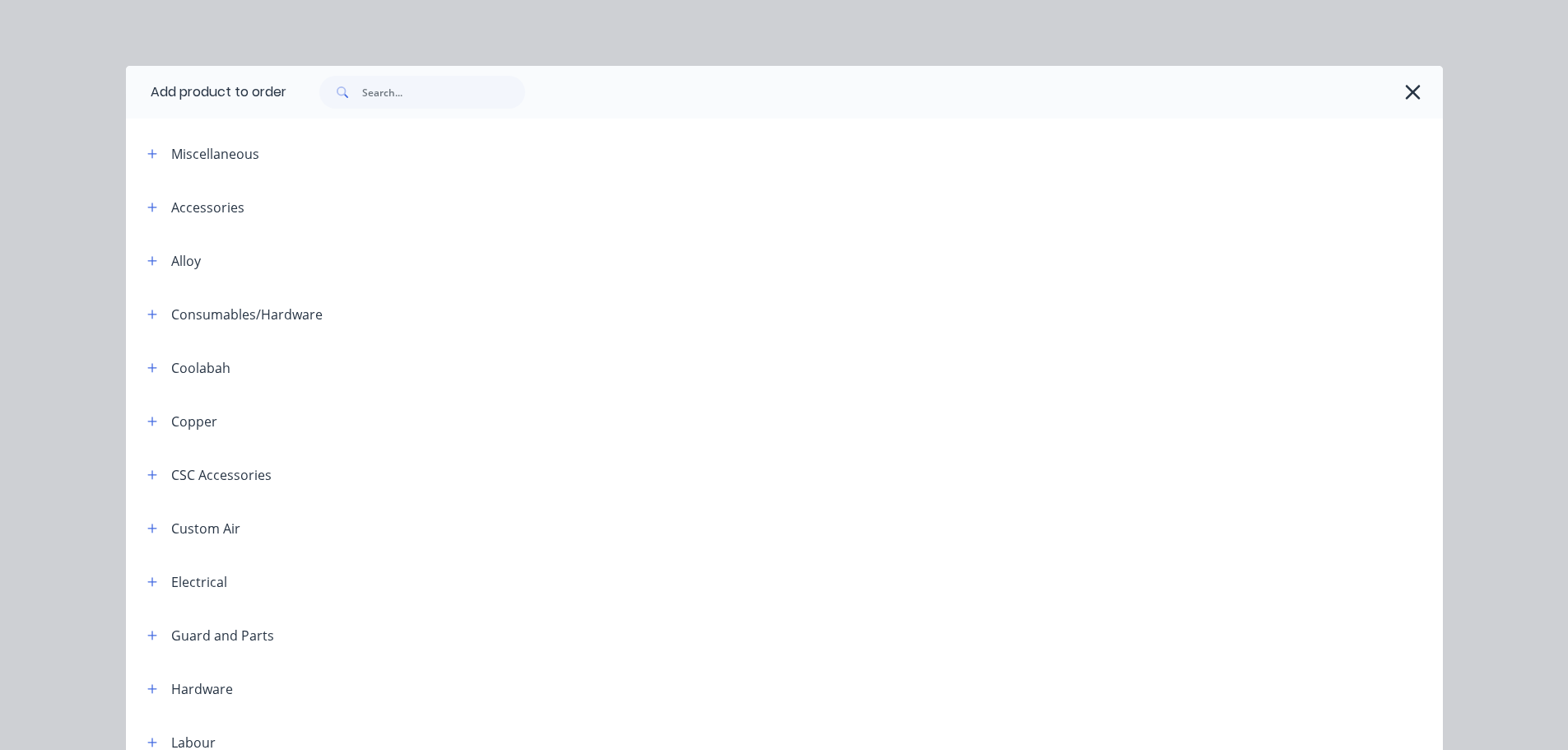
scroll to position [0, 0]
click at [1411, 87] on icon "button" at bounding box center [1413, 92] width 15 height 15
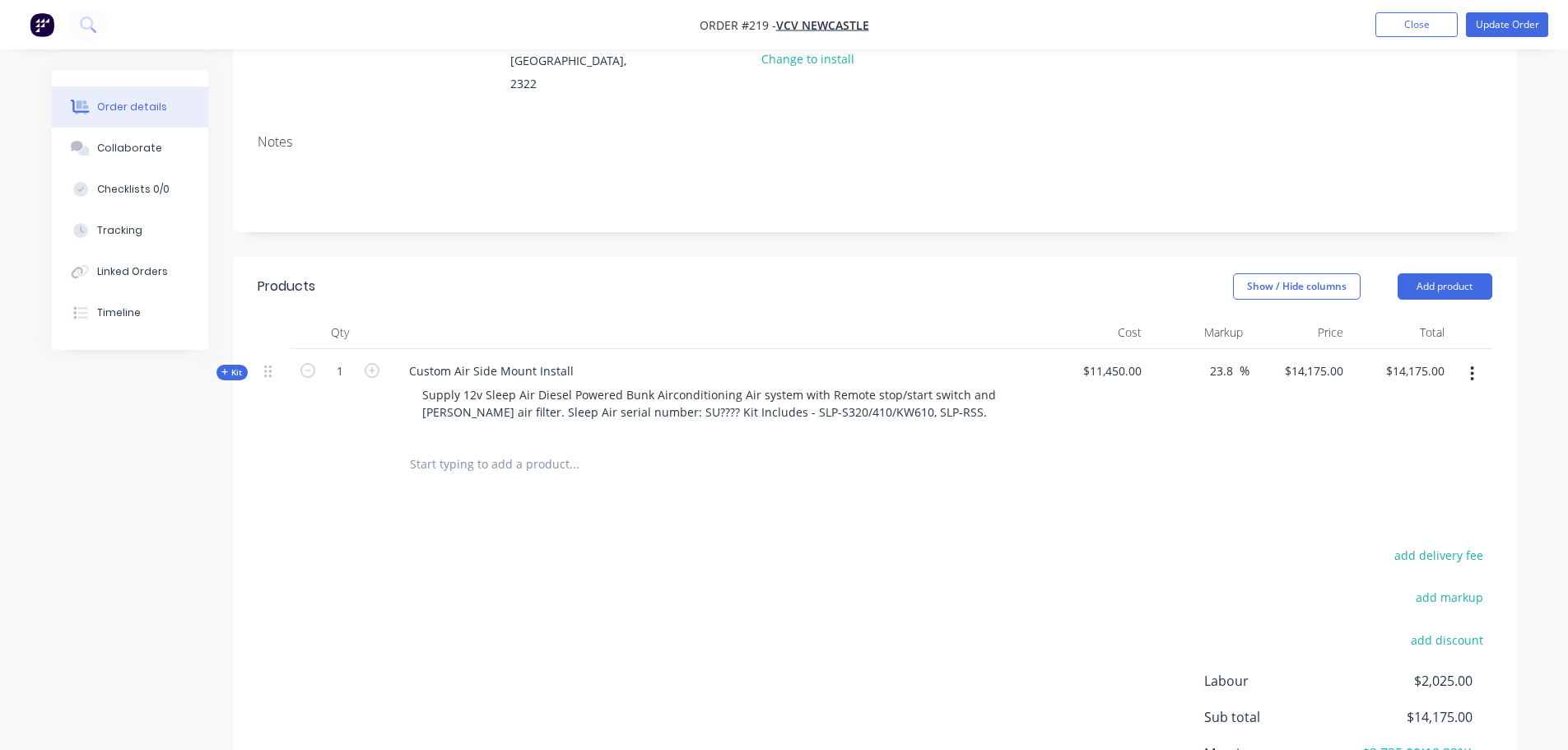
scroll to position [247, 0]
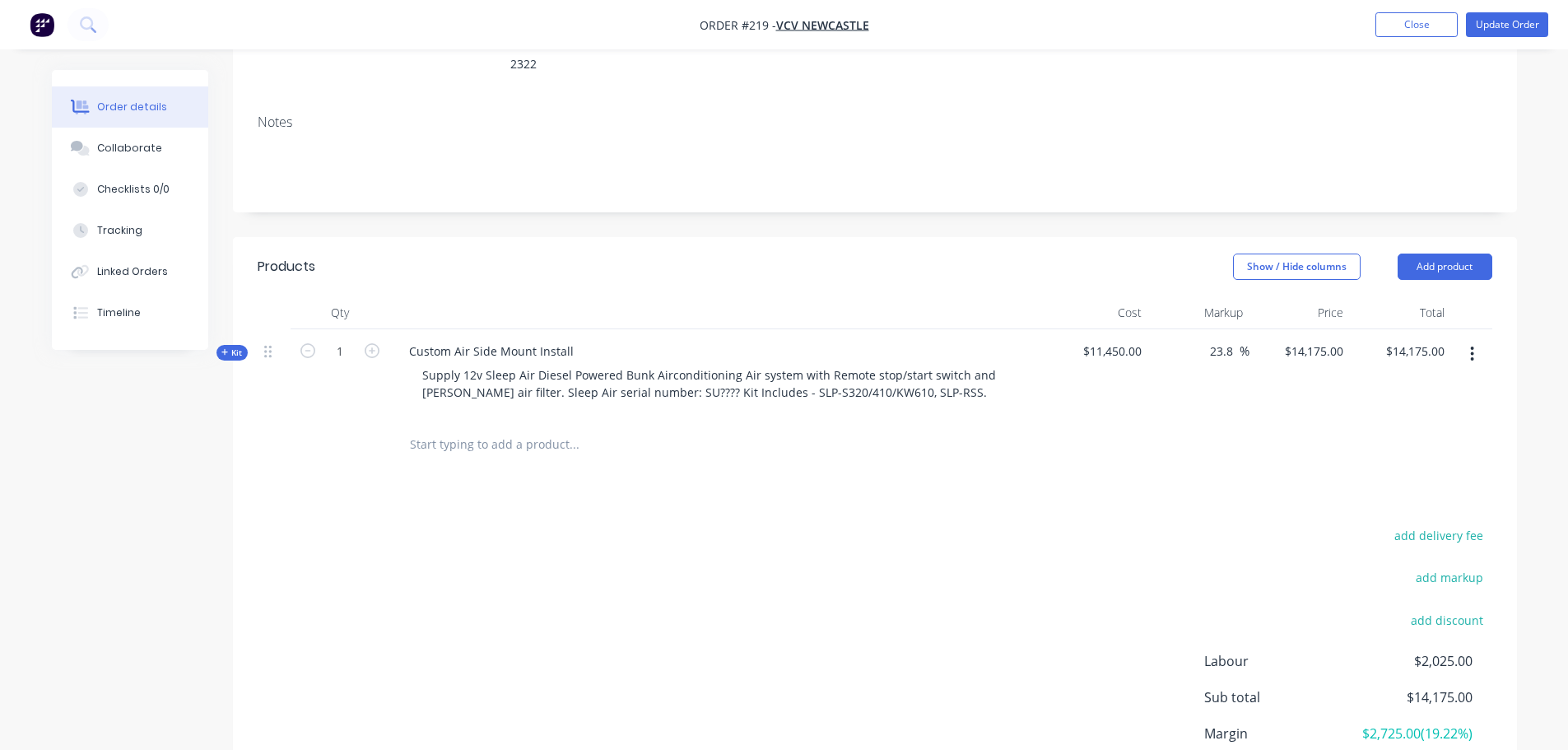
click at [536, 432] on input "text" at bounding box center [573, 444] width 329 height 32
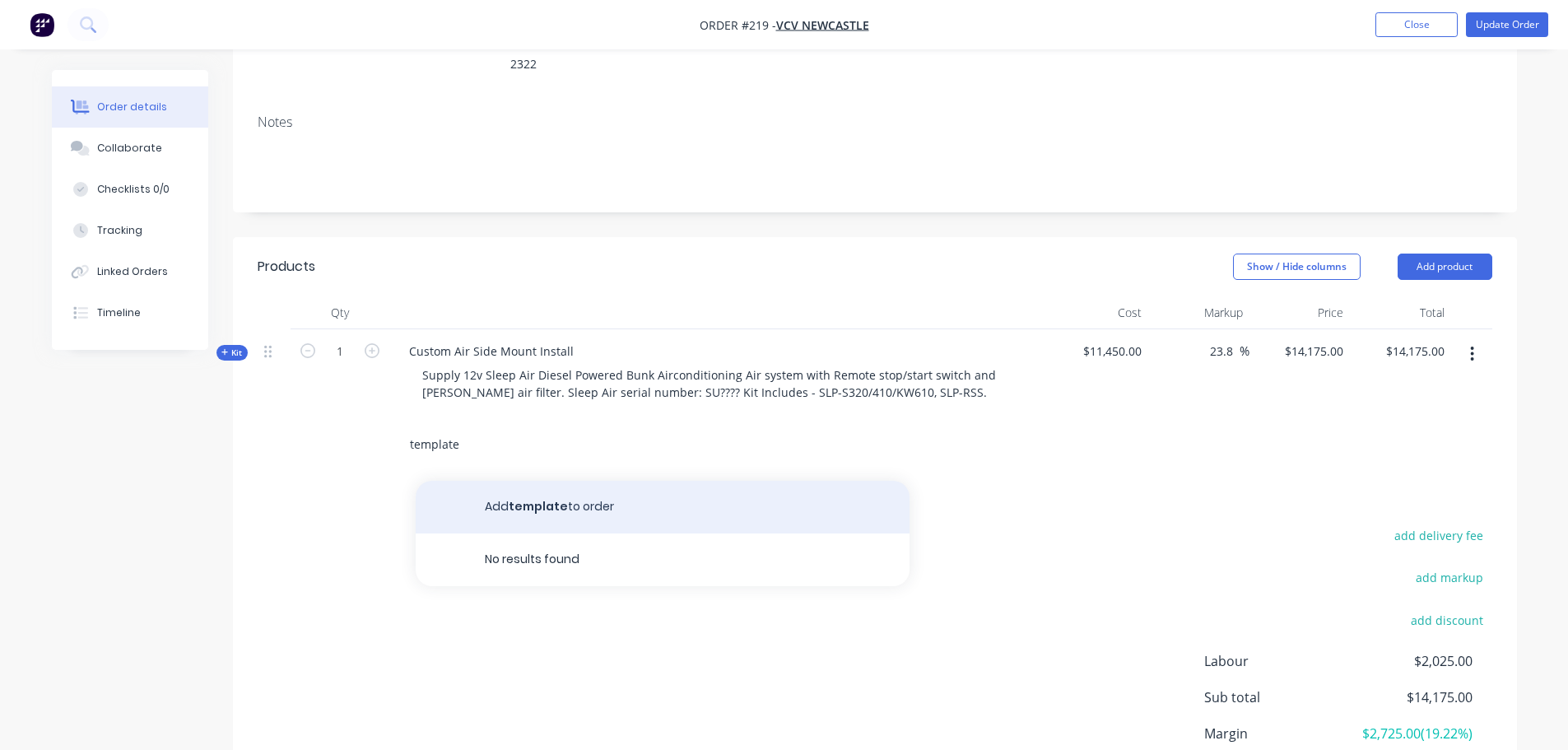
type input "template"
click at [591, 495] on button "Add template to order" at bounding box center [662, 507] width 494 height 53
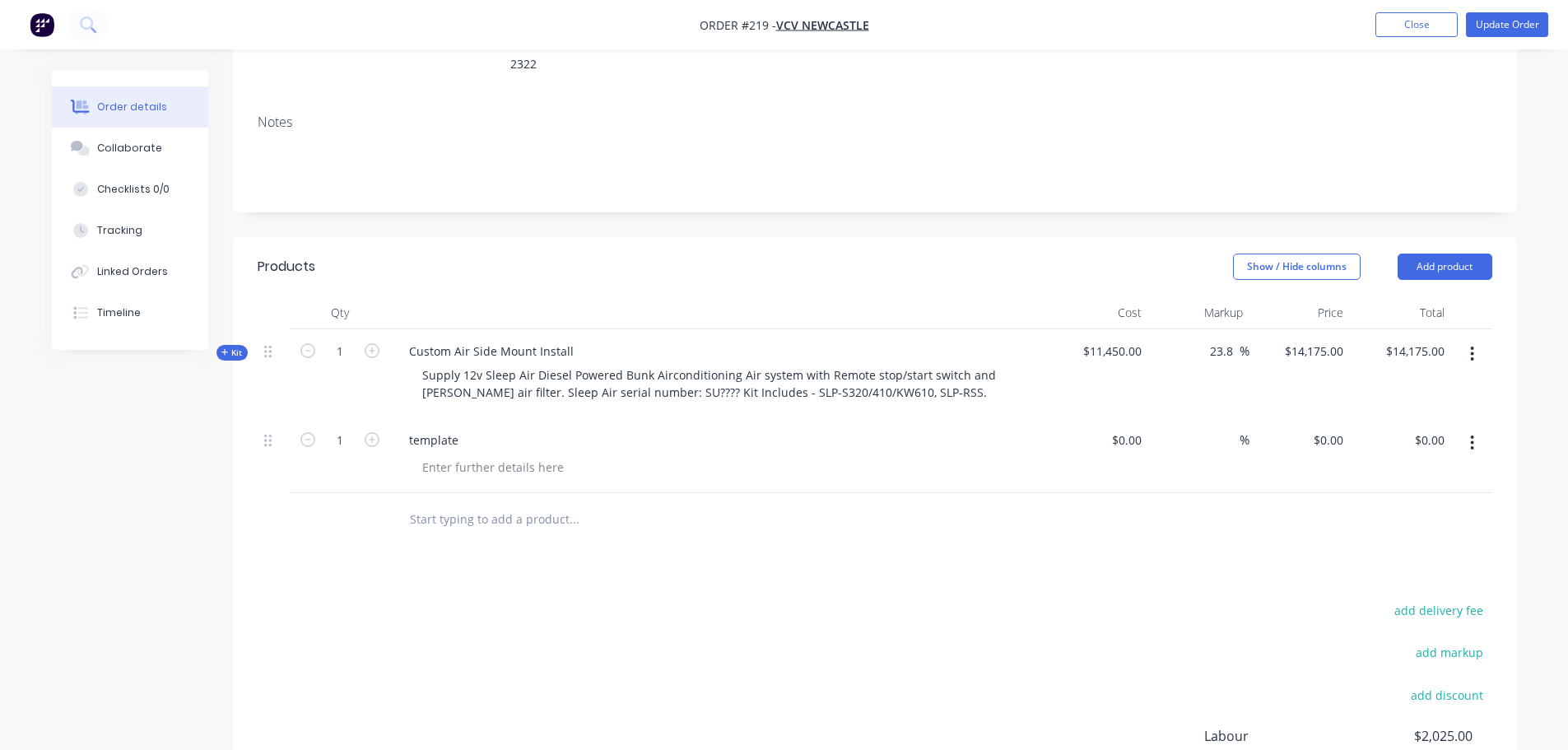
click at [273, 428] on div at bounding box center [274, 439] width 19 height 22
click at [1468, 428] on button "button" at bounding box center [1472, 443] width 39 height 30
click at [1396, 573] on div "Delete" at bounding box center [1414, 585] width 127 height 24
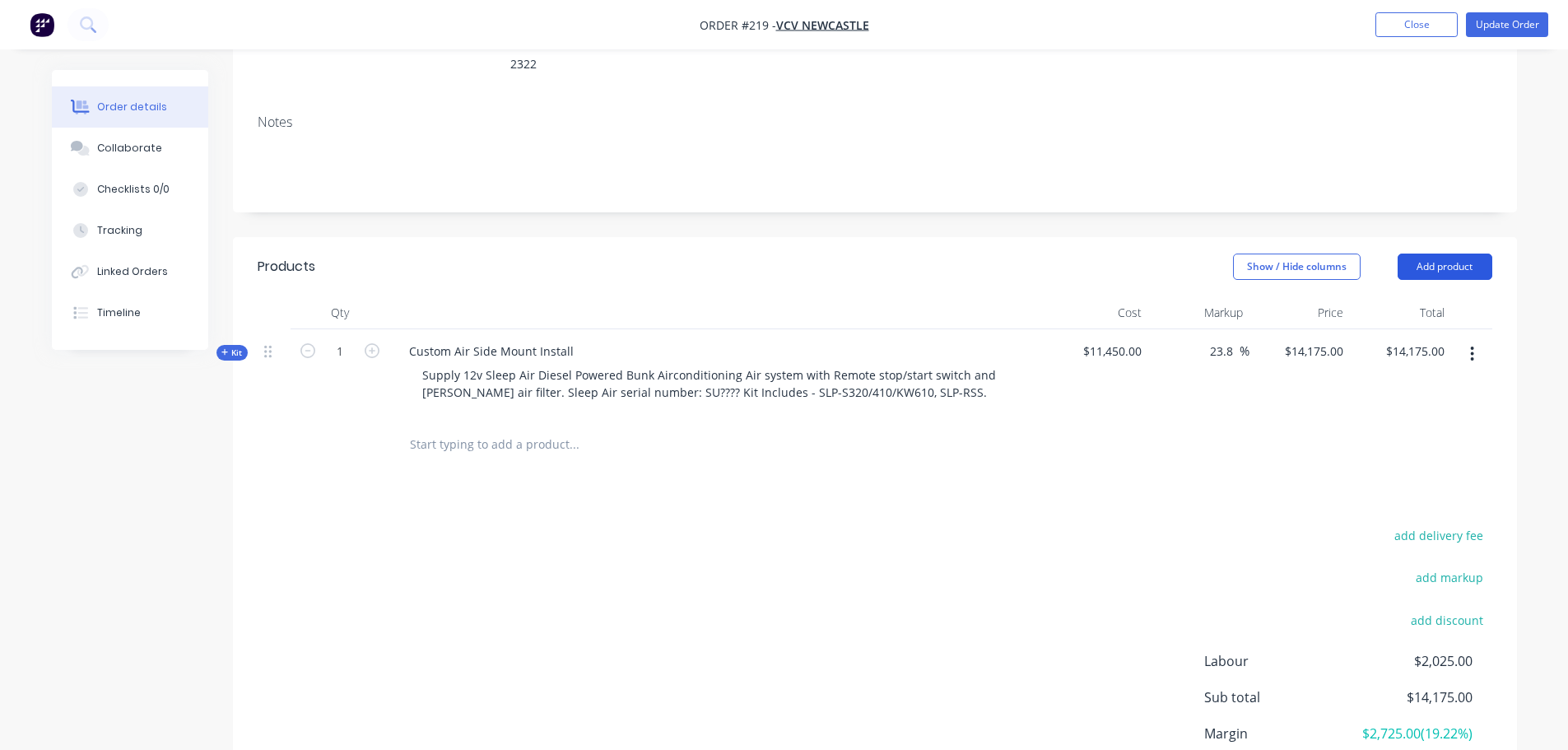
click at [1432, 253] on button "Add product" at bounding box center [1445, 266] width 95 height 26
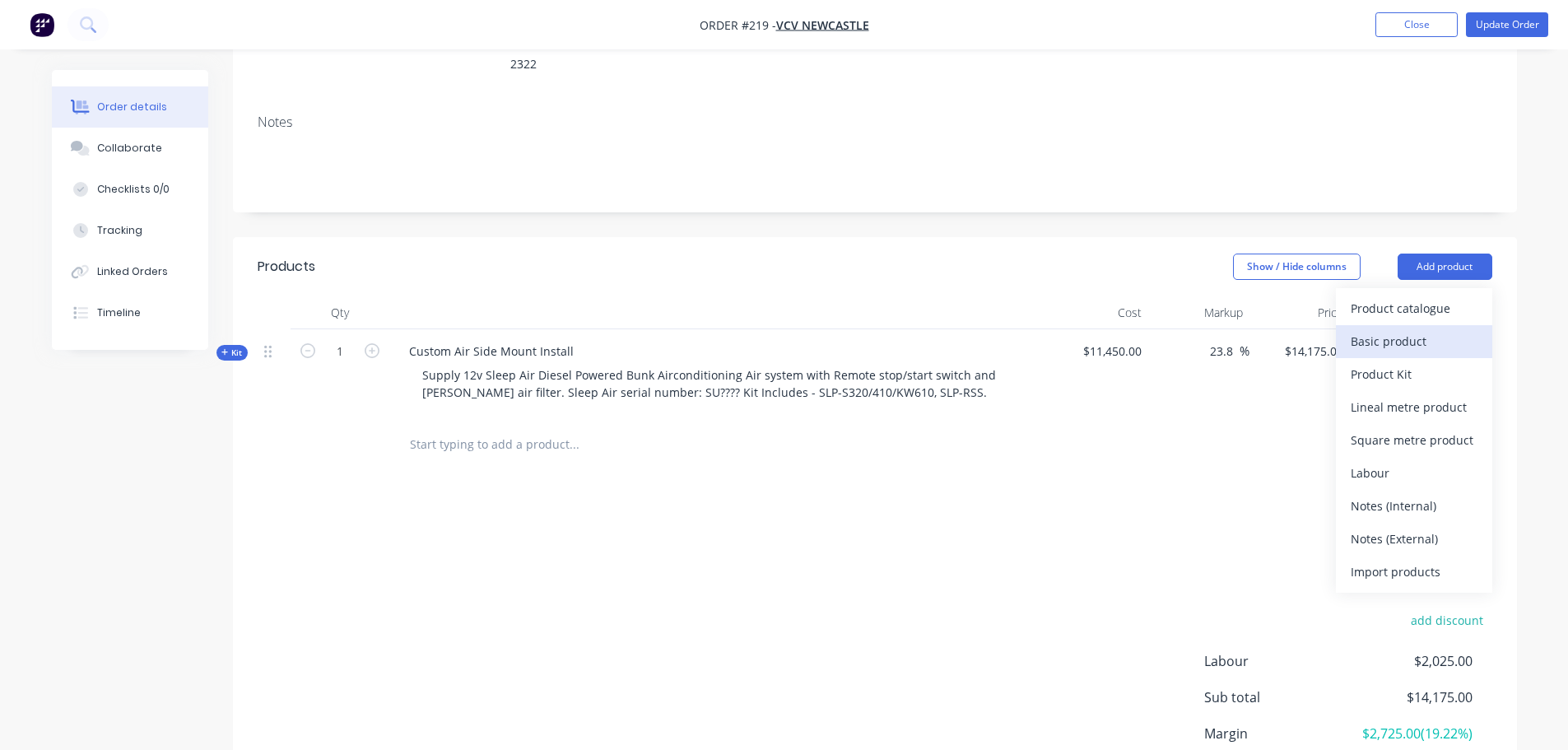
click at [1433, 330] on div "Basic product" at bounding box center [1414, 342] width 127 height 24
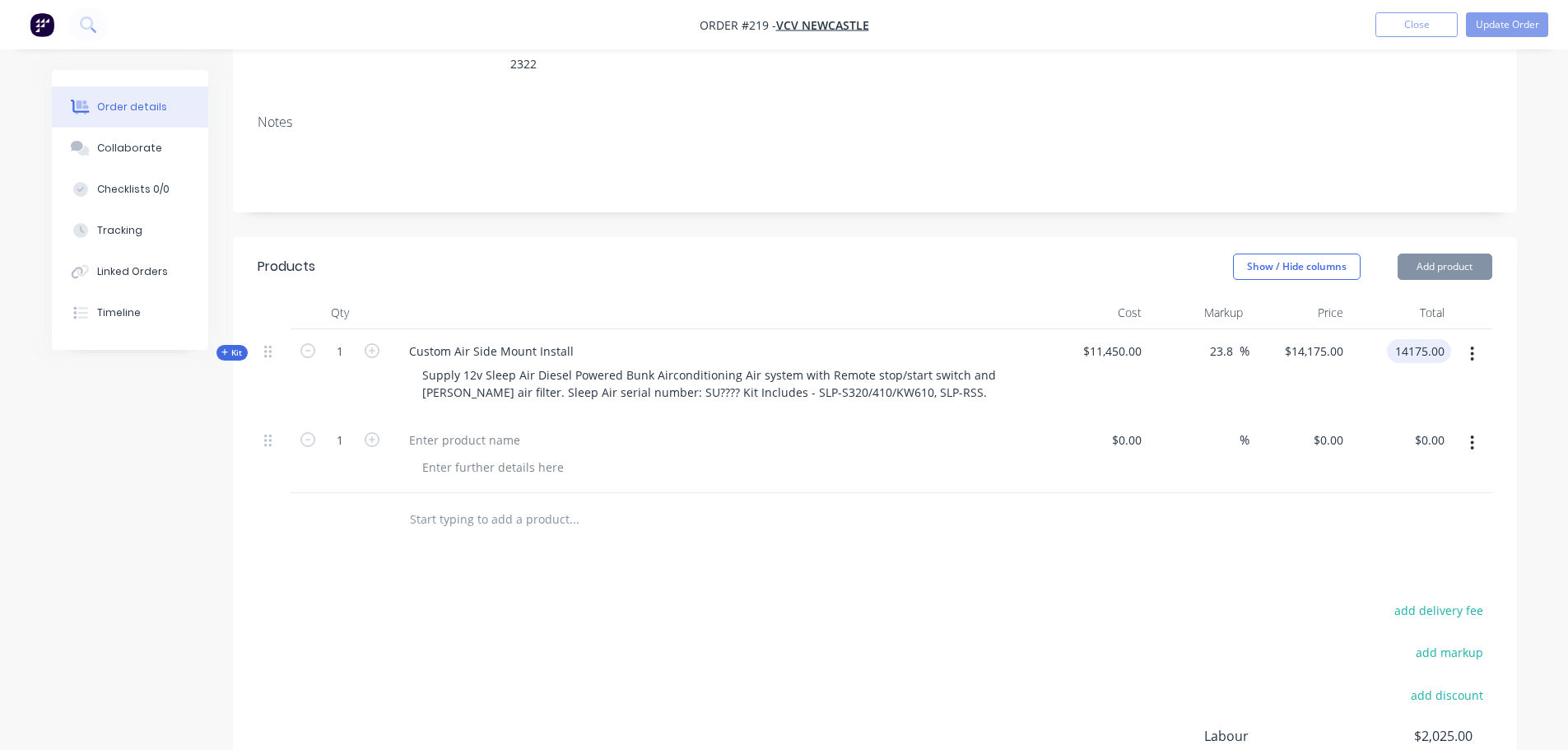
click at [1433, 339] on input "14175.00" at bounding box center [1422, 351] width 58 height 24
type input "$14,175.00"
click at [539, 456] on div at bounding box center [493, 468] width 168 height 24
click at [478, 428] on div at bounding box center [465, 440] width 137 height 24
click at [528, 536] on div "Products Show / Hide columns Add product Qty Cost Markup Price Total Kit 1 Cust…" at bounding box center [875, 588] width 1284 height 705
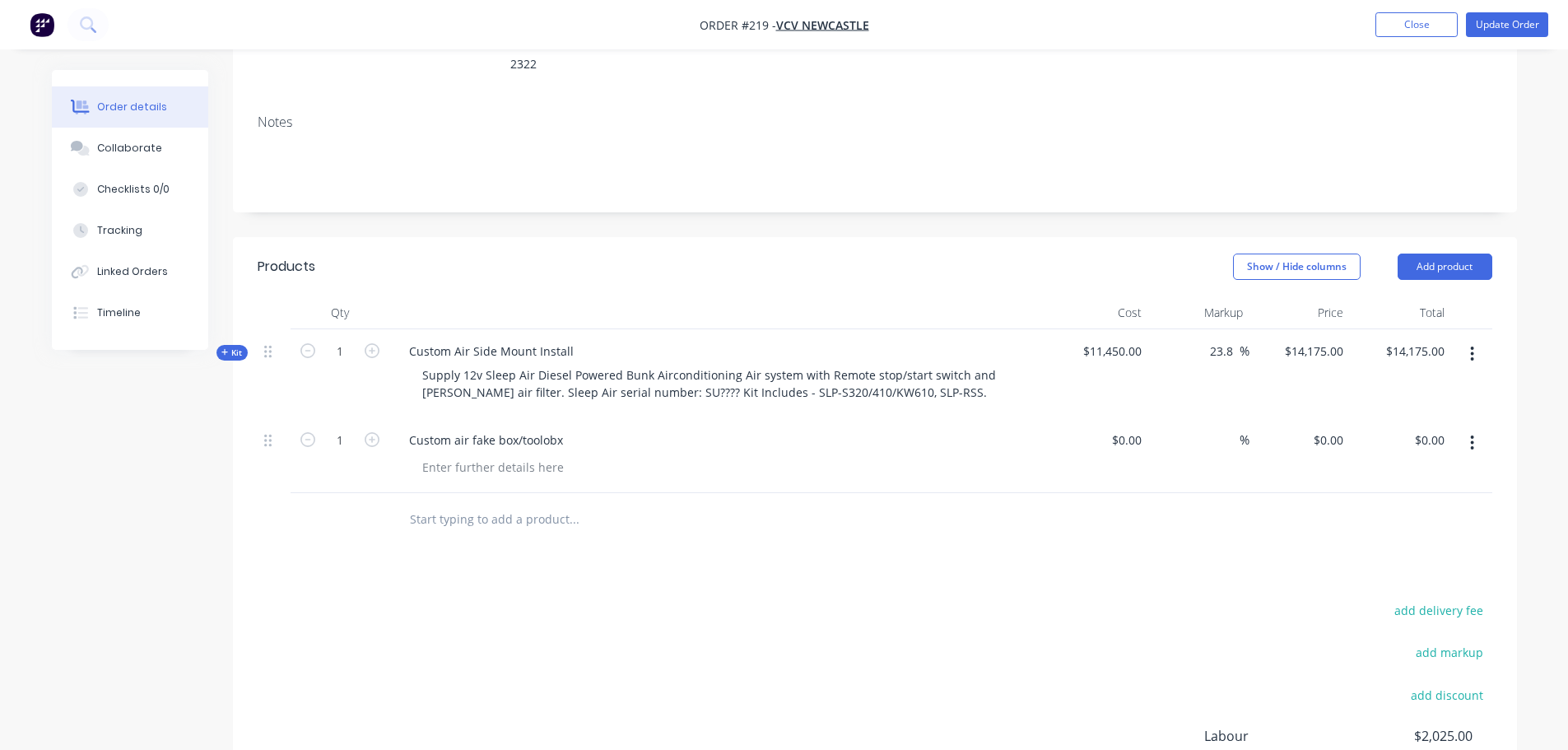
click at [274, 428] on div at bounding box center [274, 439] width 19 height 22
click at [448, 456] on div at bounding box center [493, 468] width 168 height 24
click at [508, 503] on input "text" at bounding box center [573, 519] width 329 height 32
click at [496, 428] on div "Custom air fake box/toolobx" at bounding box center [486, 440] width 180 height 24
click at [1461, 428] on button "button" at bounding box center [1472, 443] width 39 height 30
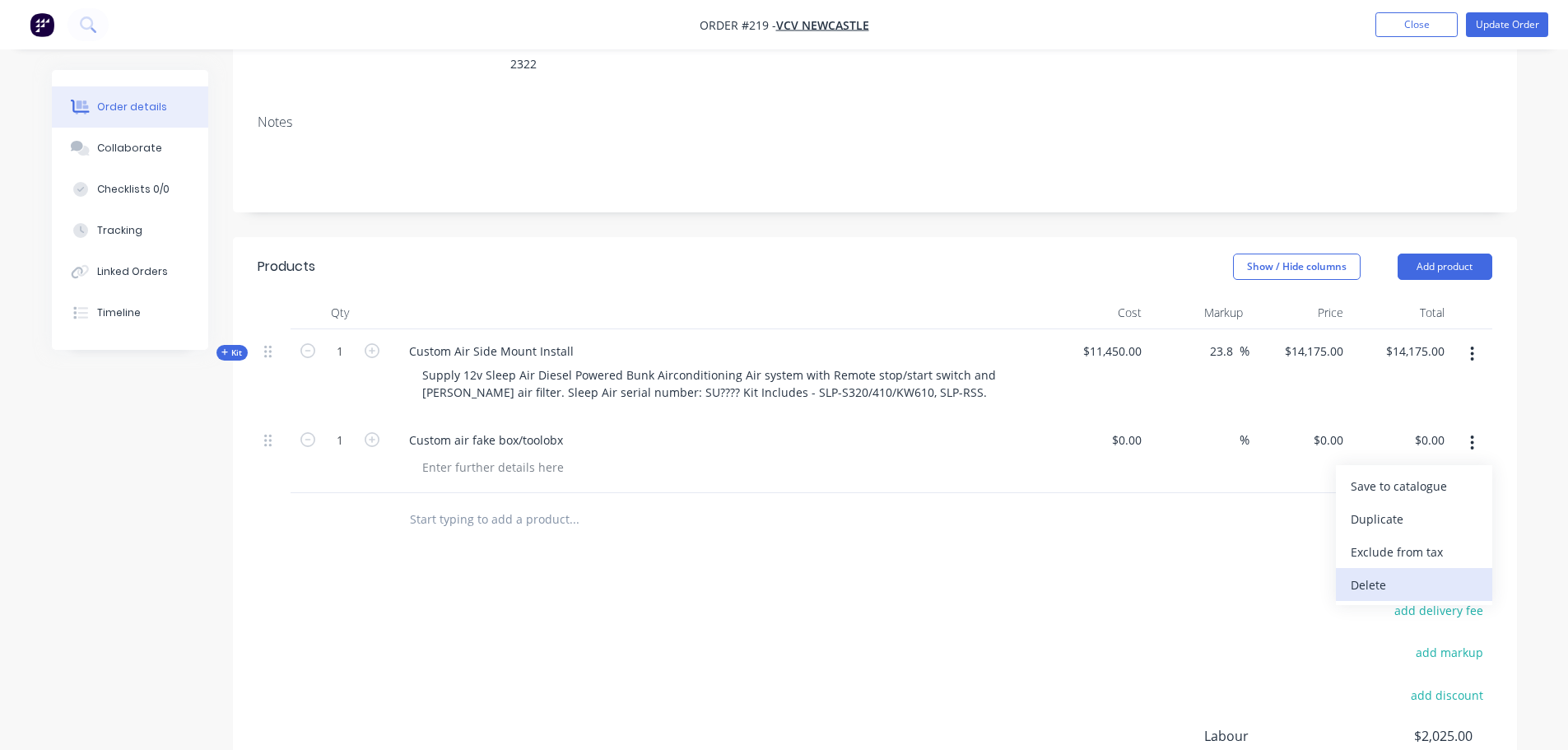
click at [1400, 573] on div "Delete" at bounding box center [1414, 585] width 127 height 24
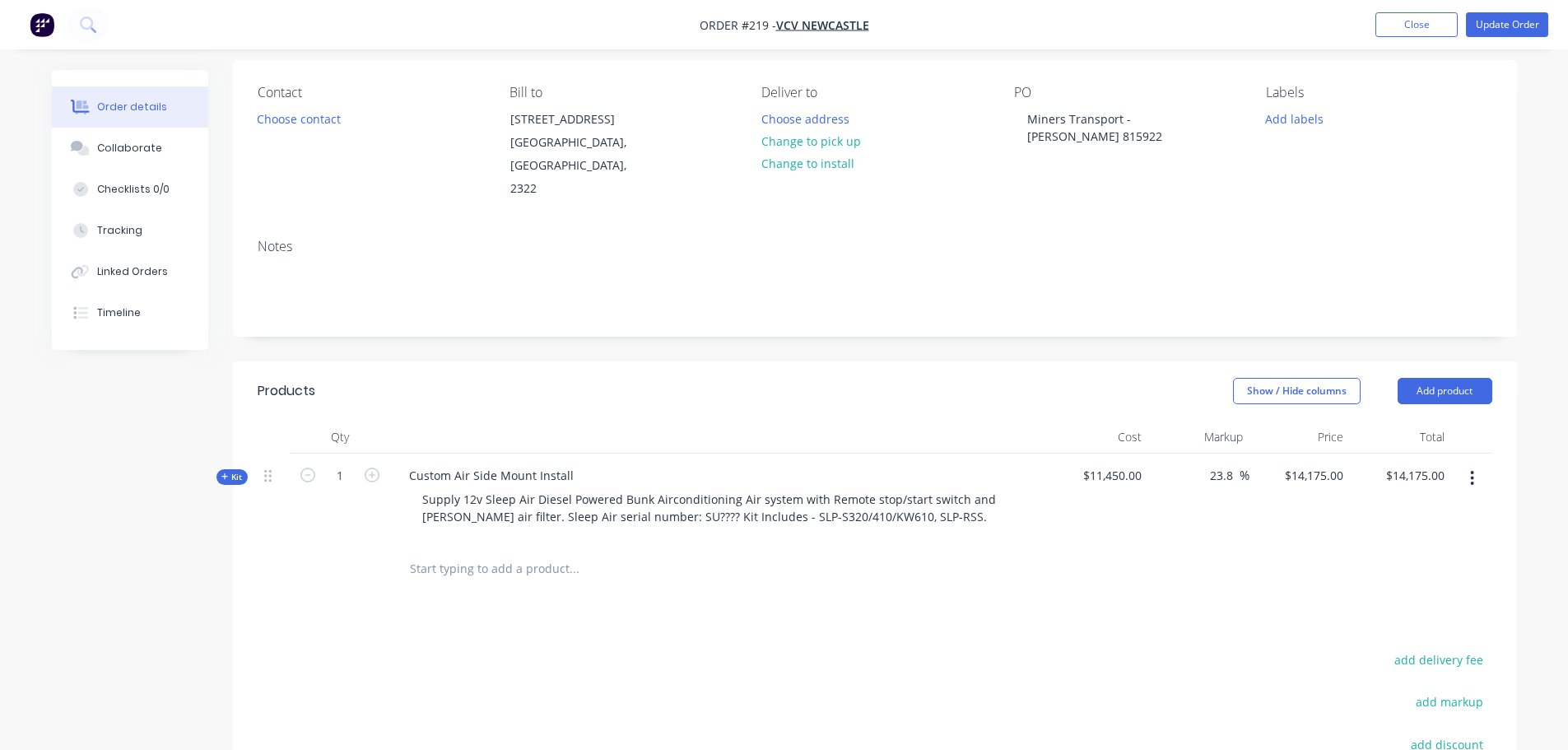
scroll to position [0, 0]
